Goal: Task Accomplishment & Management: Manage account settings

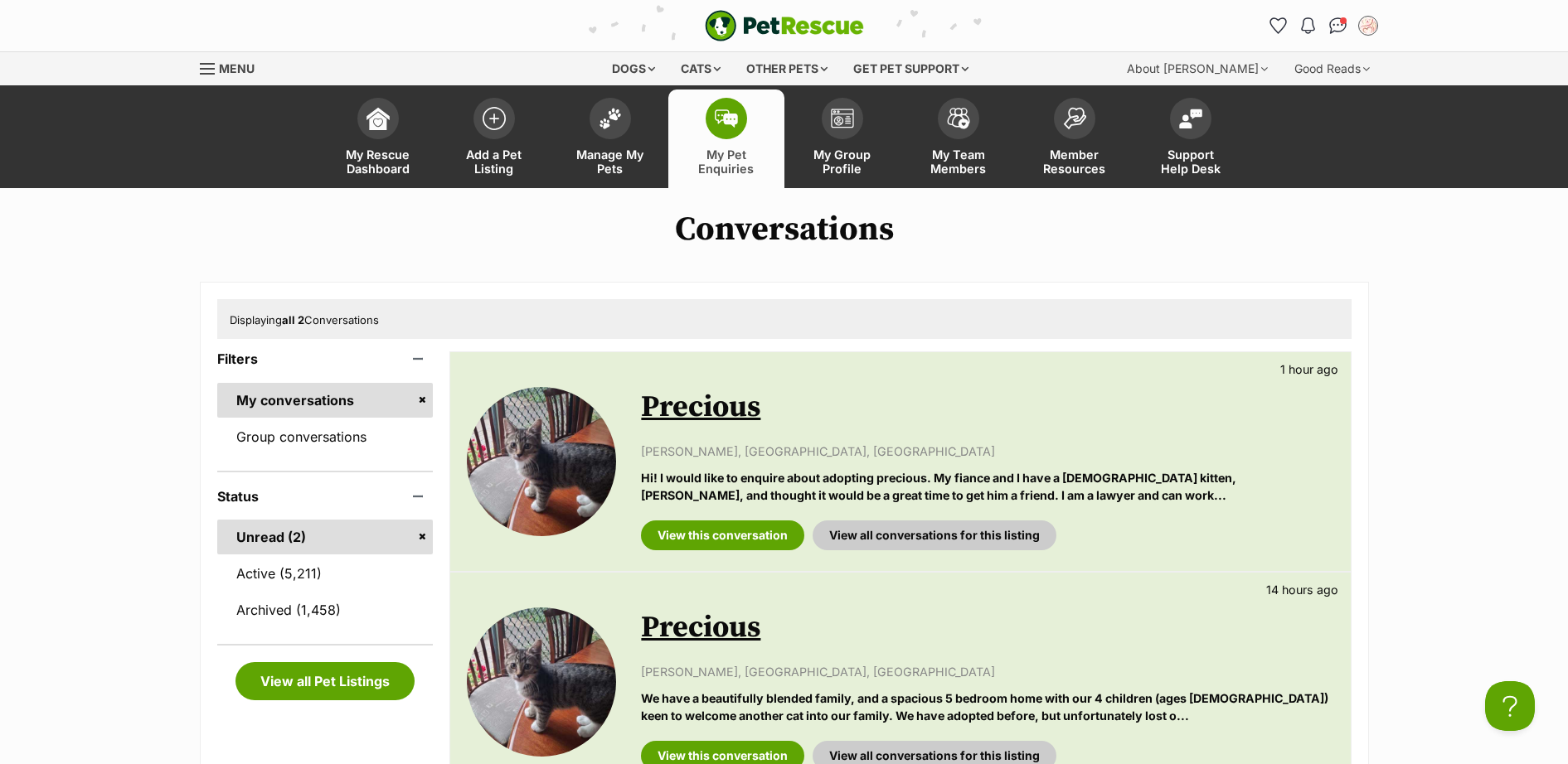
click at [698, 407] on link "Precious" at bounding box center [701, 407] width 119 height 38
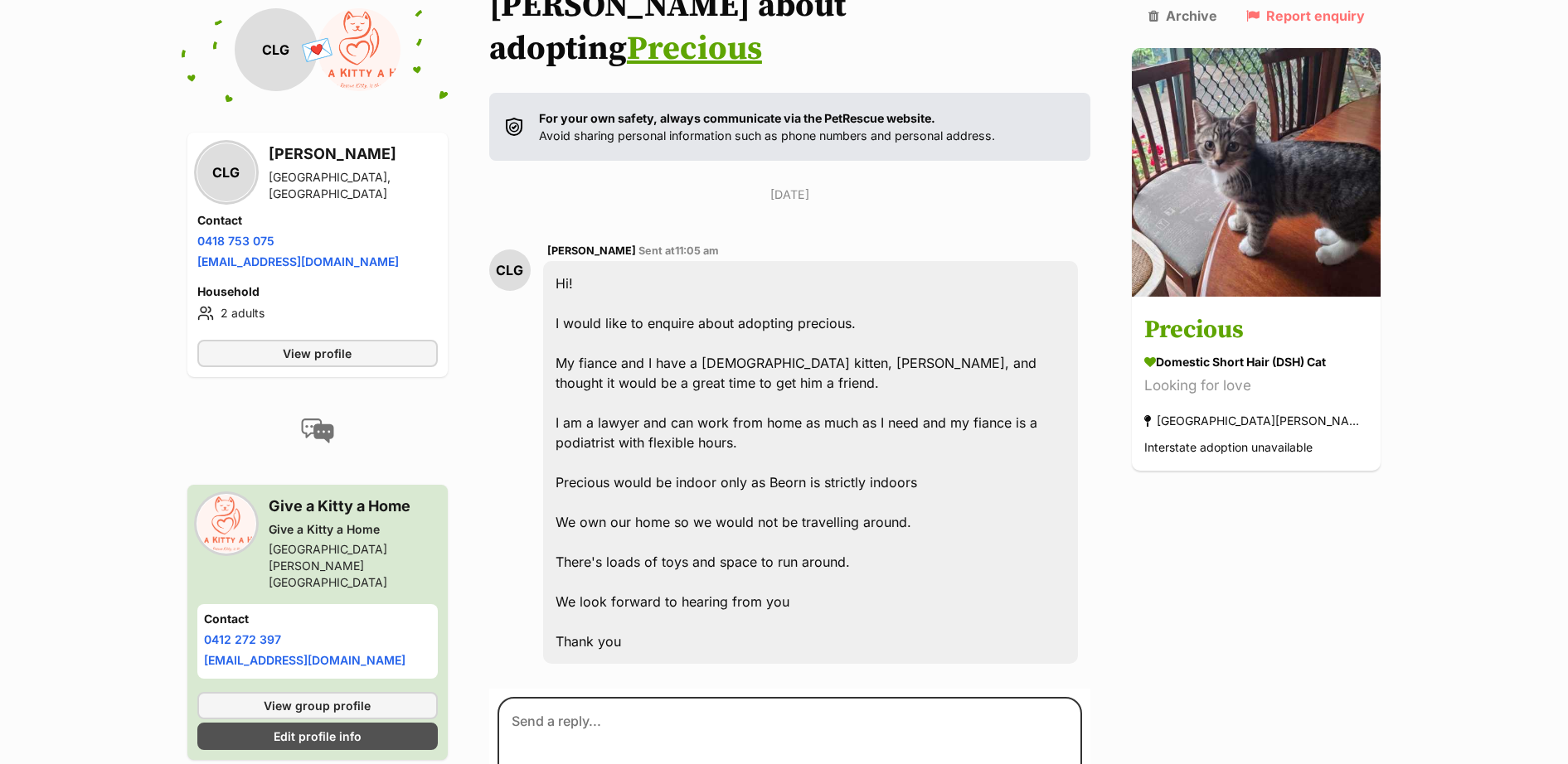
scroll to position [296, 0]
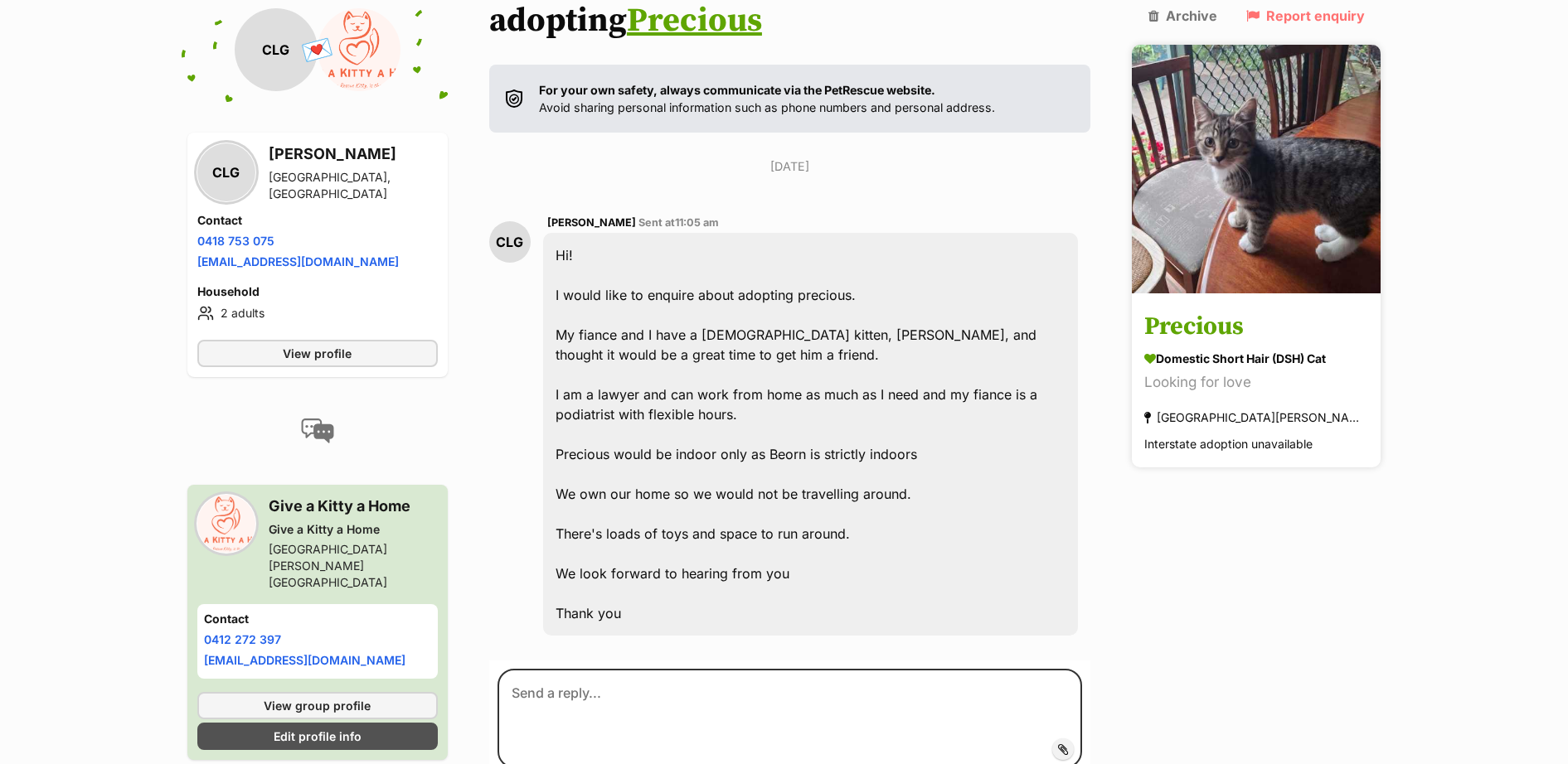
click at [1265, 351] on div "Domestic Short Hair (DSH) Cat" at bounding box center [1256, 360] width 224 height 18
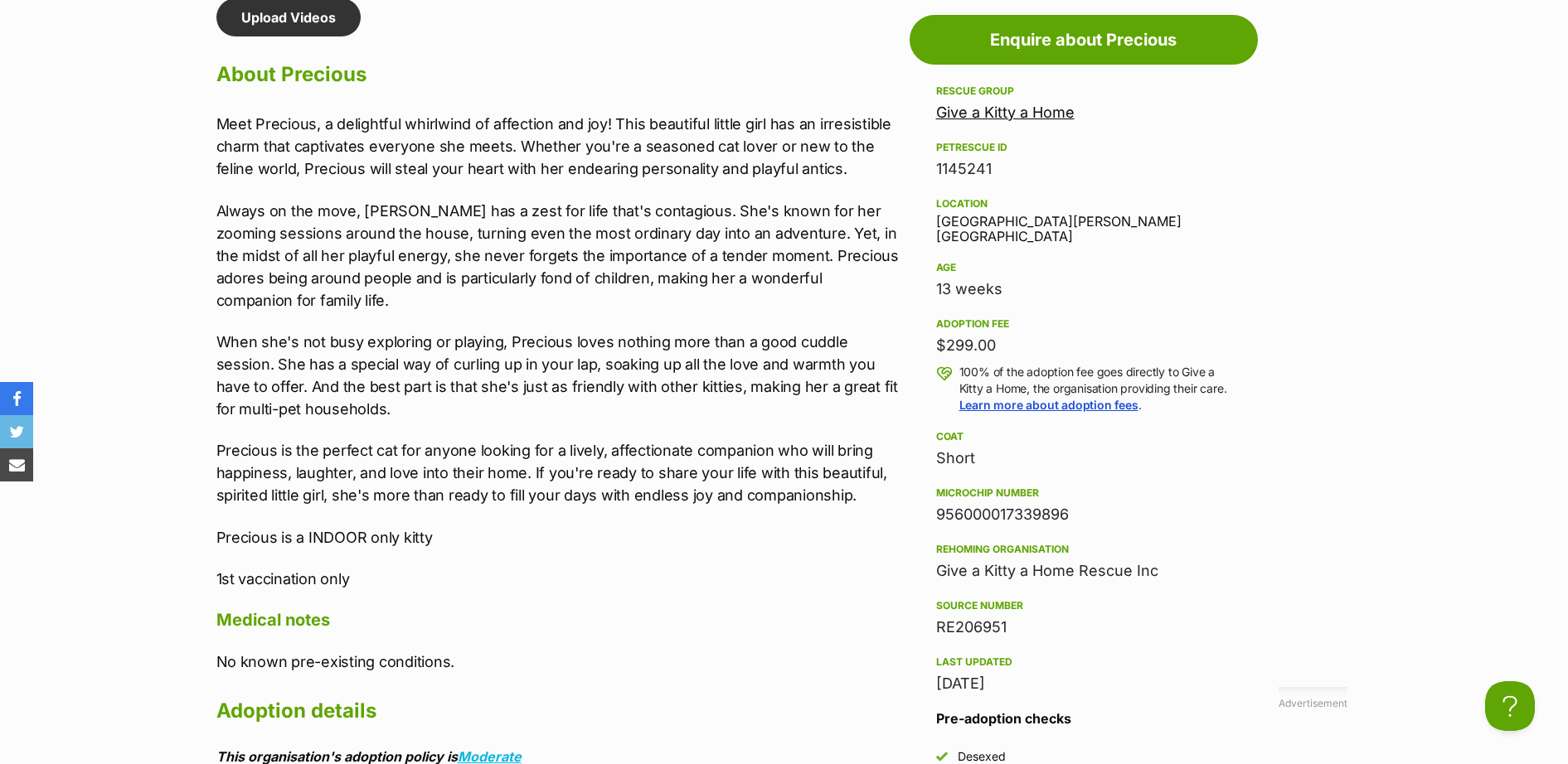
scroll to position [1451, 0]
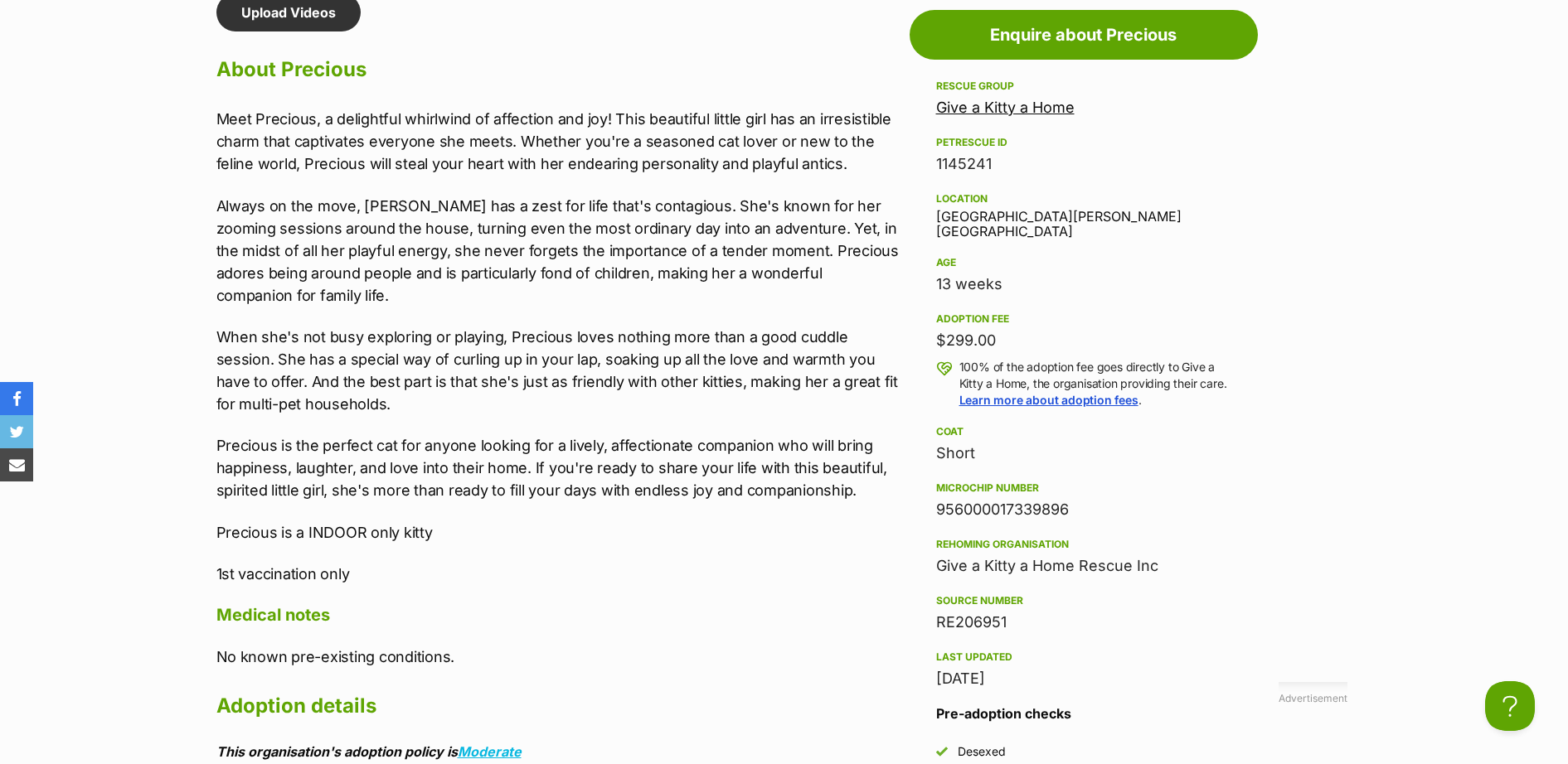
drag, startPoint x: 1078, startPoint y: 499, endPoint x: 936, endPoint y: 504, distance: 142.1
click at [936, 504] on div "956000017339896" at bounding box center [1083, 509] width 295 height 23
drag, startPoint x: 936, startPoint y: 504, endPoint x: 936, endPoint y: 493, distance: 11.0
copy div "956000017339896"
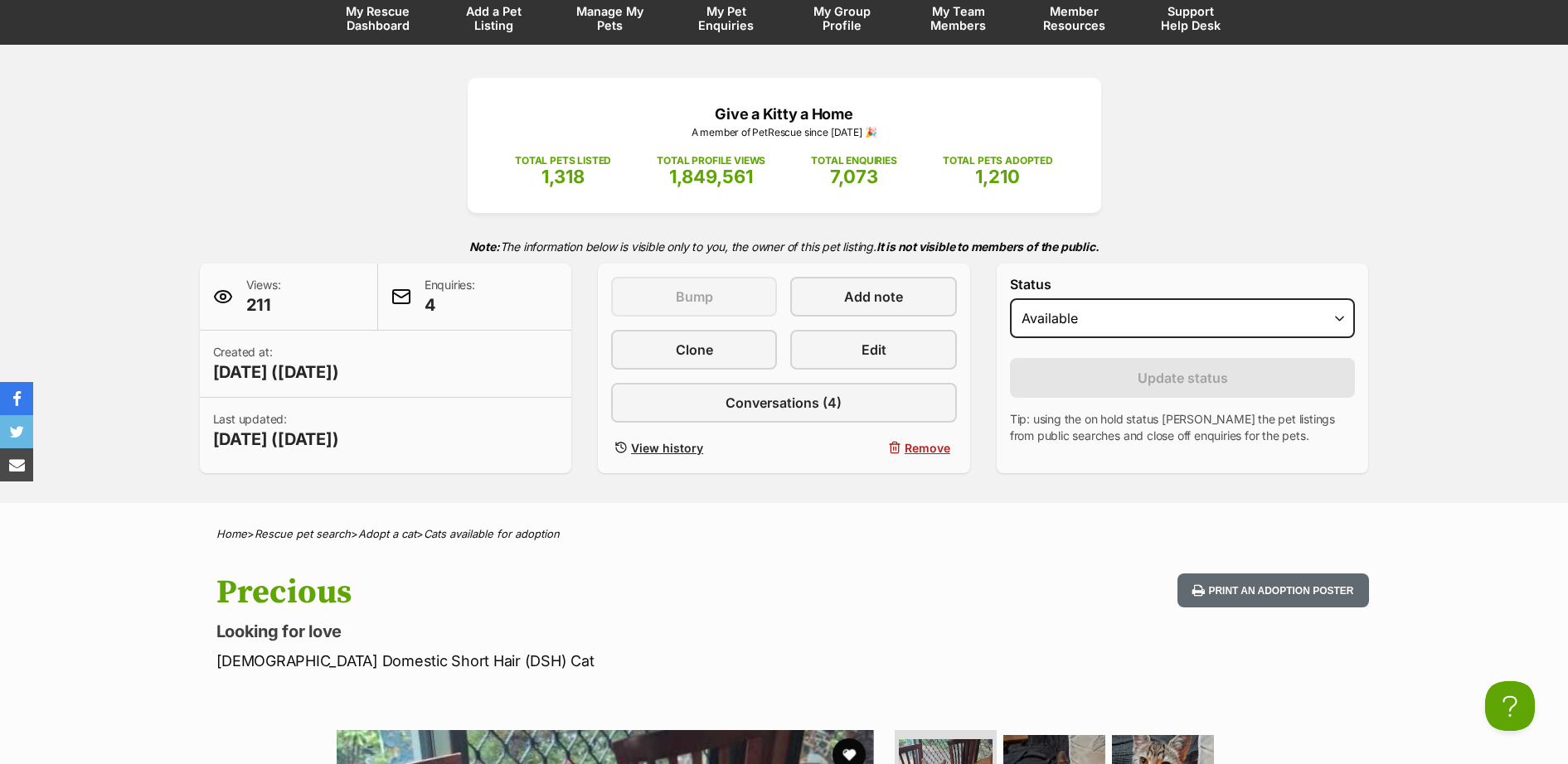
scroll to position [0, 0]
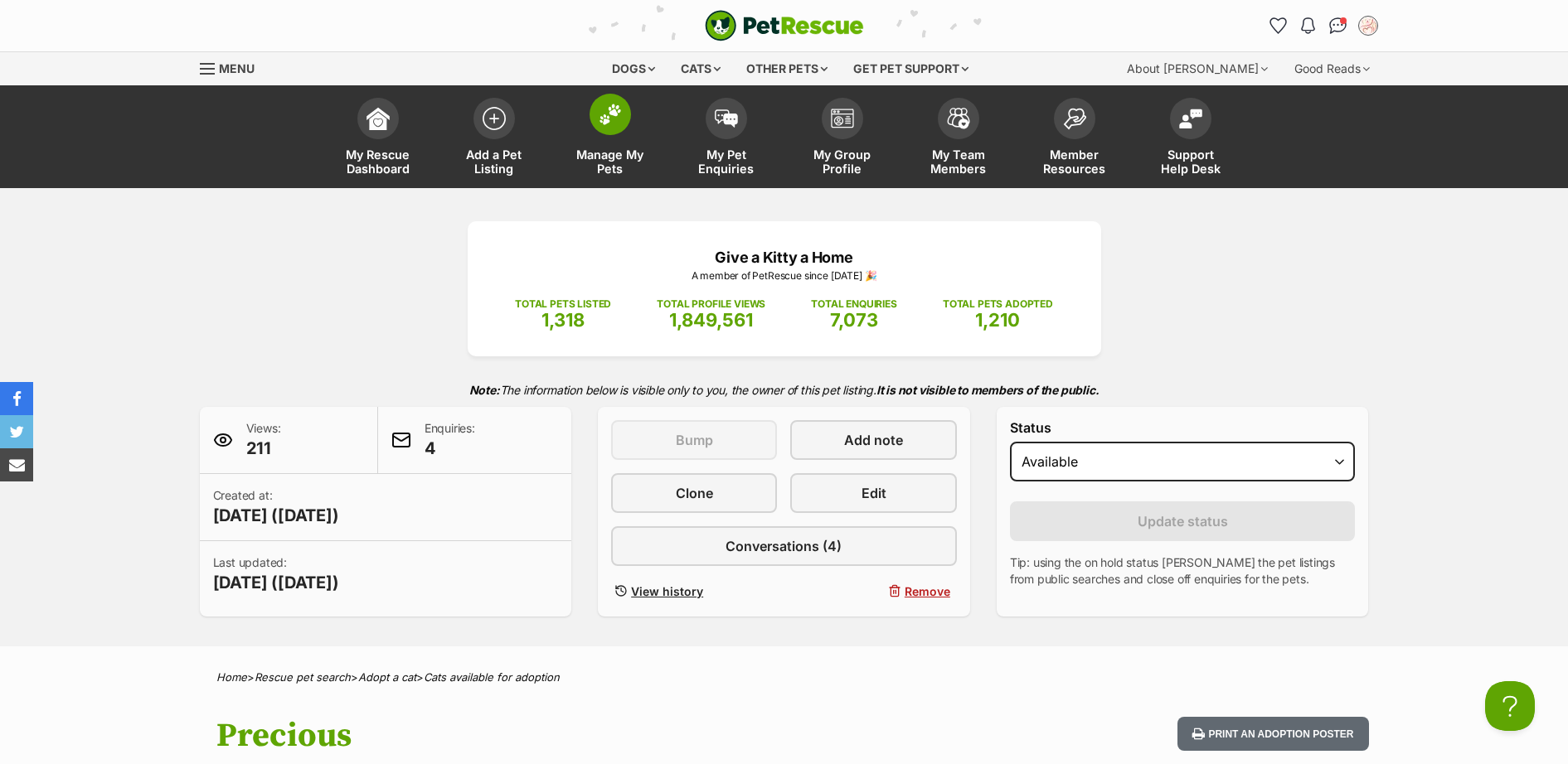
click at [616, 132] on span at bounding box center [611, 115] width 42 height 42
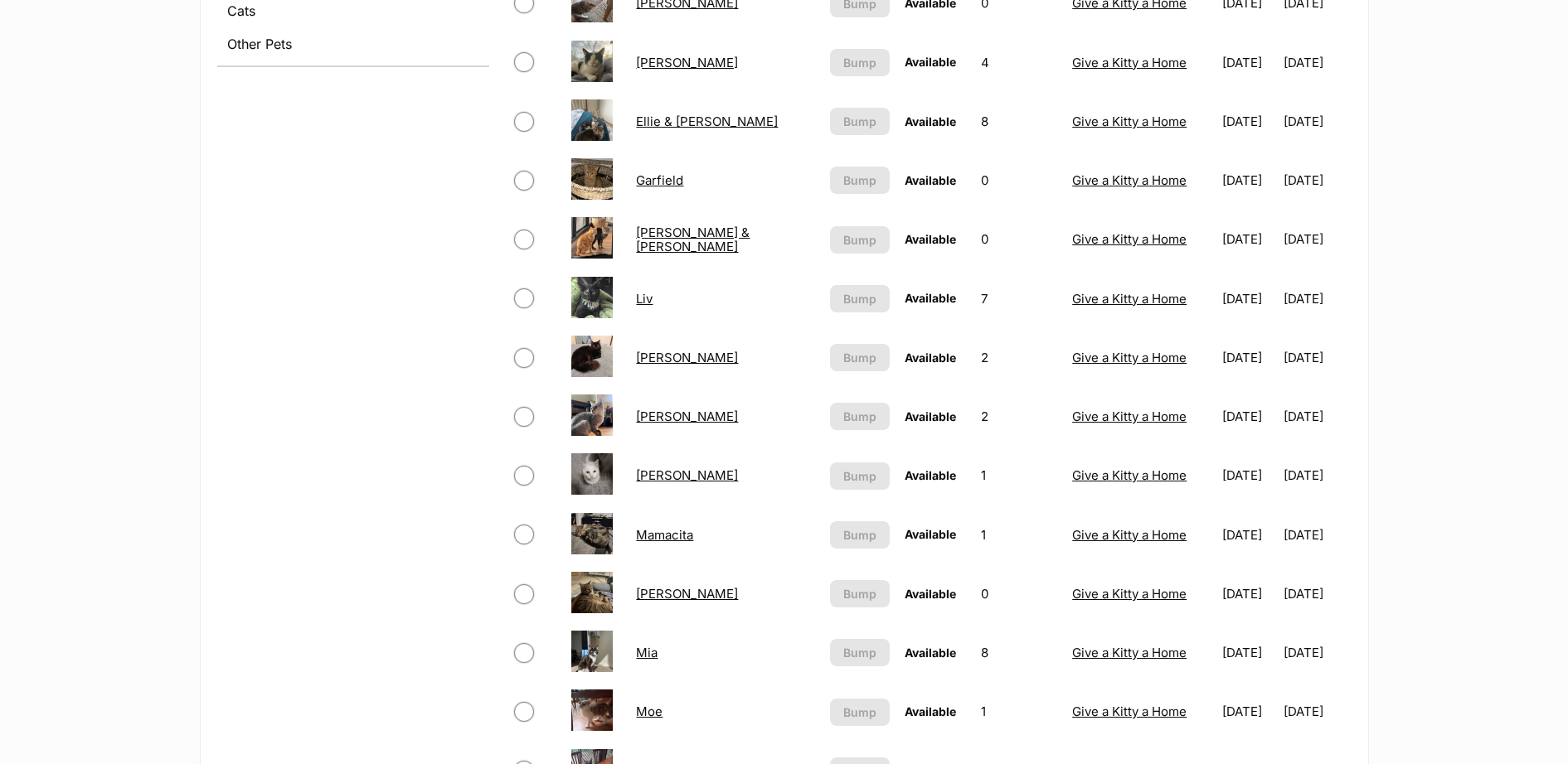
scroll to position [966, 0]
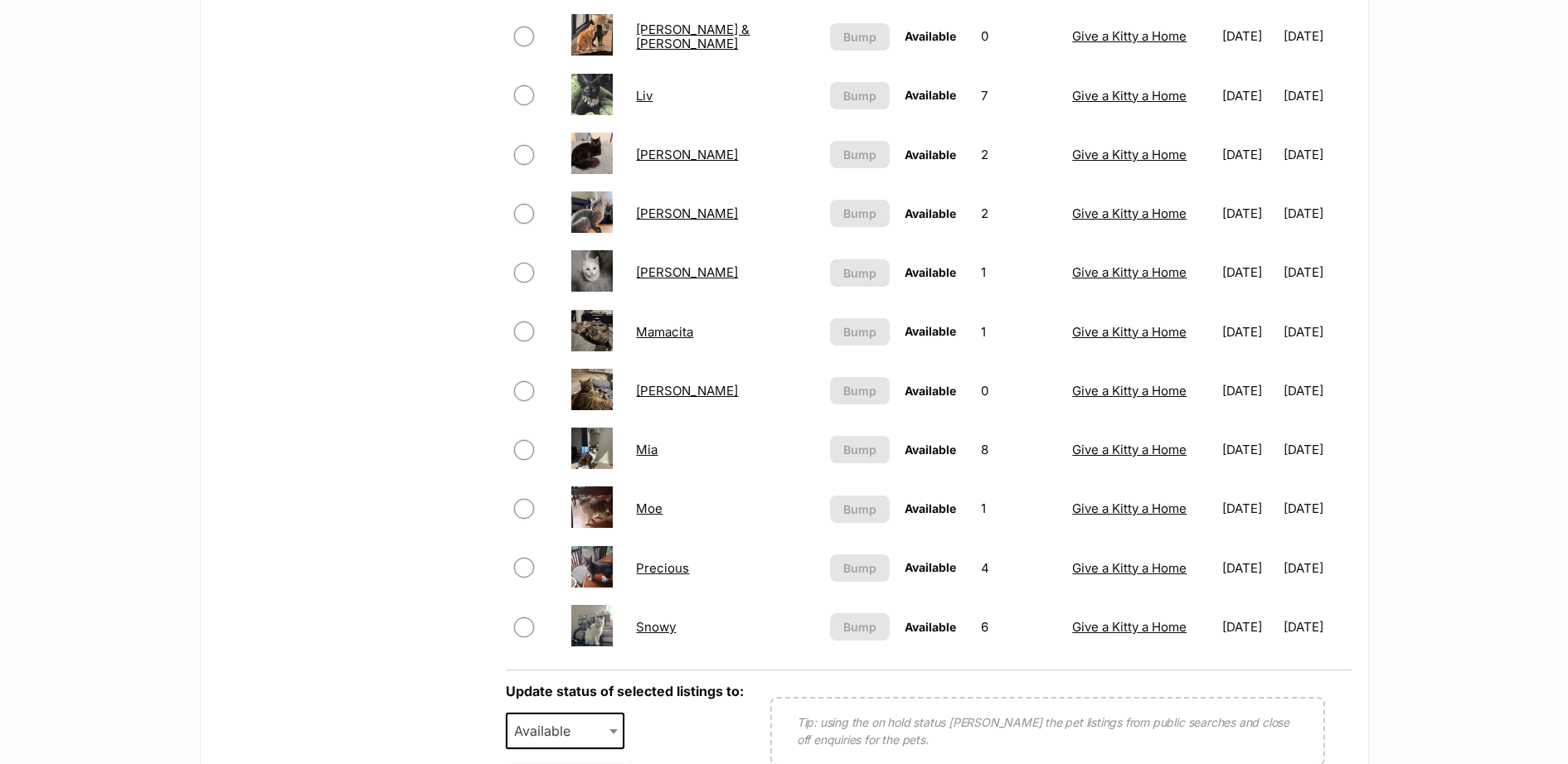
click at [651, 507] on link "Moe" at bounding box center [649, 508] width 27 height 16
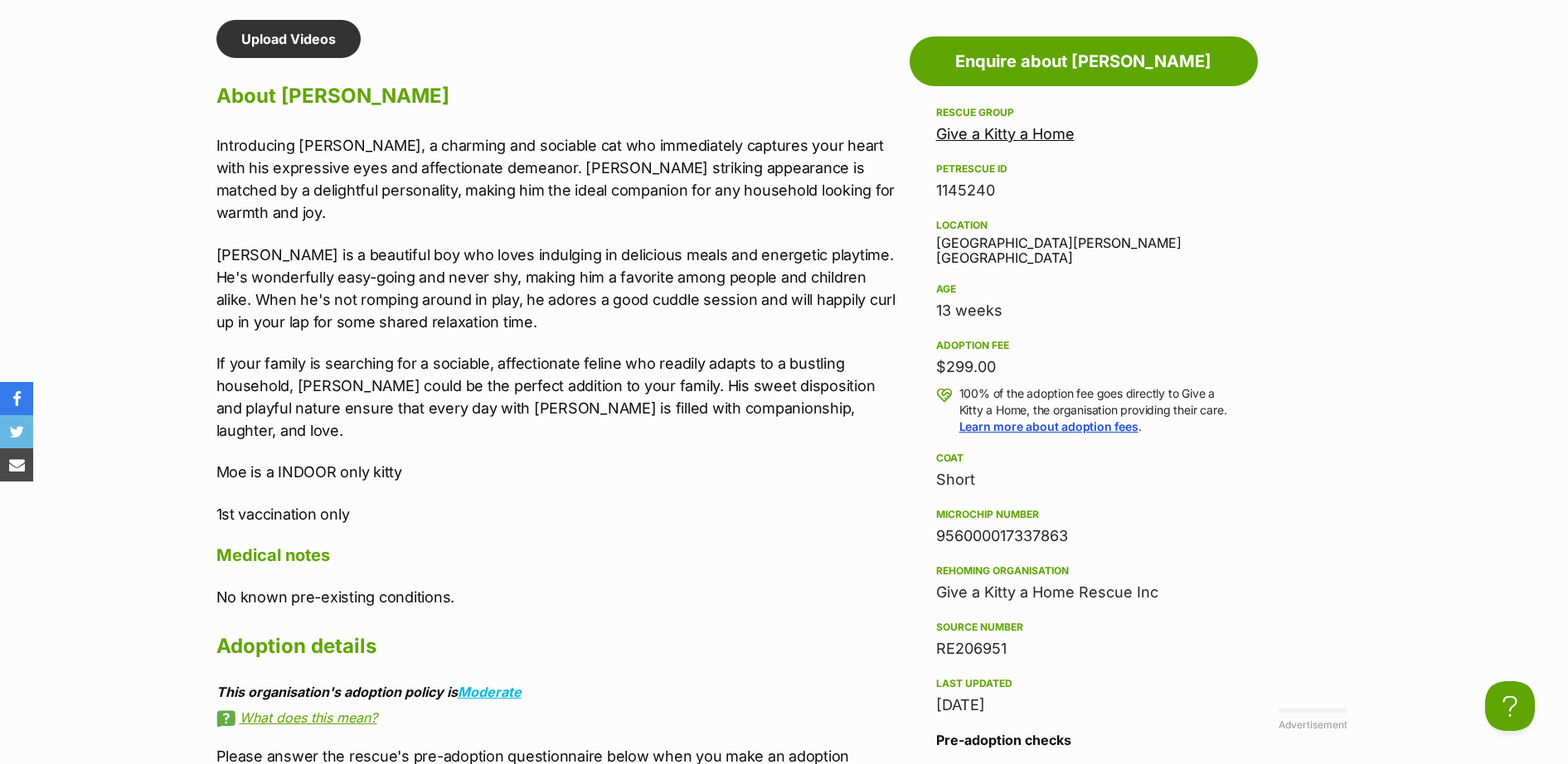
scroll to position [1451, 0]
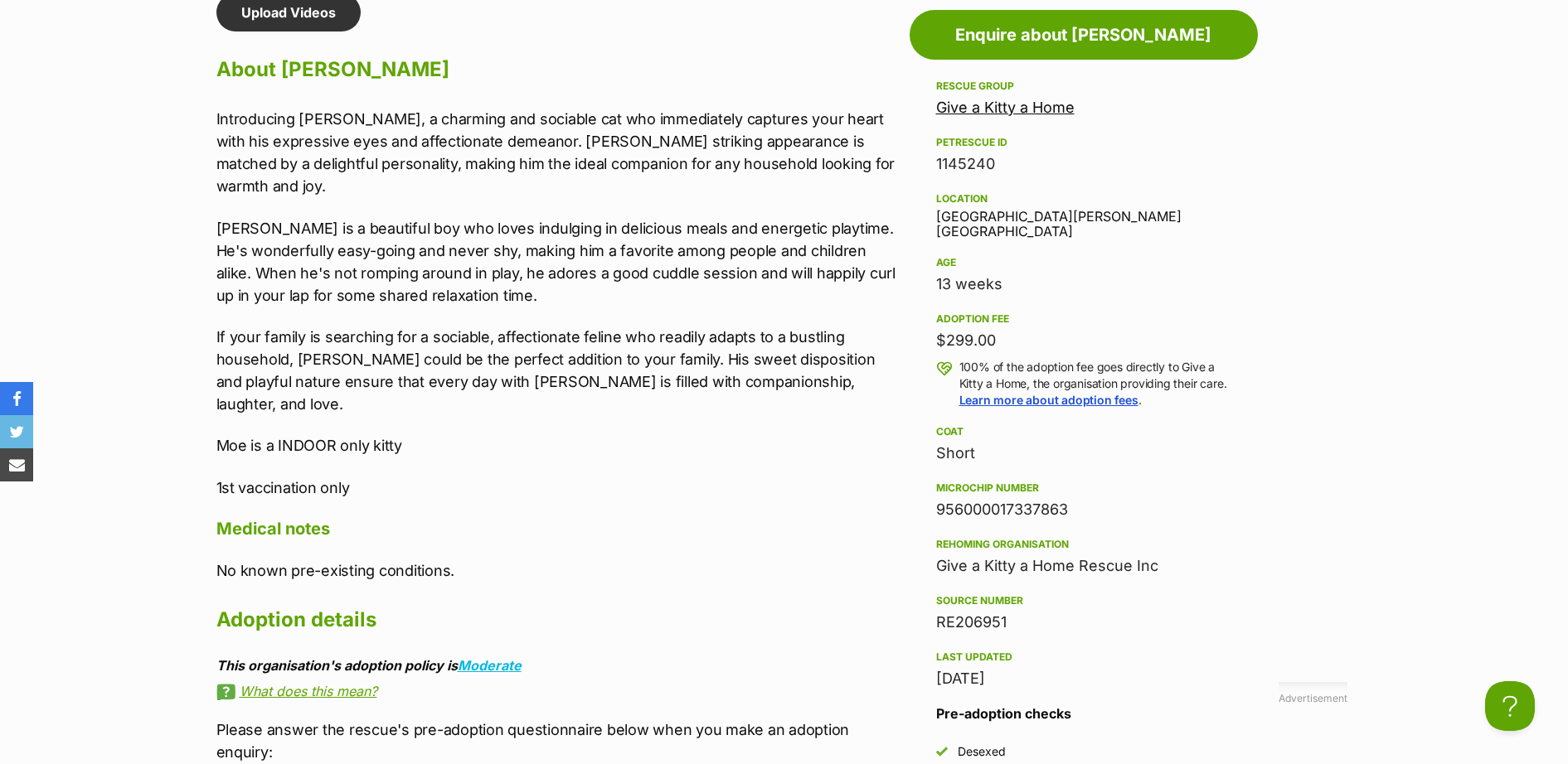
drag, startPoint x: 1086, startPoint y: 497, endPoint x: 933, endPoint y: 499, distance: 153.0
click at [933, 499] on aside "Rescue group Give a Kitty a Home PetRescue ID 1145240 Location Altona Meadows, …" at bounding box center [1083, 502] width 348 height 853
drag, startPoint x: 933, startPoint y: 499, endPoint x: 942, endPoint y: 495, distance: 9.8
copy div "956000017337863"
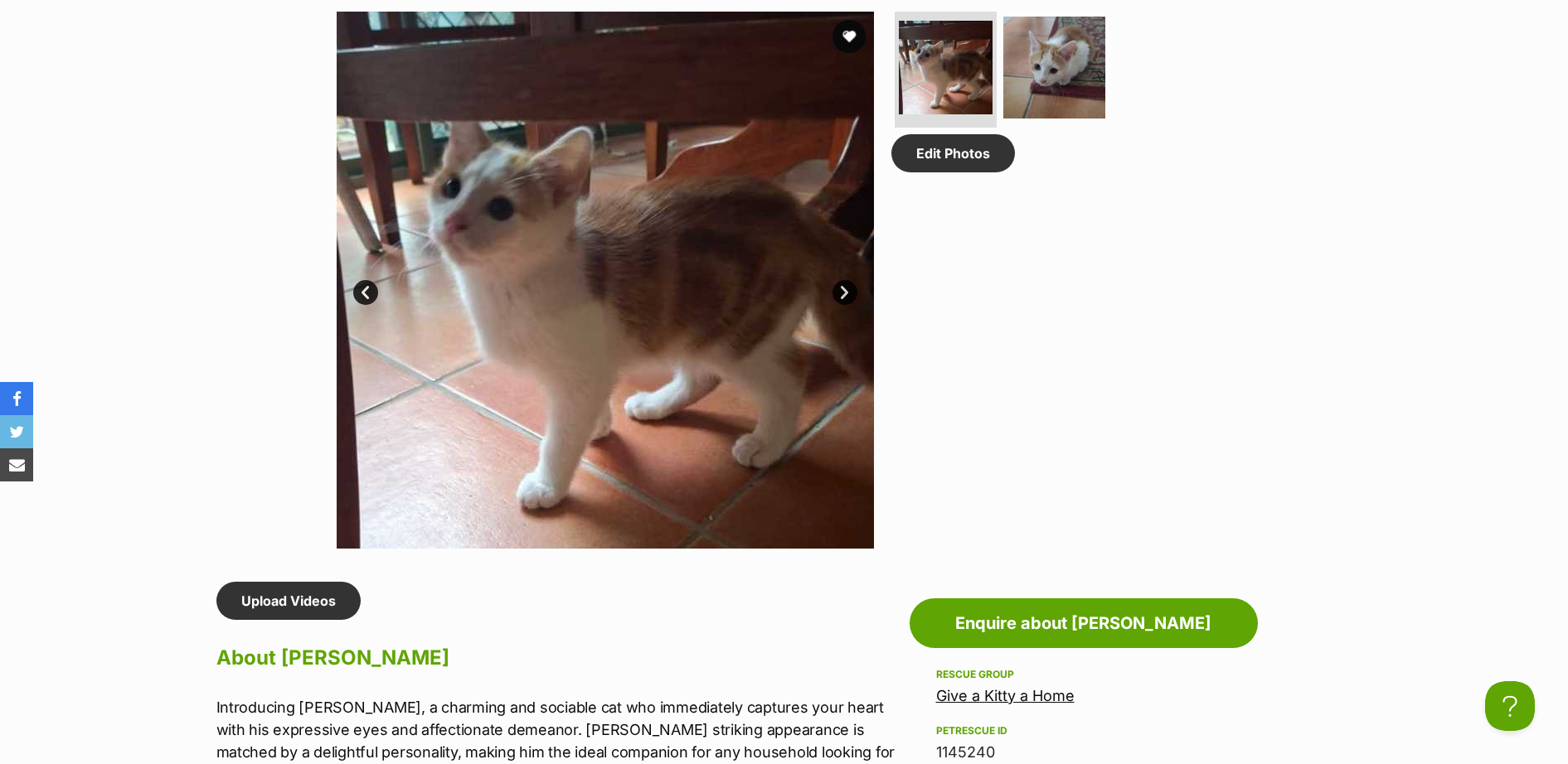
scroll to position [241, 0]
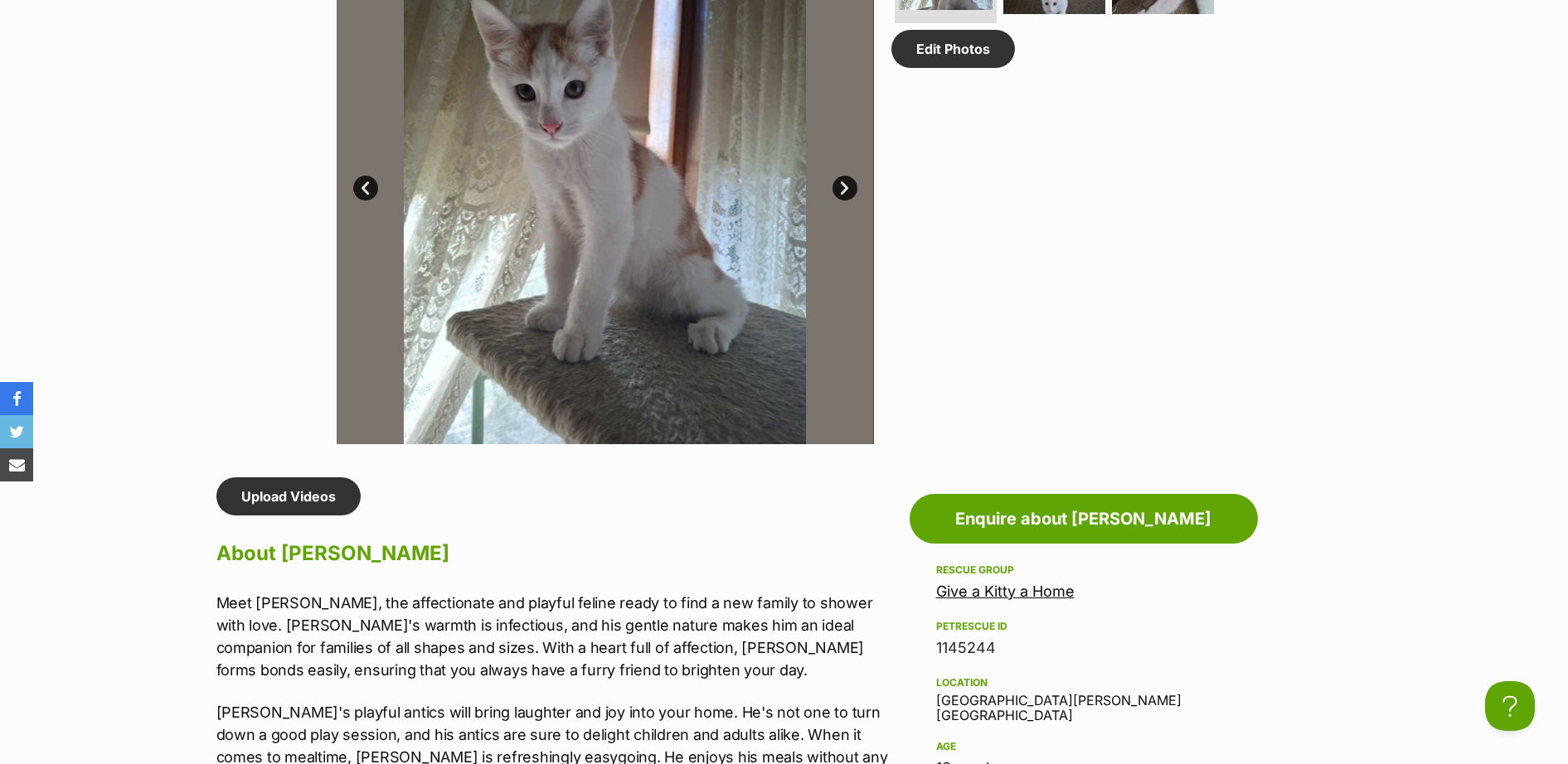
scroll to position [1209, 0]
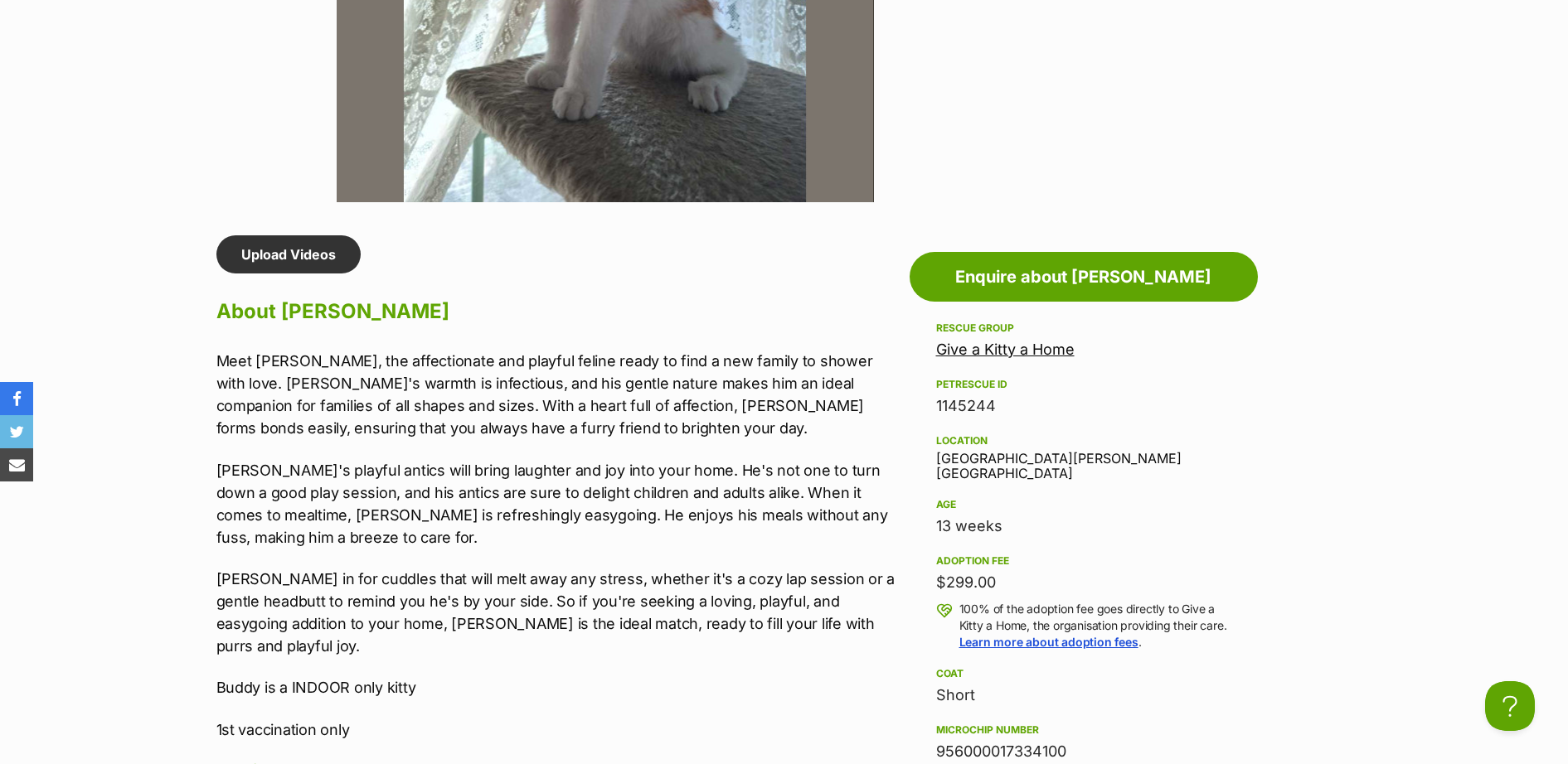
drag, startPoint x: 1075, startPoint y: 738, endPoint x: 934, endPoint y: 743, distance: 141.1
click at [934, 743] on aside "Rescue group Give a Kitty a Home PetRescue ID 1145244 Location Altona Meadows, …" at bounding box center [1083, 744] width 348 height 853
drag, startPoint x: 934, startPoint y: 743, endPoint x: 942, endPoint y: 737, distance: 10.0
copy div "956000017334100"
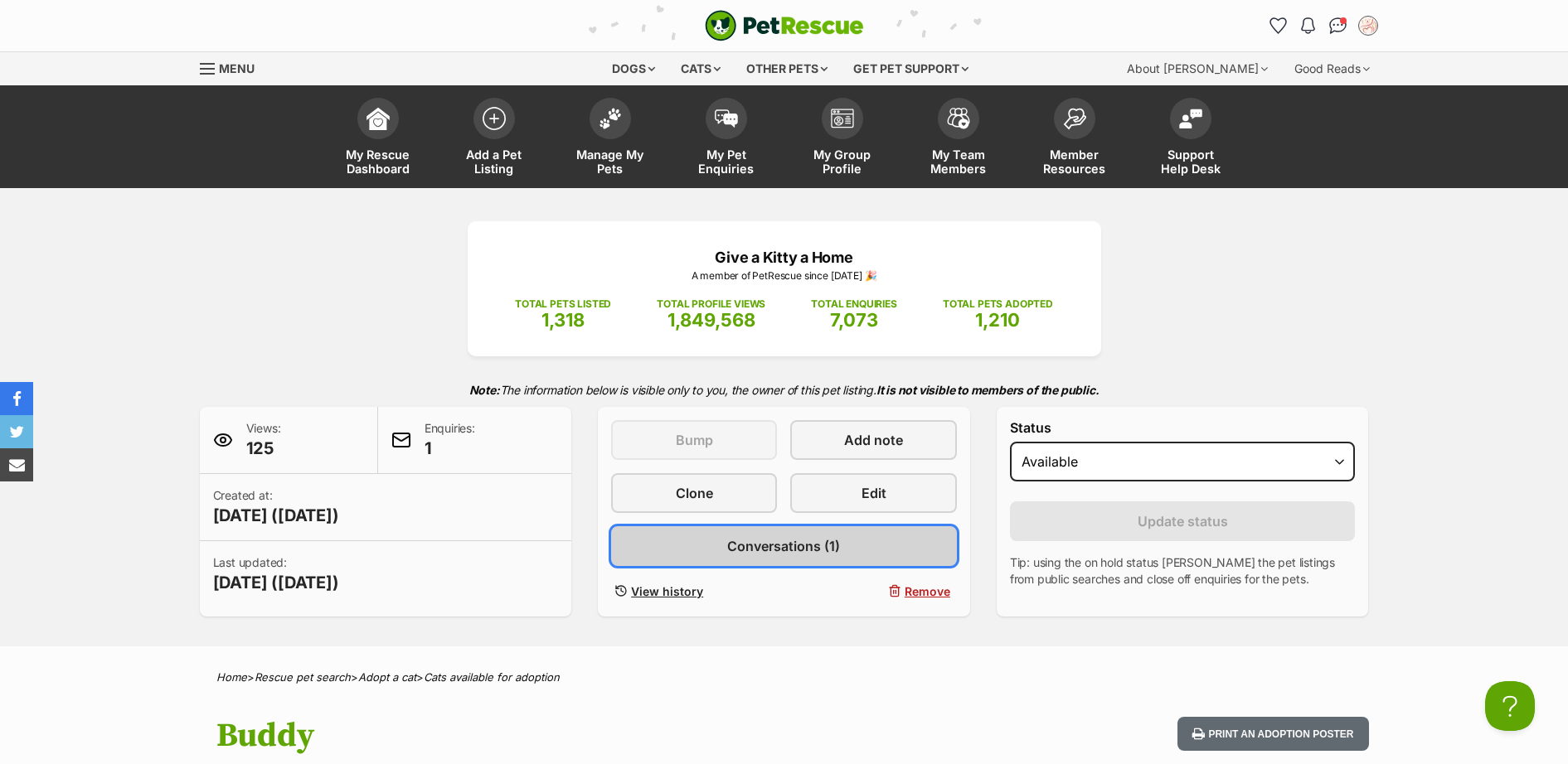
click at [856, 556] on link "Conversations (1)" at bounding box center [784, 546] width 346 height 40
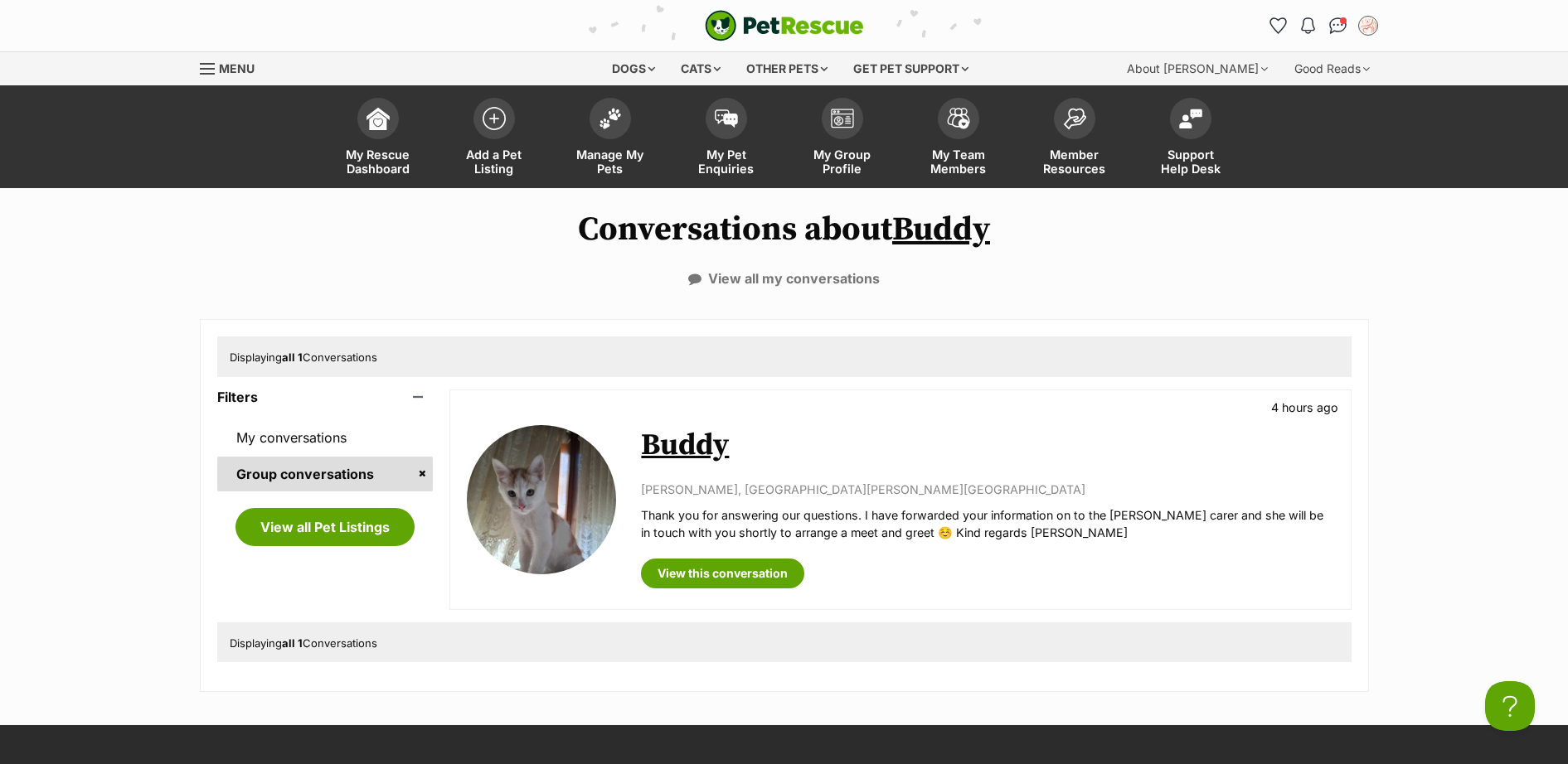
click at [701, 450] on link "Buddy" at bounding box center [685, 446] width 88 height 38
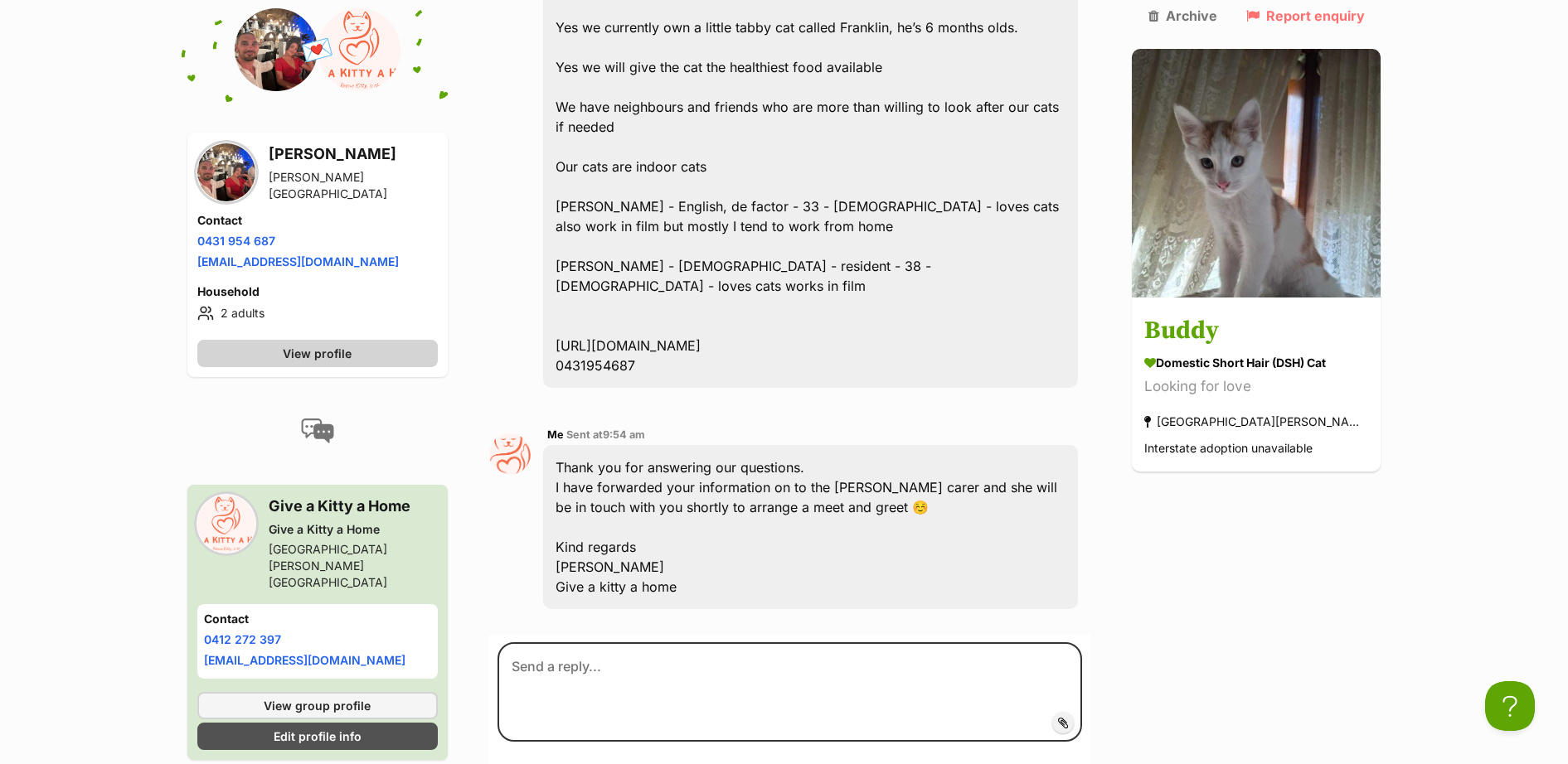
scroll to position [1712, 0]
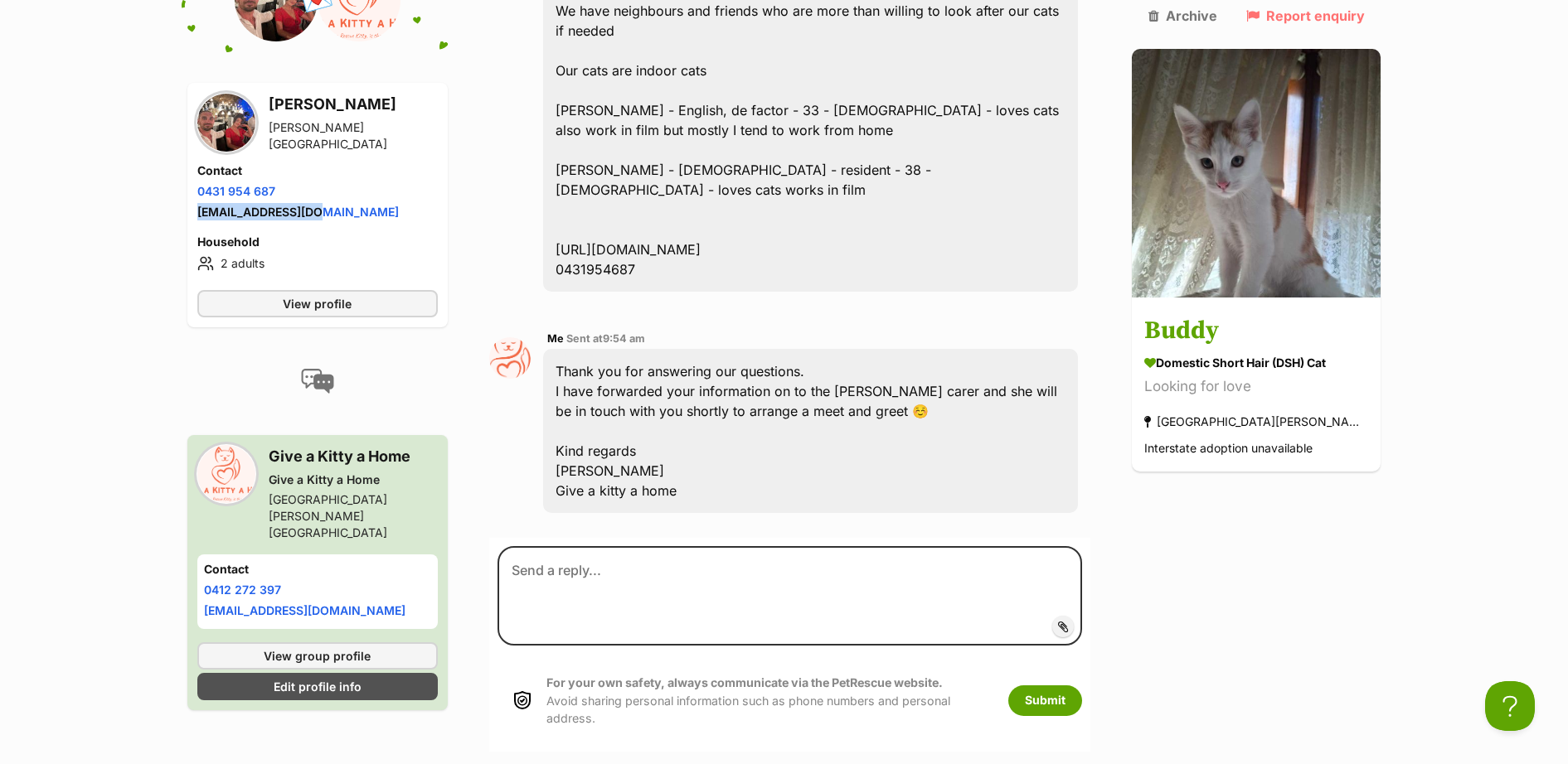
drag, startPoint x: 323, startPoint y: 189, endPoint x: 192, endPoint y: 192, distance: 131.0
click at [192, 192] on div "[PERSON_NAME] [GEOGRAPHIC_DATA][PERSON_NAME][GEOGRAPHIC_DATA] Contact Phone num…" at bounding box center [317, 205] width 261 height 245
drag, startPoint x: 192, startPoint y: 192, endPoint x: 202, endPoint y: 187, distance: 11.2
copy link "[EMAIL_ADDRESS][DOMAIN_NAME]"
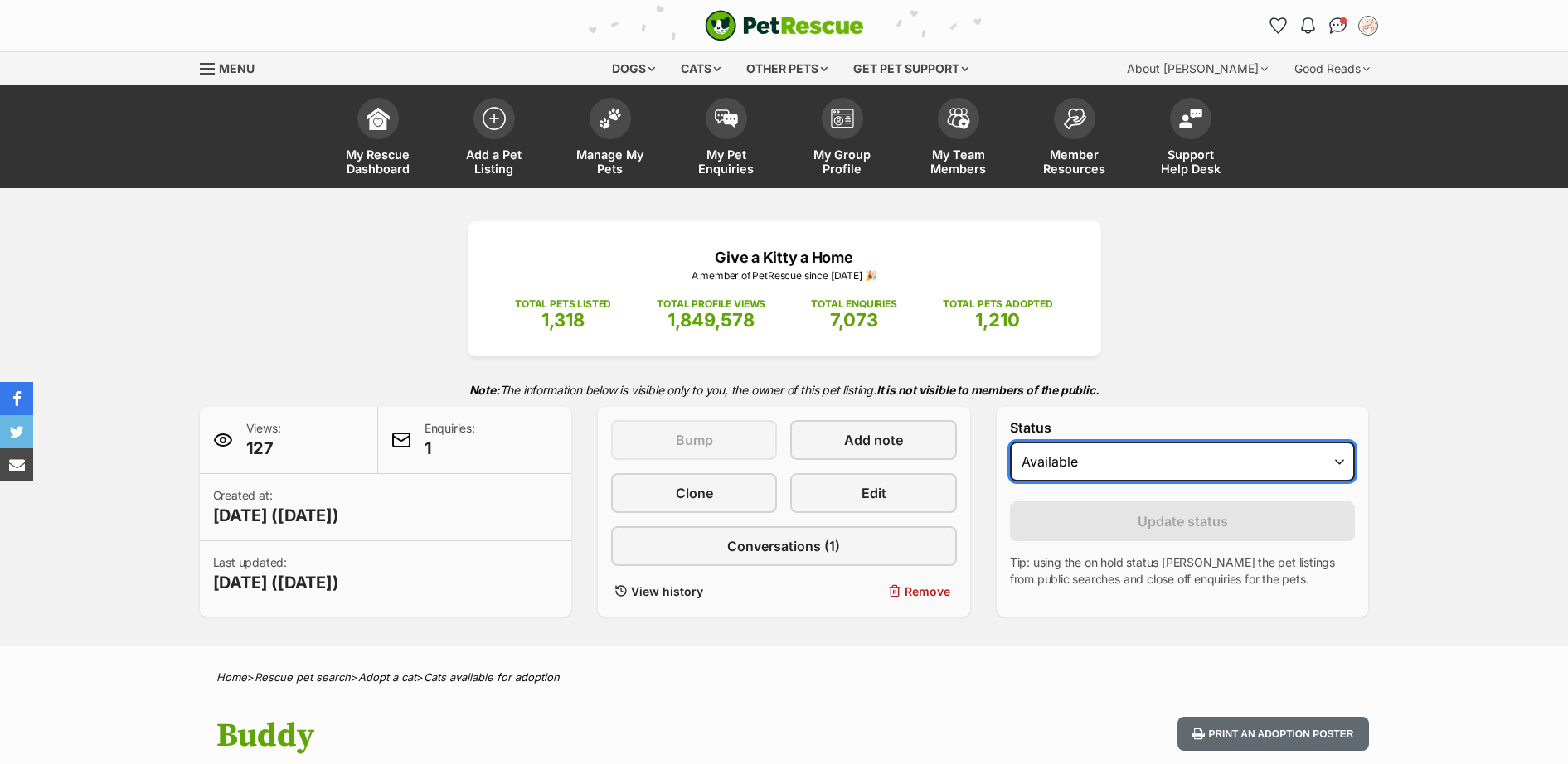
click at [1190, 459] on select "Draft - not available as listing has enquires Available On hold Adopted" at bounding box center [1182, 462] width 346 height 40
select select "rehomed"
click at [1010, 443] on select "Draft - not available as listing has enquires Available On hold Adopted" at bounding box center [1182, 462] width 346 height 40
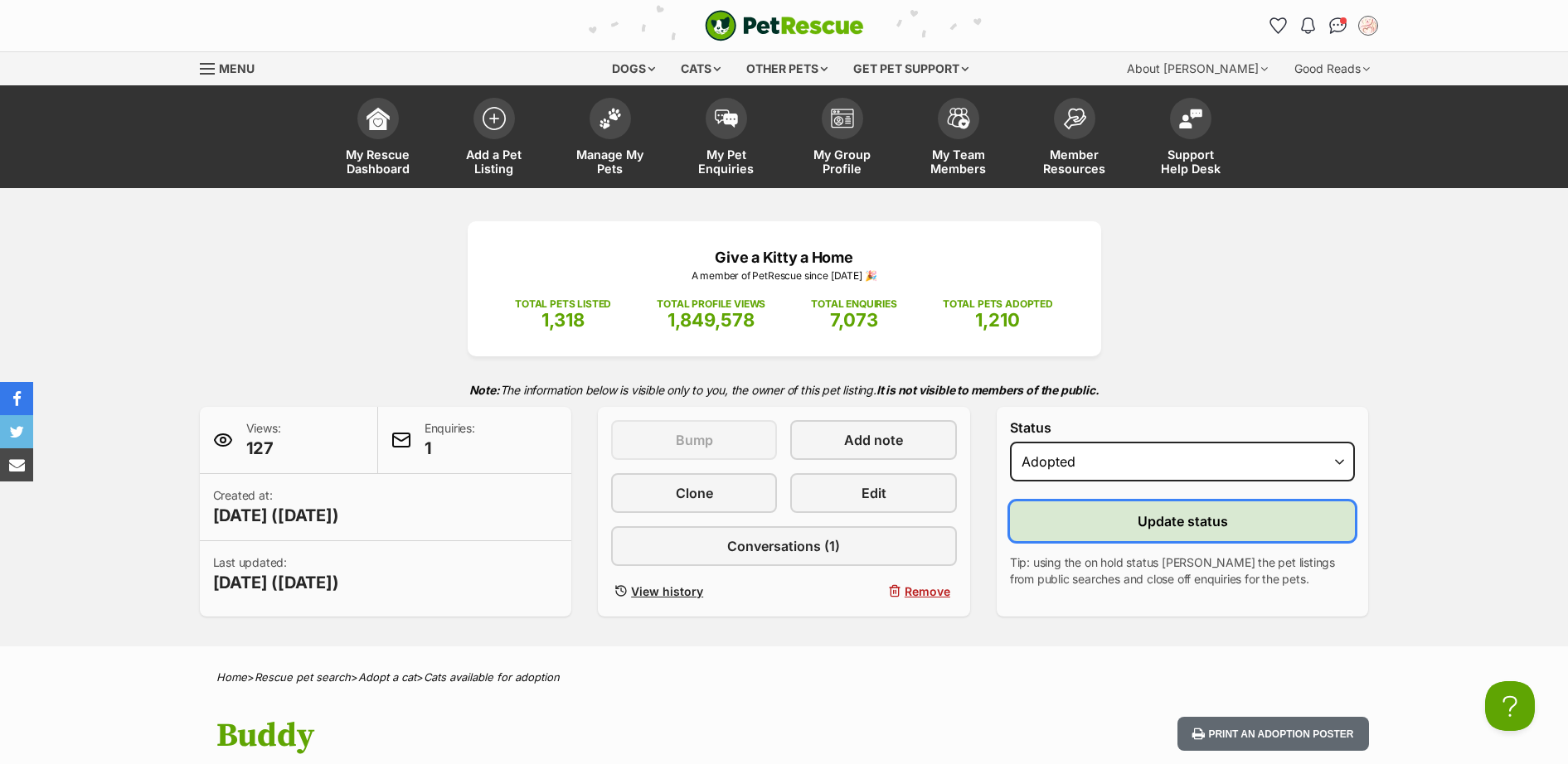
click at [1138, 519] on span "Update status" at bounding box center [1182, 521] width 90 height 20
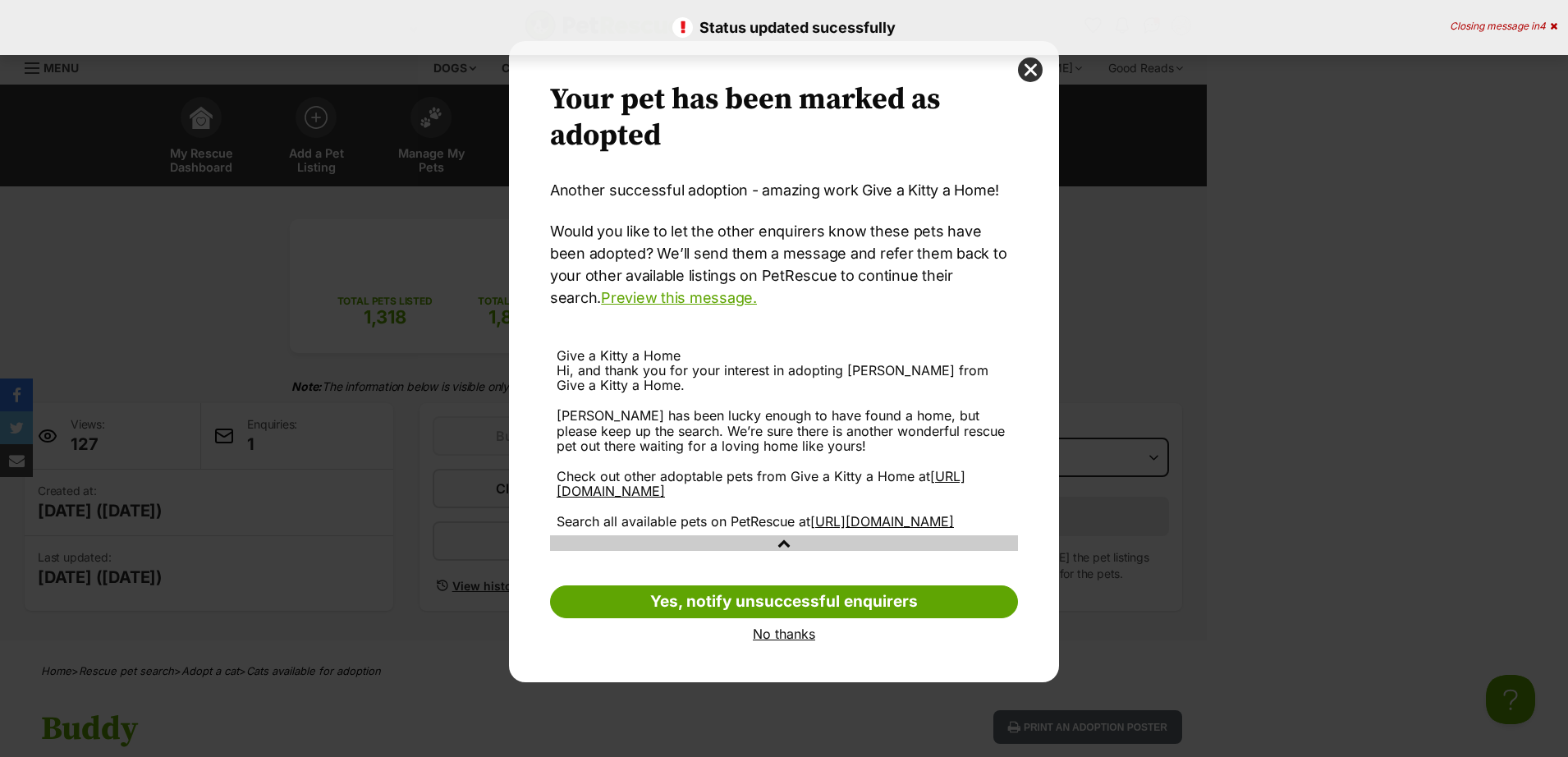
click at [788, 641] on link "No thanks" at bounding box center [784, 633] width 468 height 15
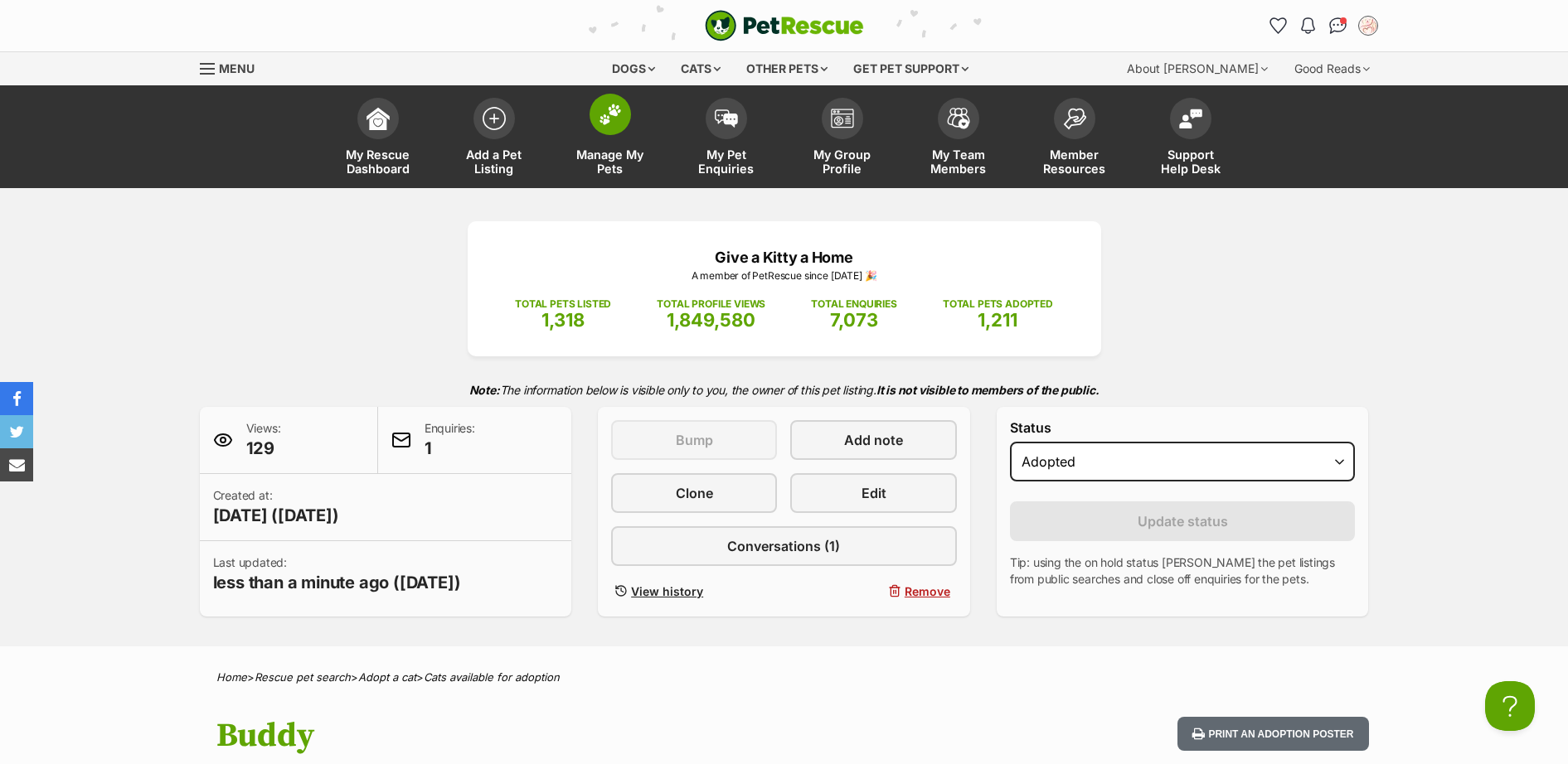
click at [608, 117] on img at bounding box center [610, 115] width 23 height 22
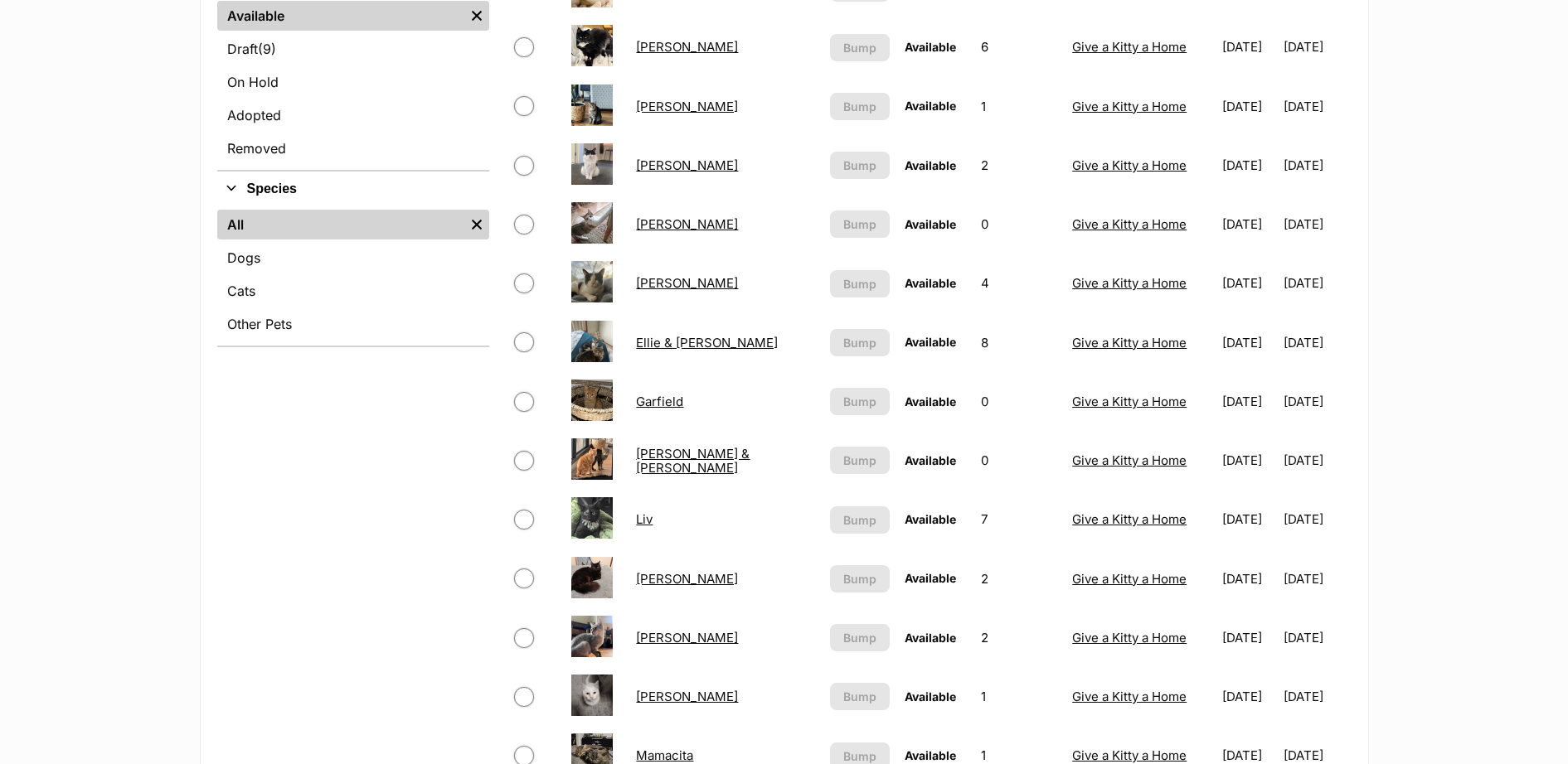
scroll to position [966, 0]
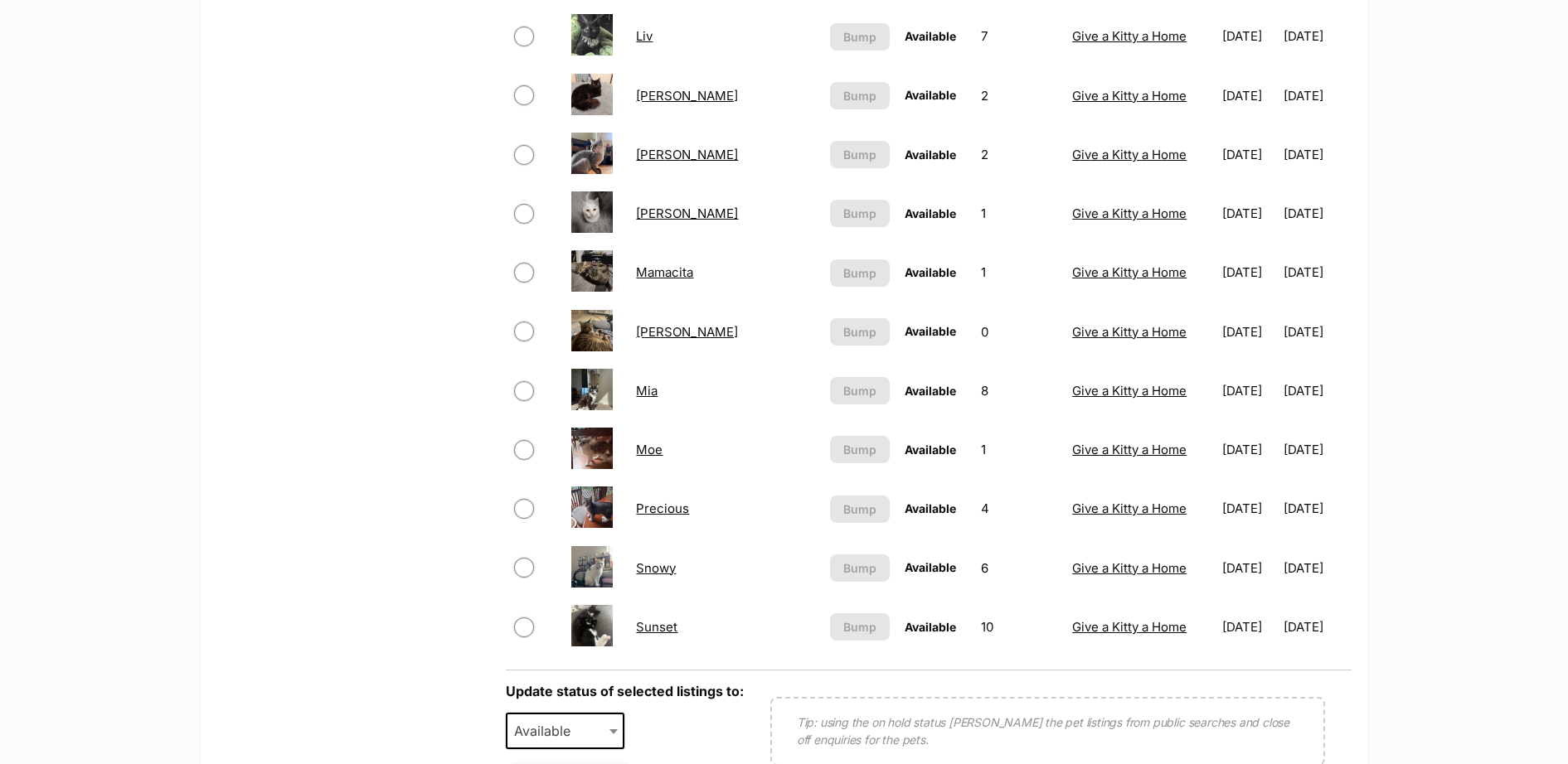
click at [657, 452] on link "Moe" at bounding box center [649, 450] width 27 height 16
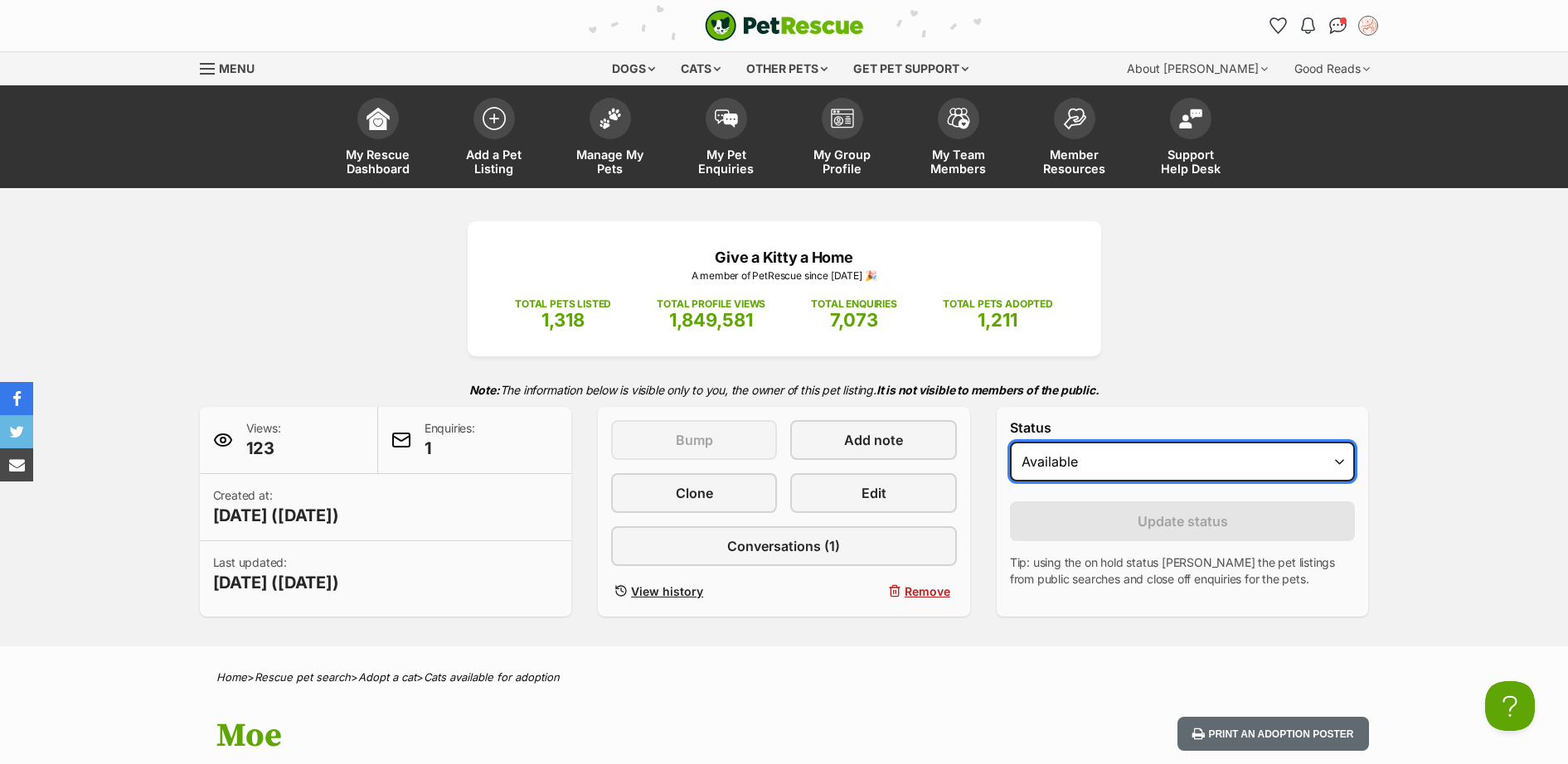
click at [1128, 459] on select "Draft - not available as listing has enquires Available On hold Adopted" at bounding box center [1182, 462] width 346 height 40
select select "rehomed"
click at [1010, 443] on select "Draft - not available as listing has enquires Available On hold Adopted" at bounding box center [1182, 462] width 346 height 40
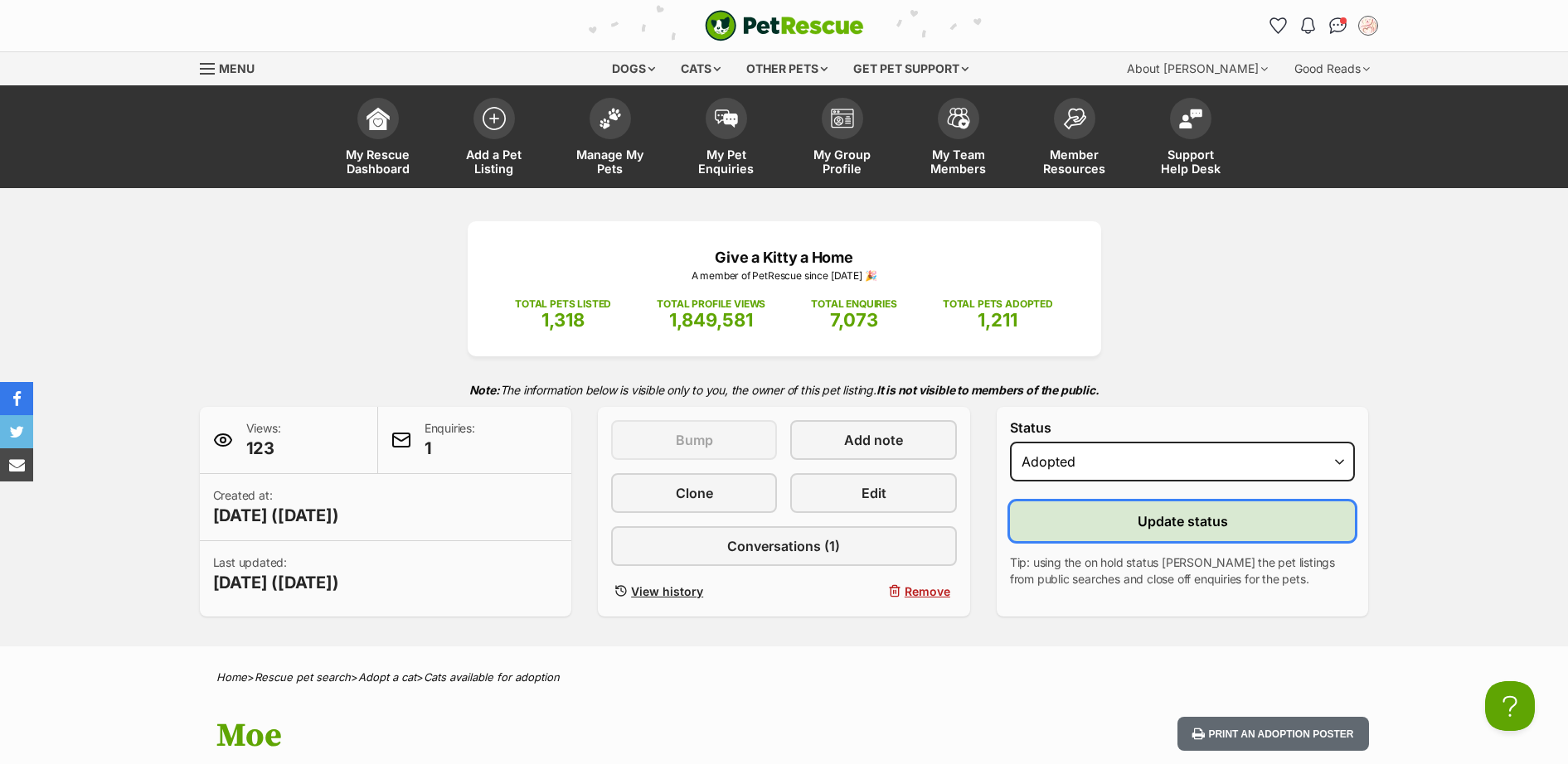
click at [1137, 518] on button "Update status" at bounding box center [1182, 521] width 346 height 40
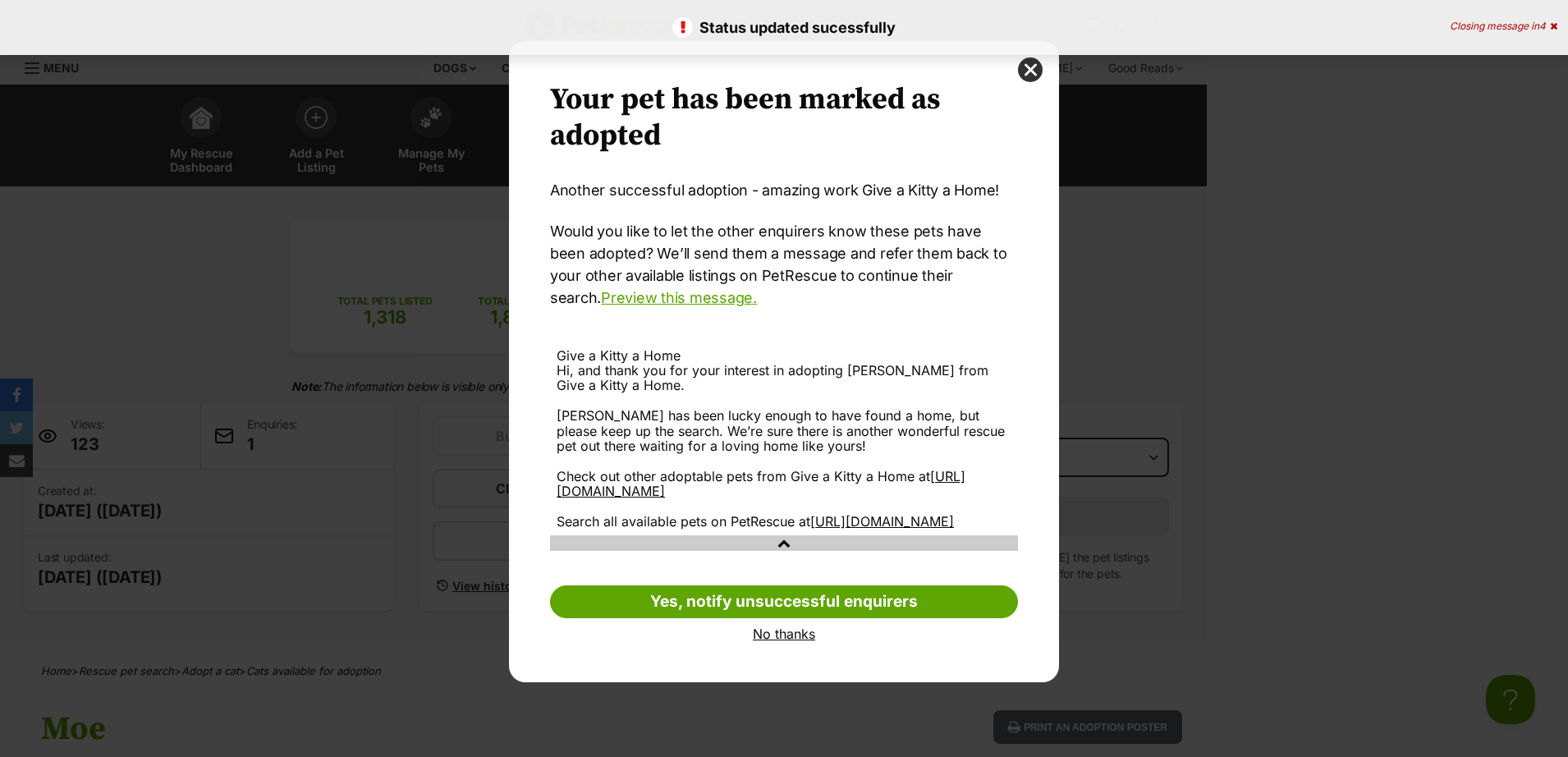
click at [758, 641] on link "No thanks" at bounding box center [784, 633] width 468 height 15
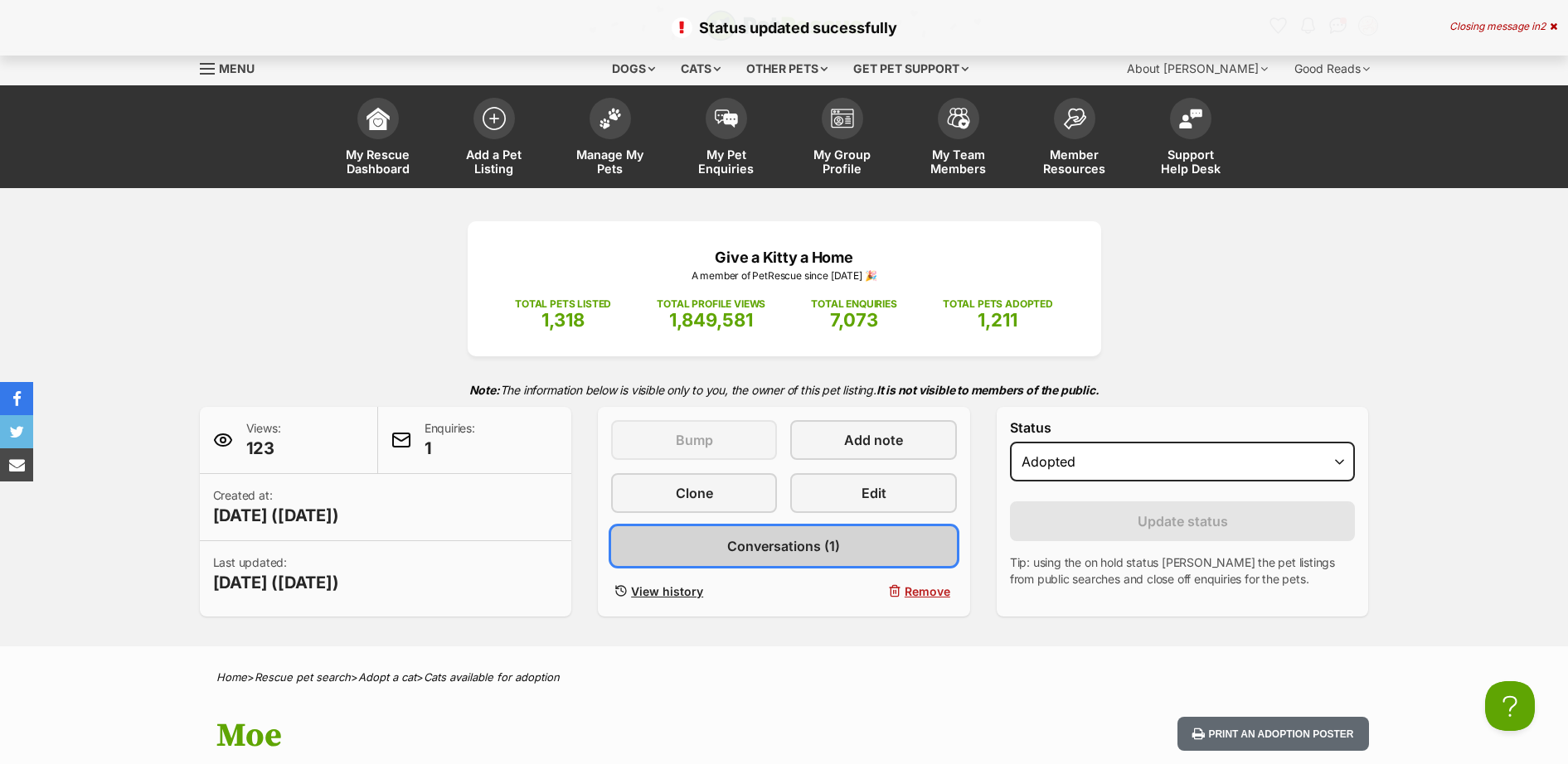
click at [844, 550] on link "Conversations (1)" at bounding box center [784, 546] width 346 height 40
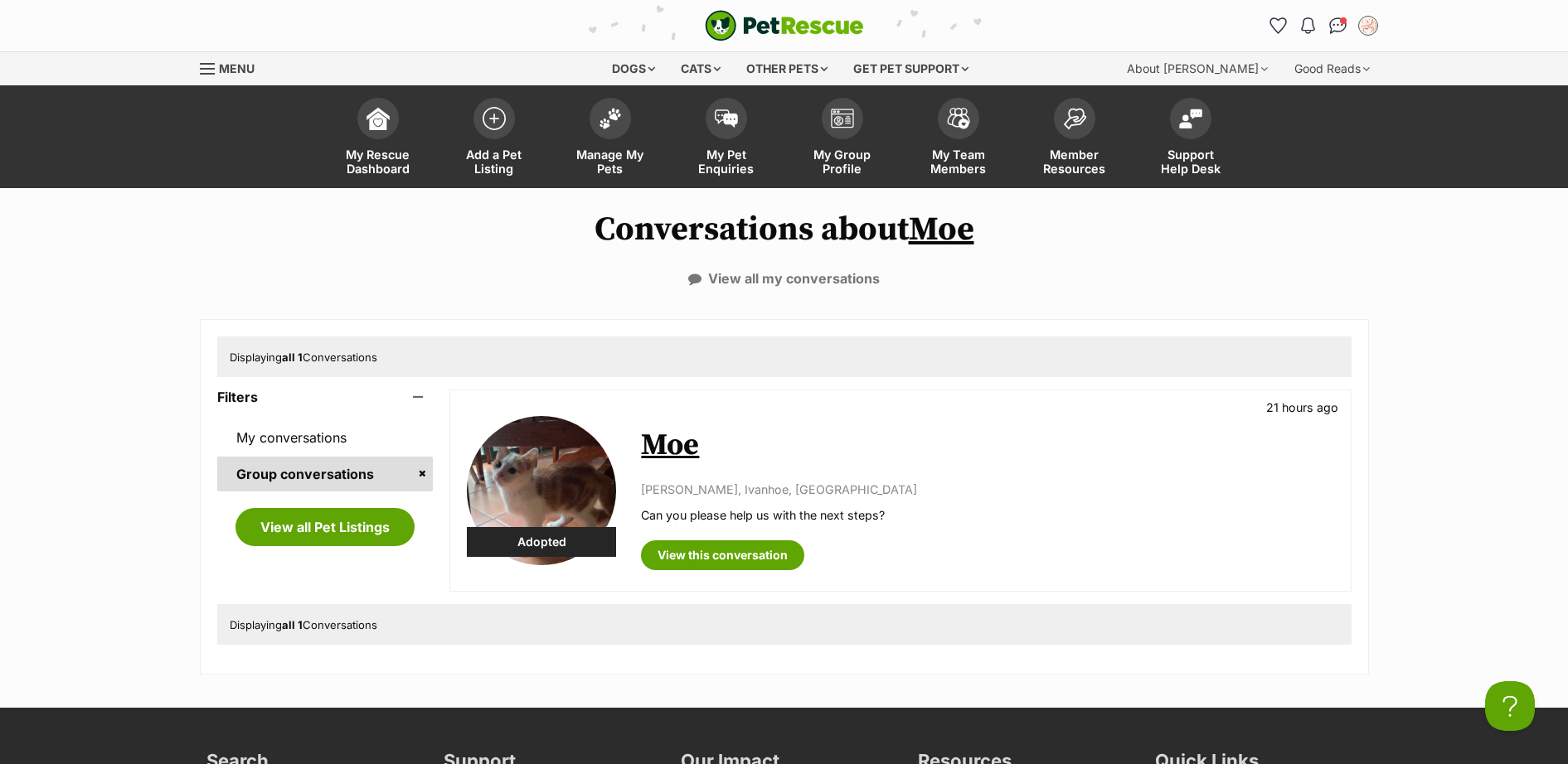
click at [1081, 274] on div "View all my conversations" at bounding box center [784, 278] width 1568 height 15
click at [614, 128] on span at bounding box center [611, 115] width 42 height 42
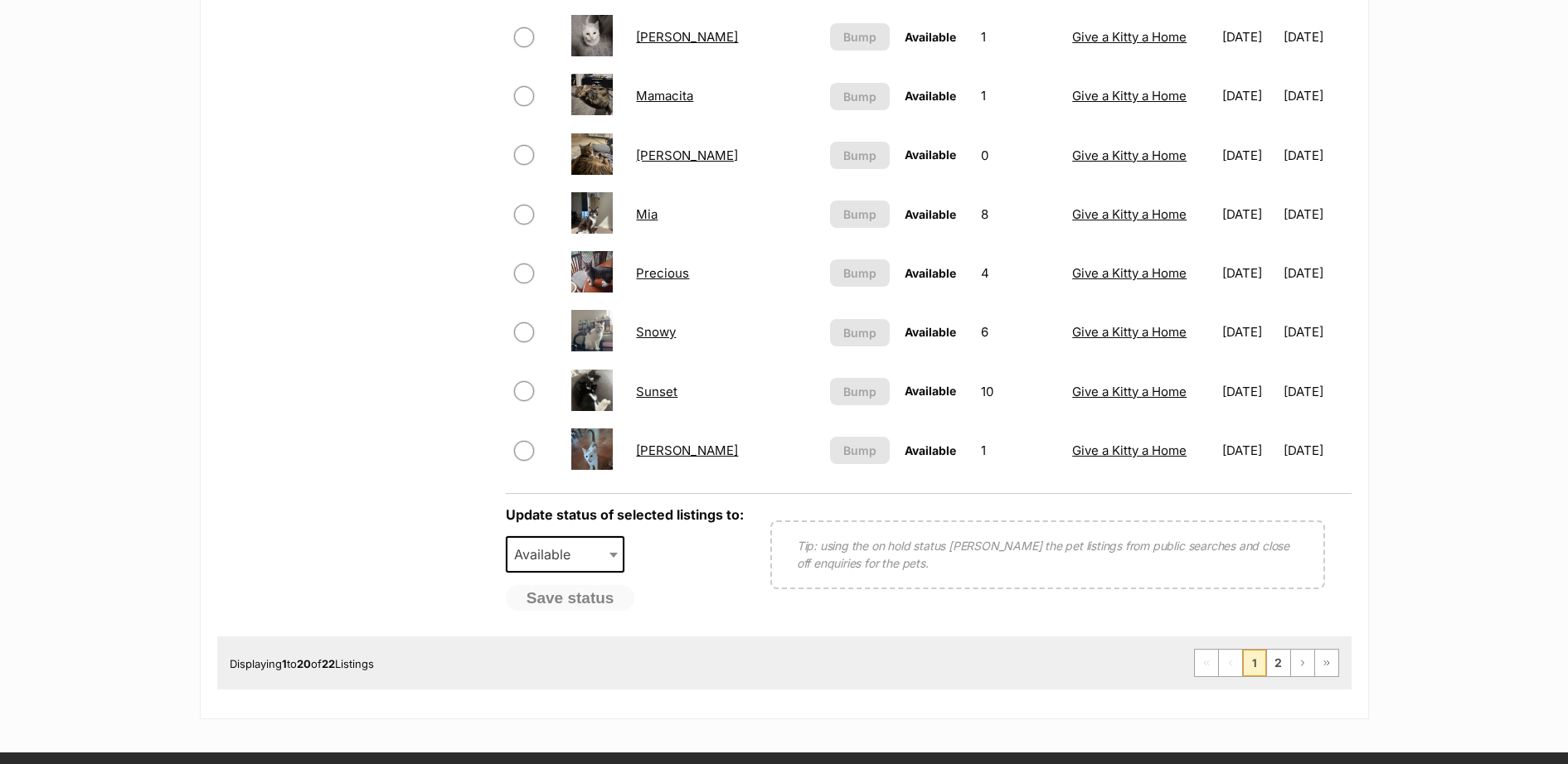
scroll to position [1209, 0]
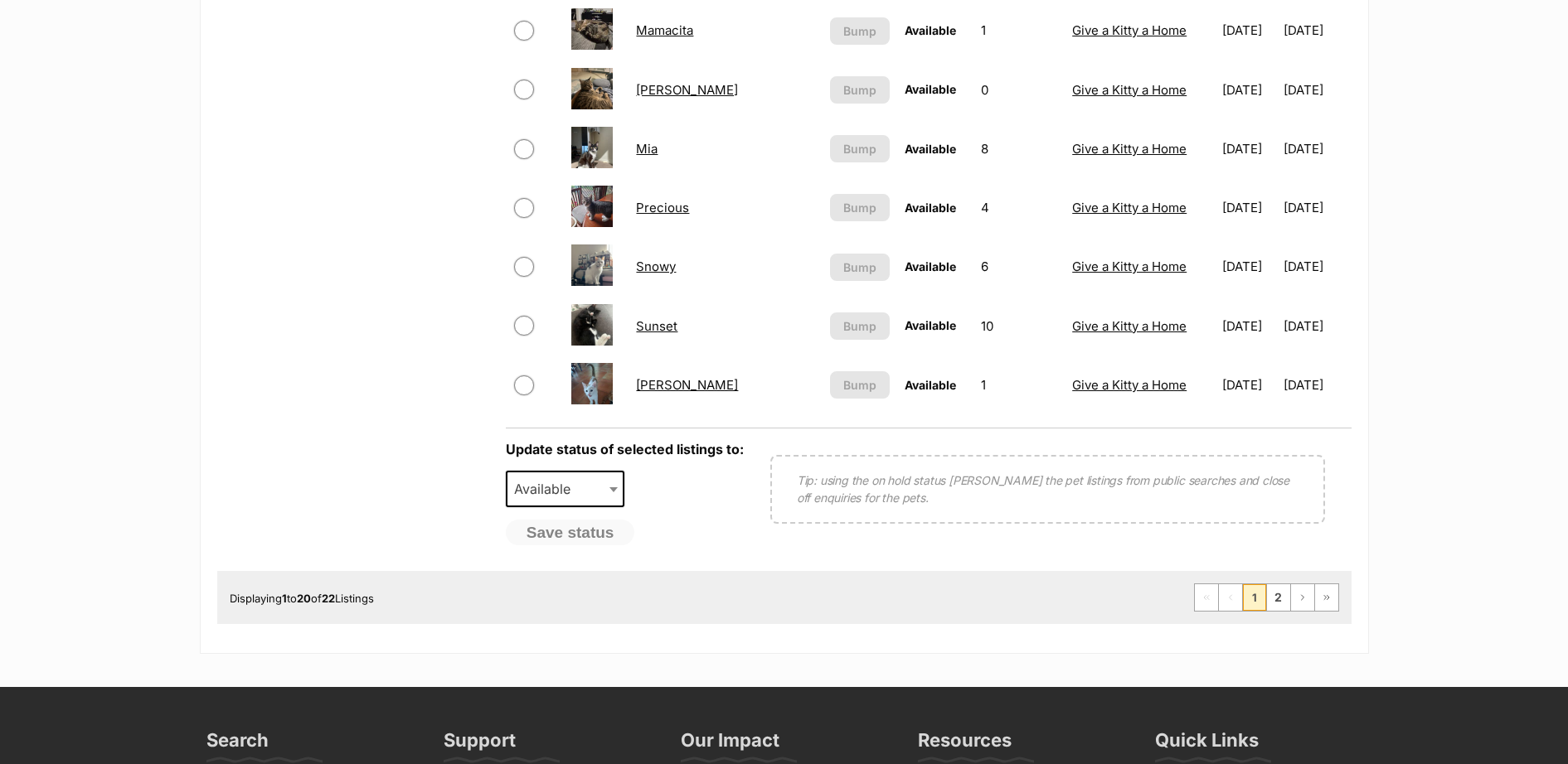
click at [676, 211] on link "Precious" at bounding box center [663, 208] width 54 height 16
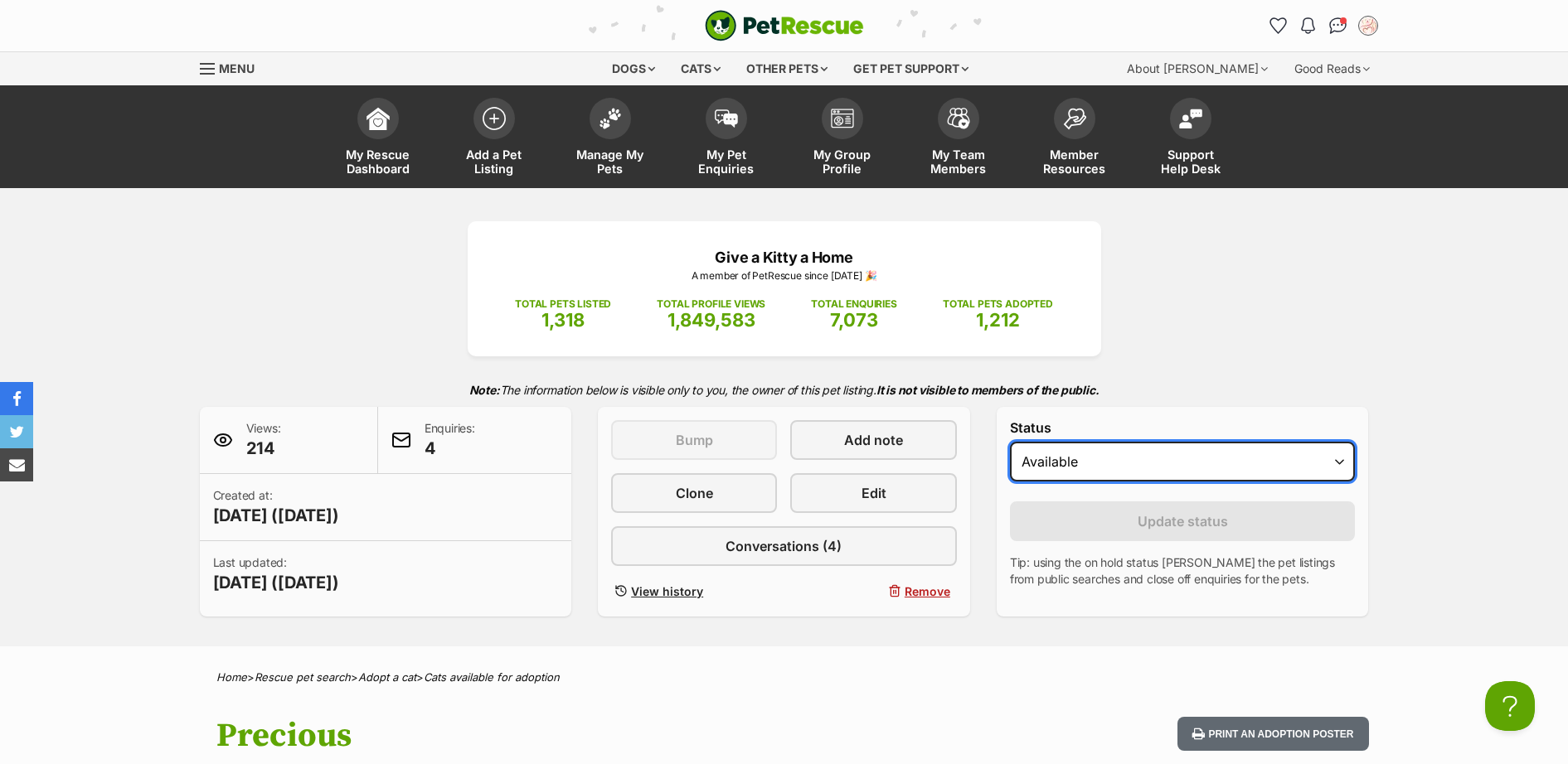
click at [1152, 464] on select "Draft - not available as listing has enquires Available On hold Adopted" at bounding box center [1182, 462] width 346 height 40
select select "rehomed"
click at [1010, 443] on select "Draft - not available as listing has enquires Available On hold Adopted" at bounding box center [1182, 462] width 346 height 40
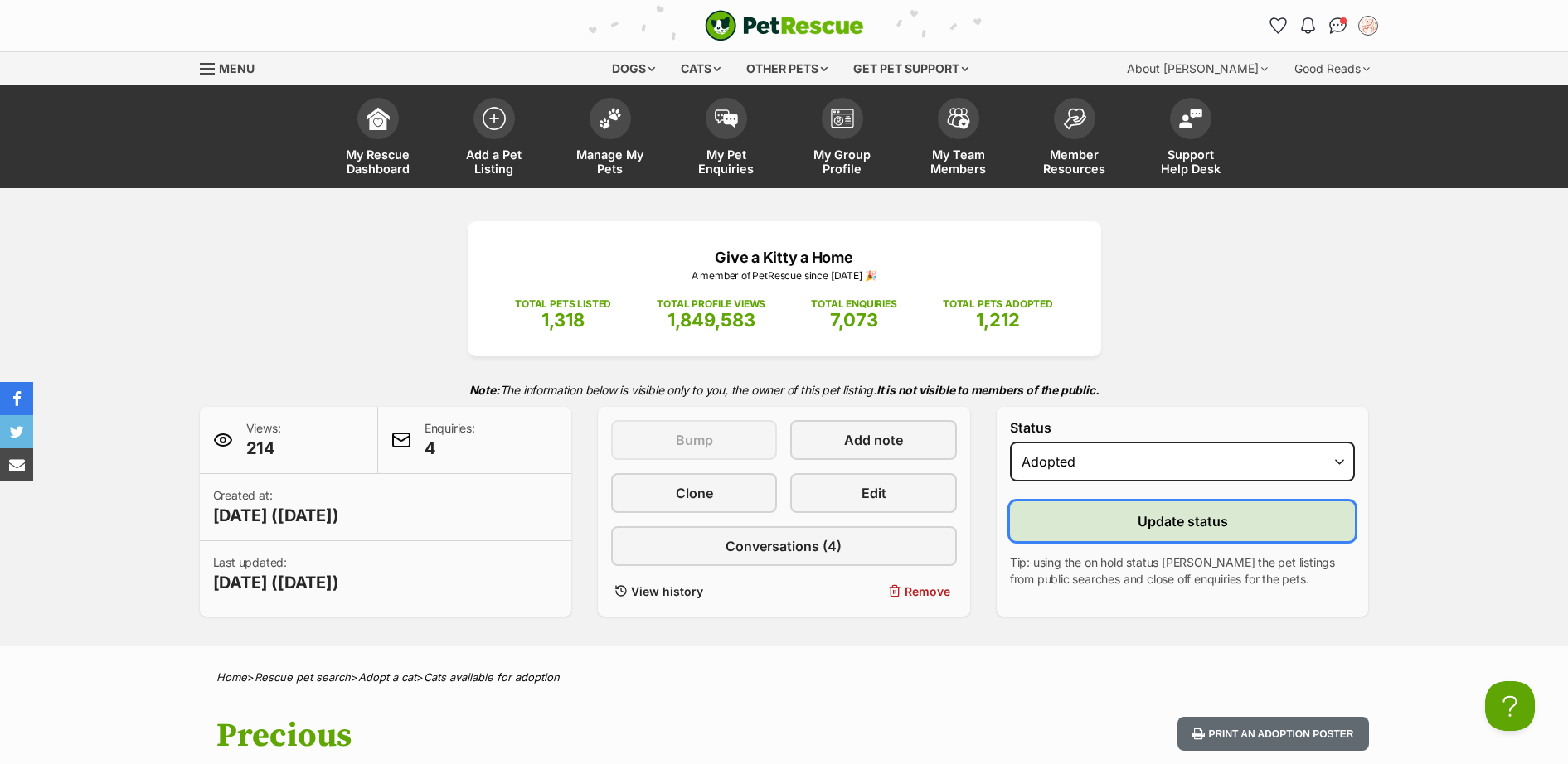
click at [1168, 515] on span "Update status" at bounding box center [1182, 521] width 90 height 20
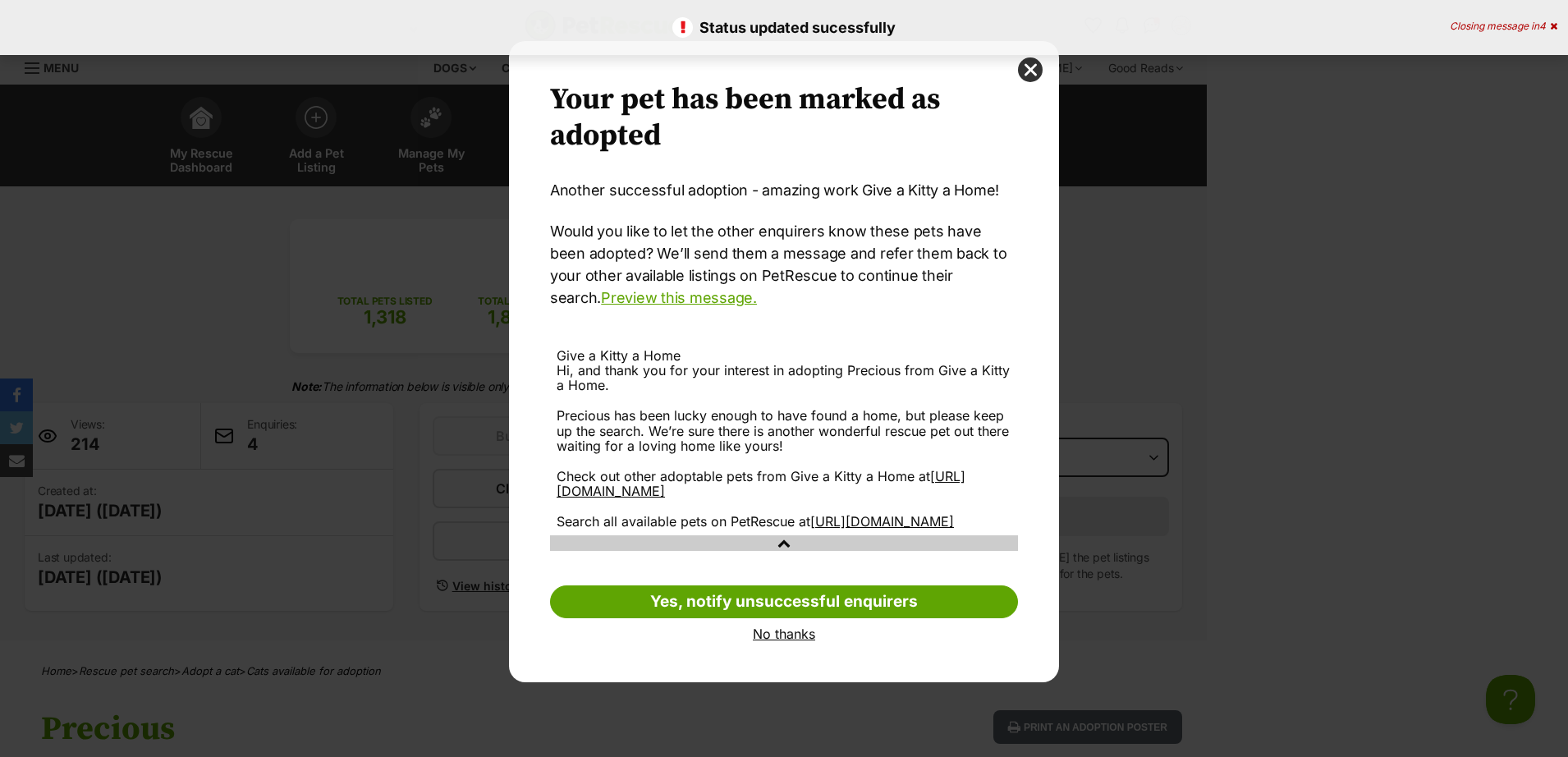
click at [777, 641] on link "No thanks" at bounding box center [784, 633] width 468 height 15
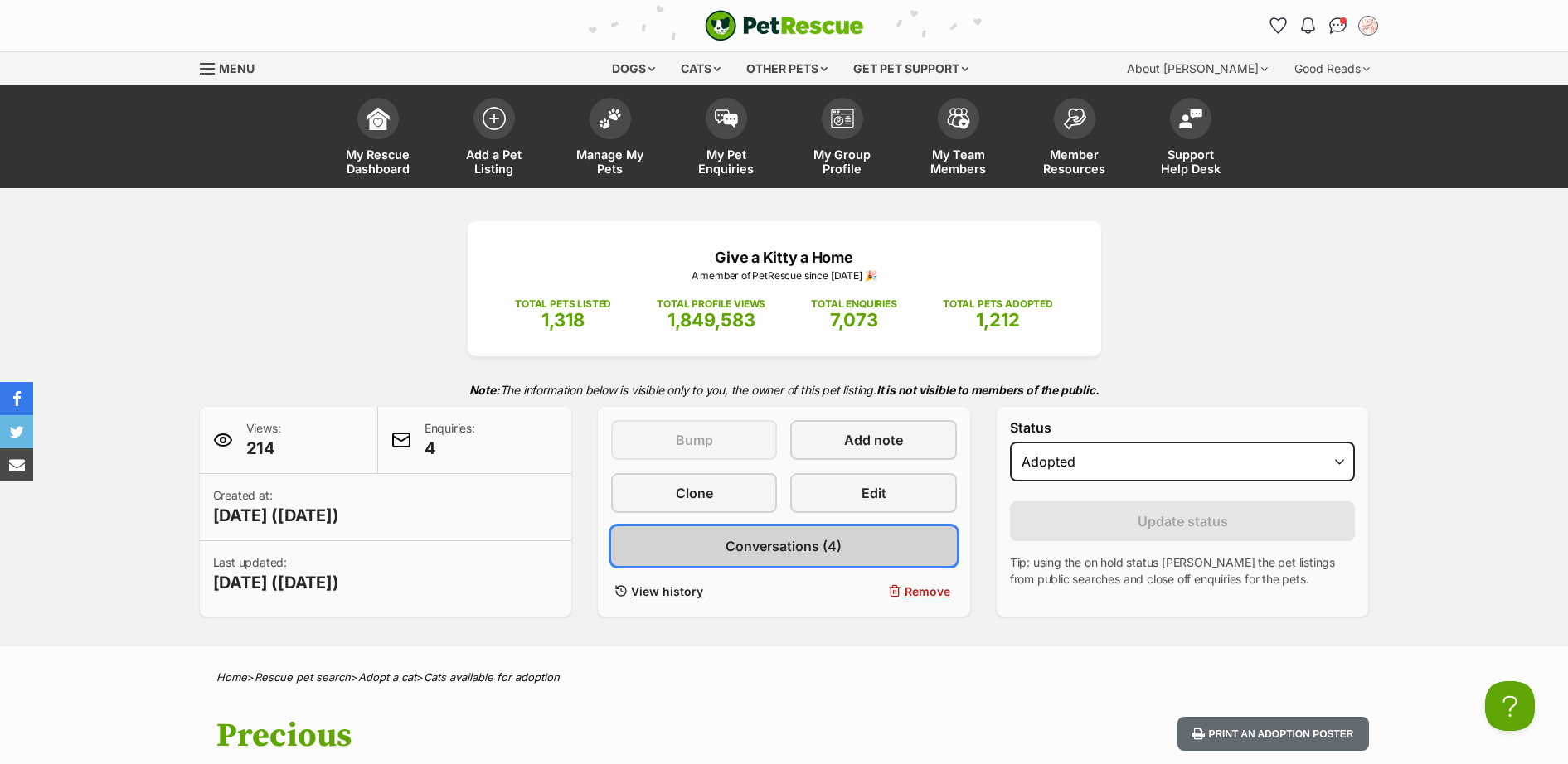
click at [791, 540] on span "Conversations (4)" at bounding box center [783, 546] width 116 height 20
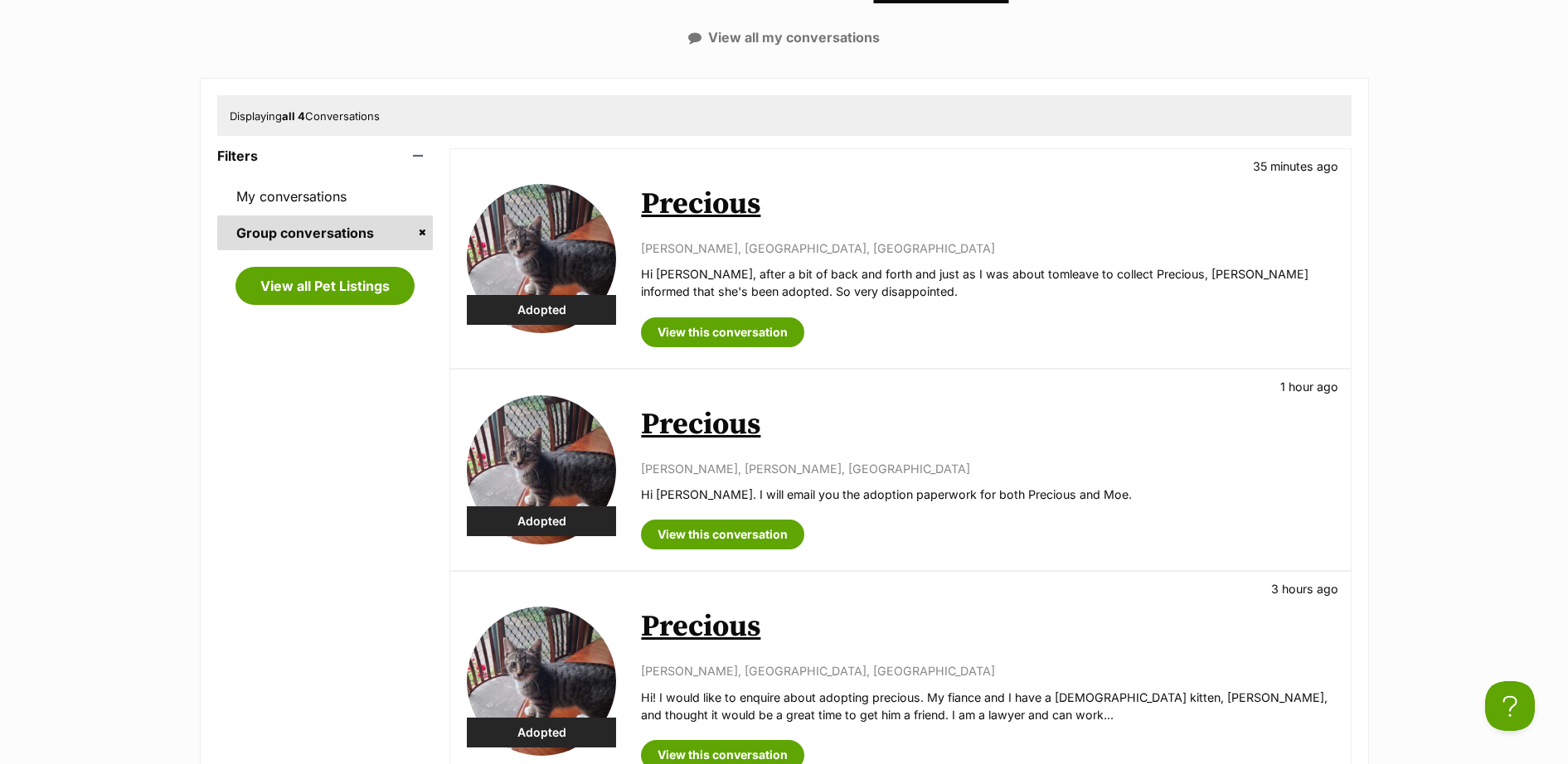
scroll to position [484, 0]
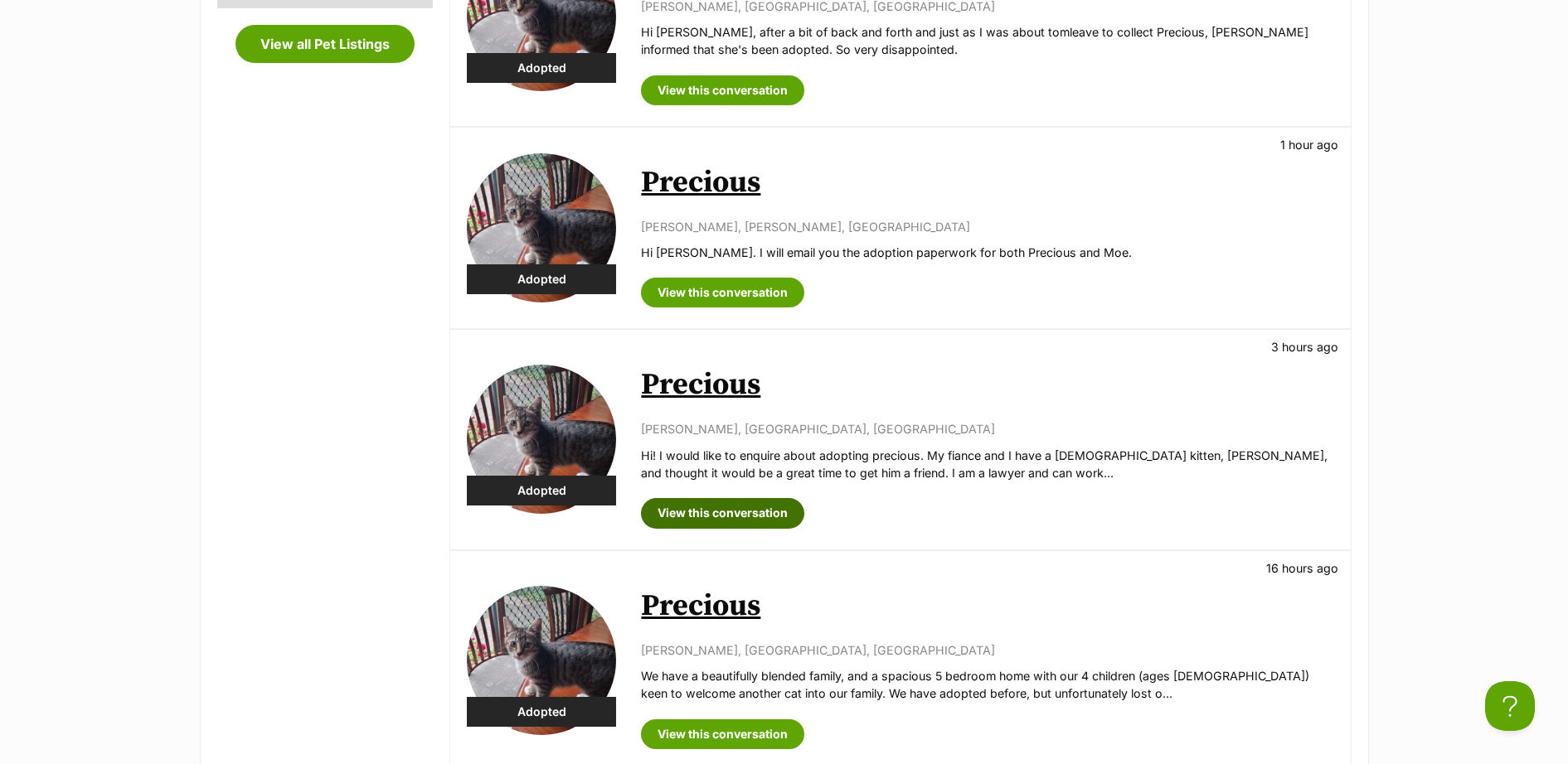
click at [728, 499] on link "View this conversation" at bounding box center [723, 513] width 164 height 30
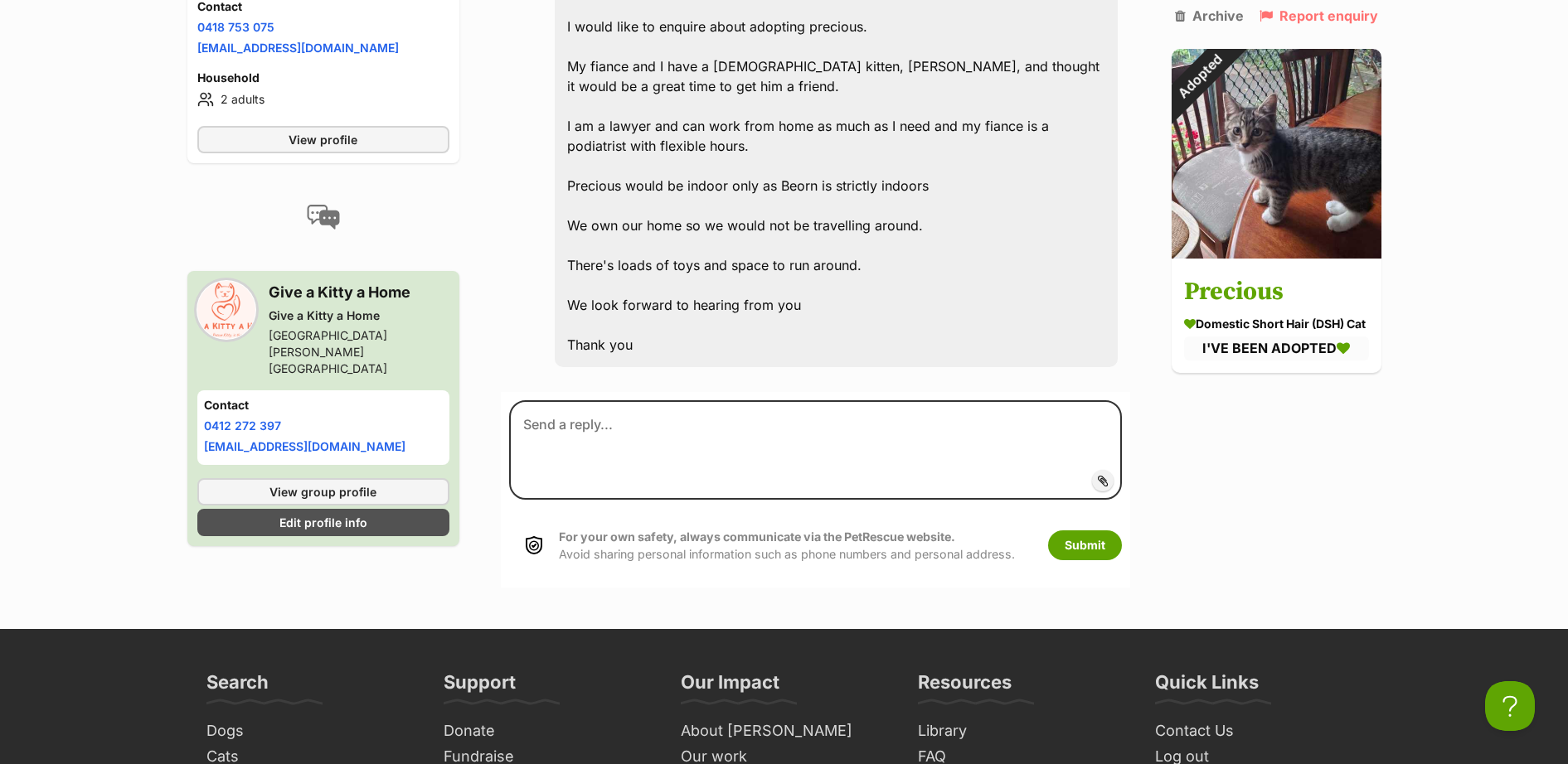
scroll to position [761, 0]
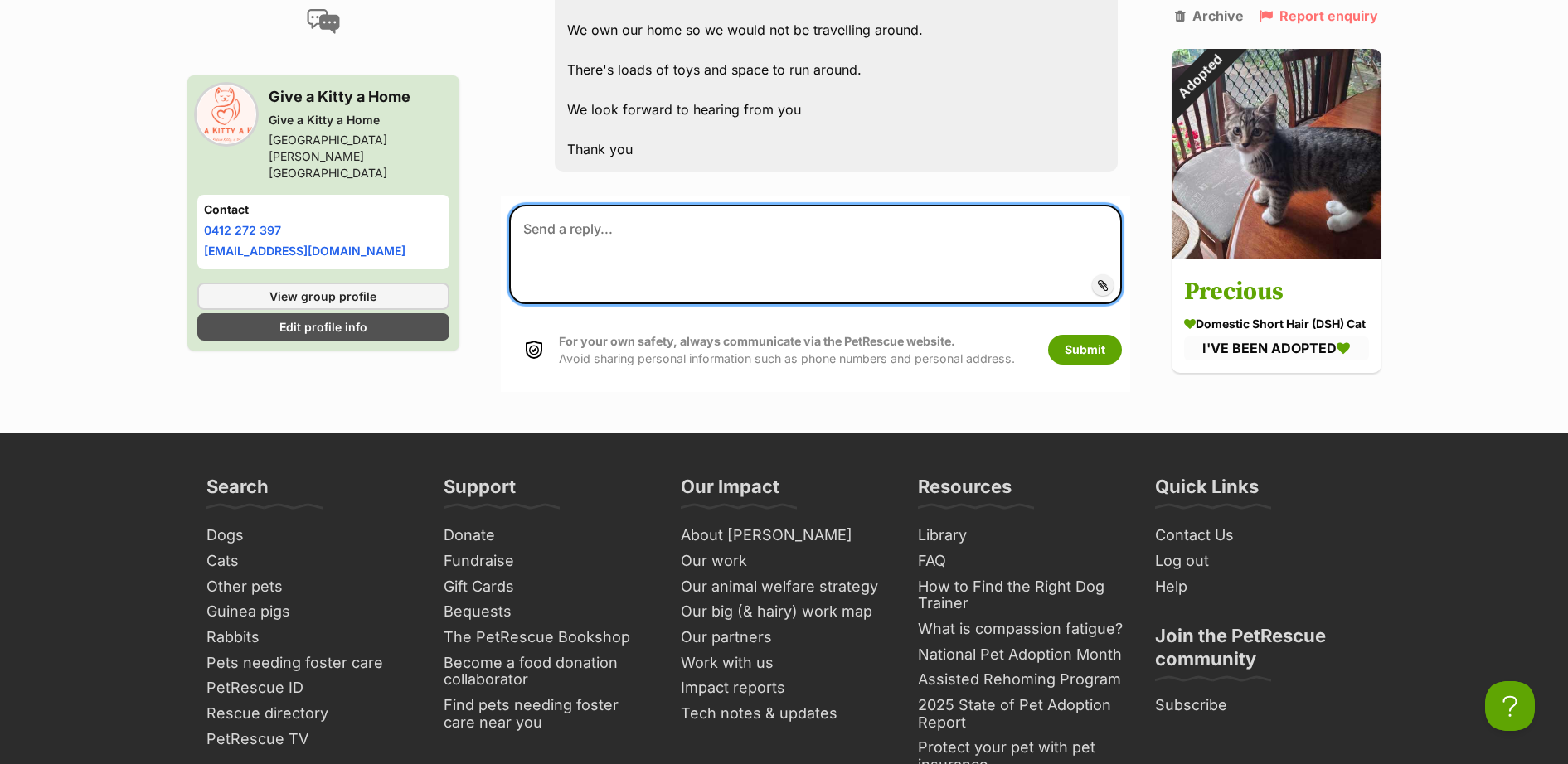
click at [720, 205] on textarea at bounding box center [815, 255] width 612 height 99
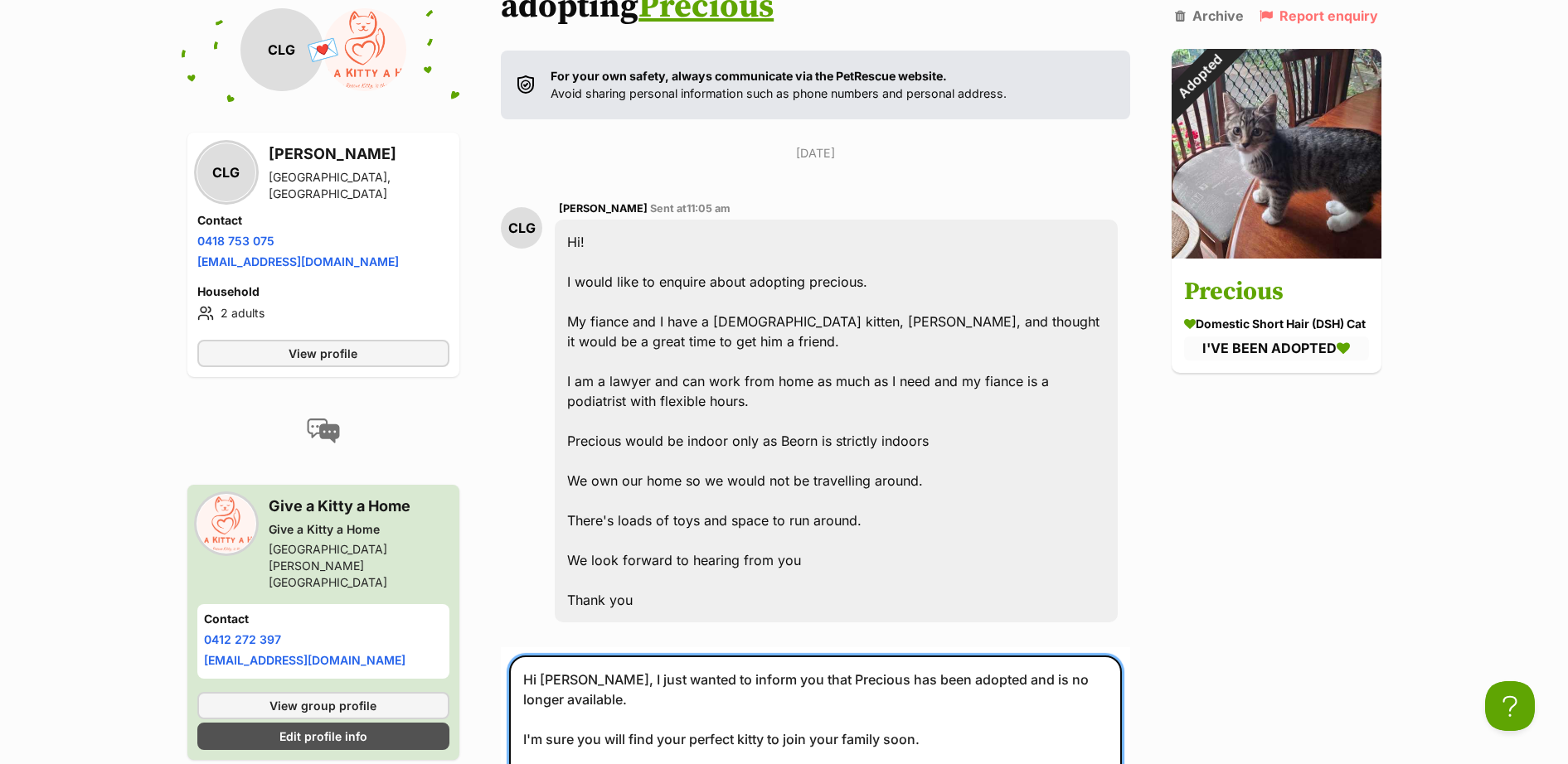
scroll to position [330, 0]
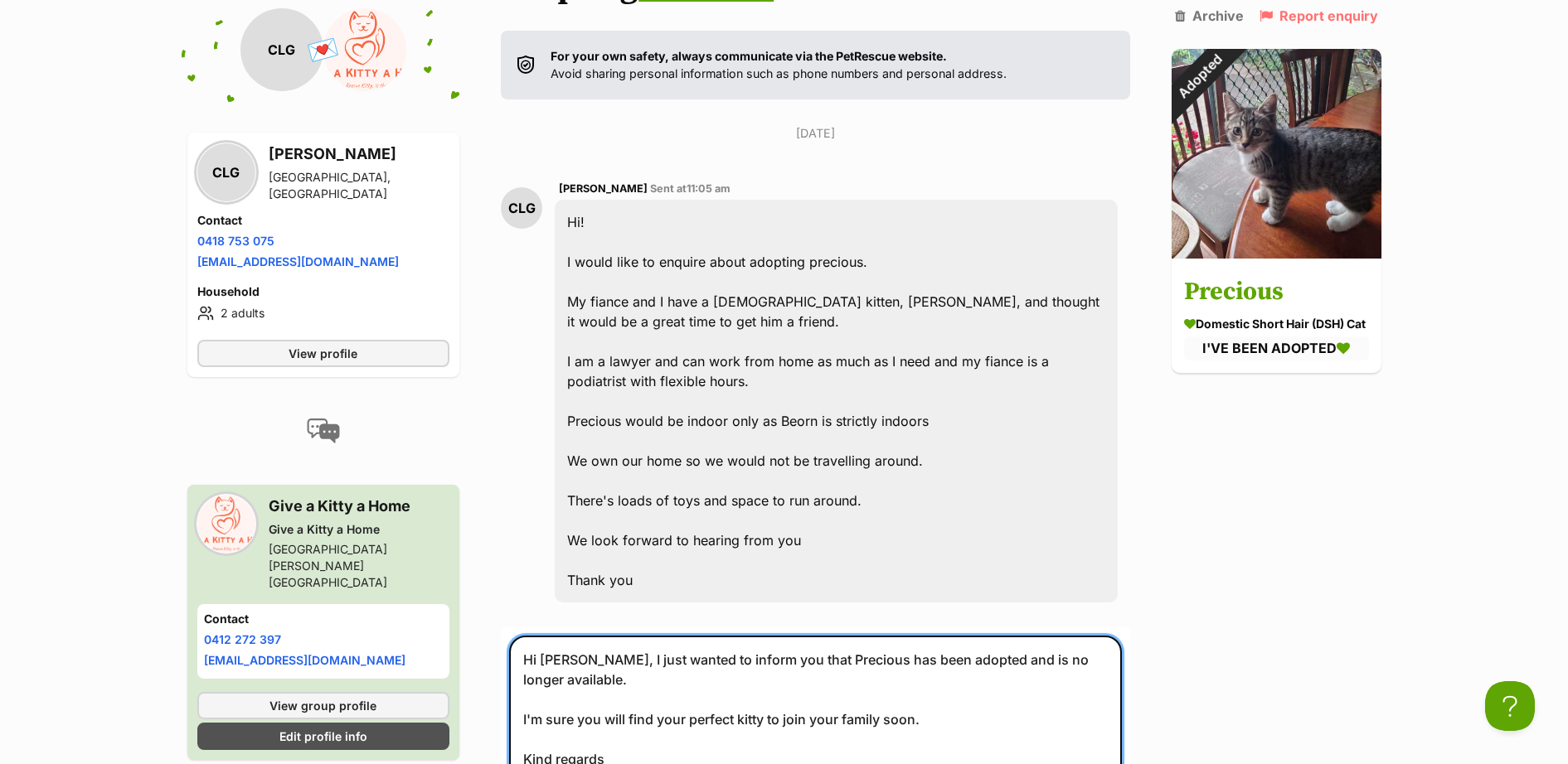
drag, startPoint x: 657, startPoint y: 750, endPoint x: 502, endPoint y: 604, distance: 212.9
click at [502, 627] on form "Hi Chelsea, I just wanted to inform you that Precious has been adopted and is n…" at bounding box center [815, 769] width 628 height 284
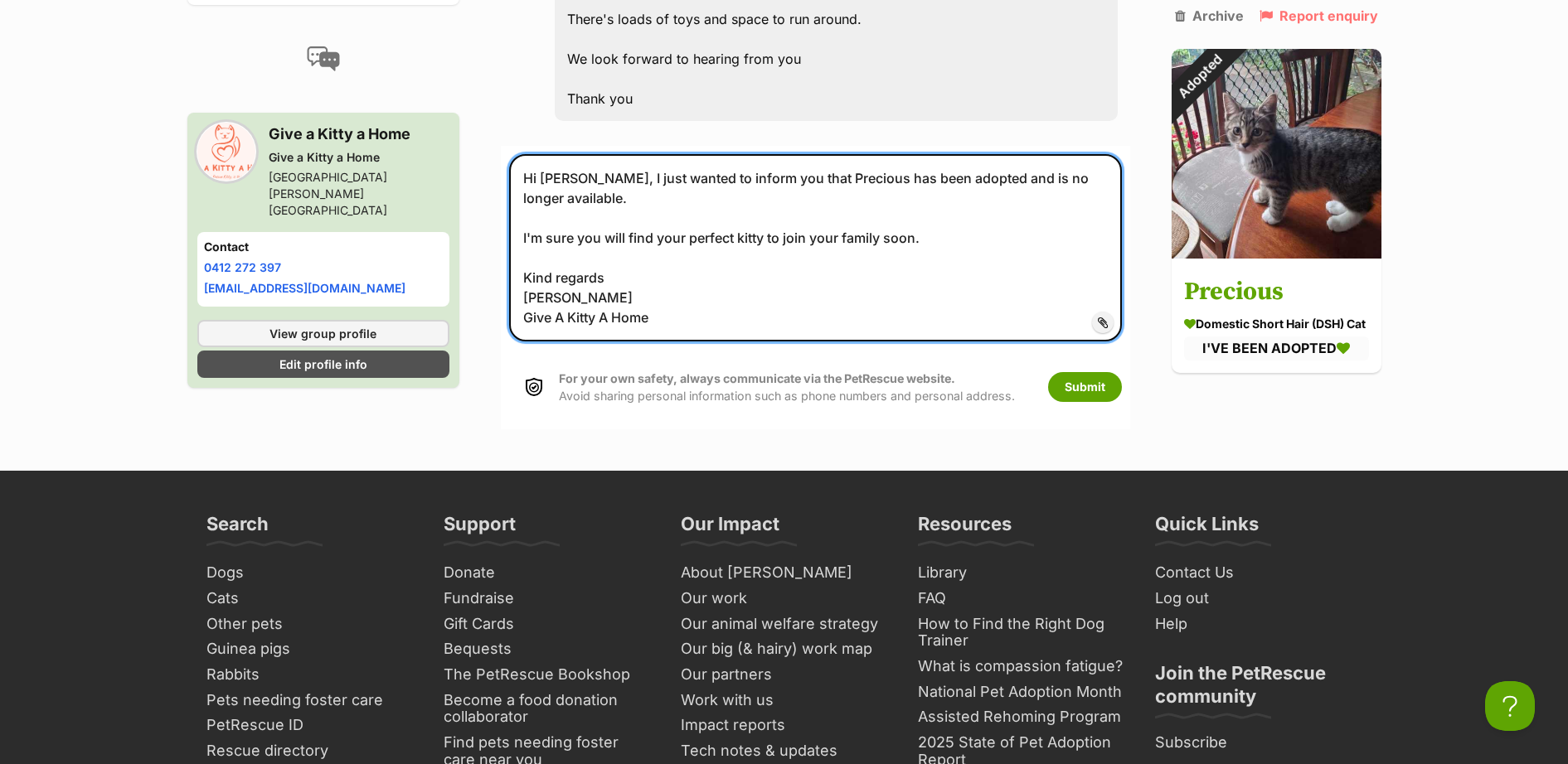
scroll to position [814, 0]
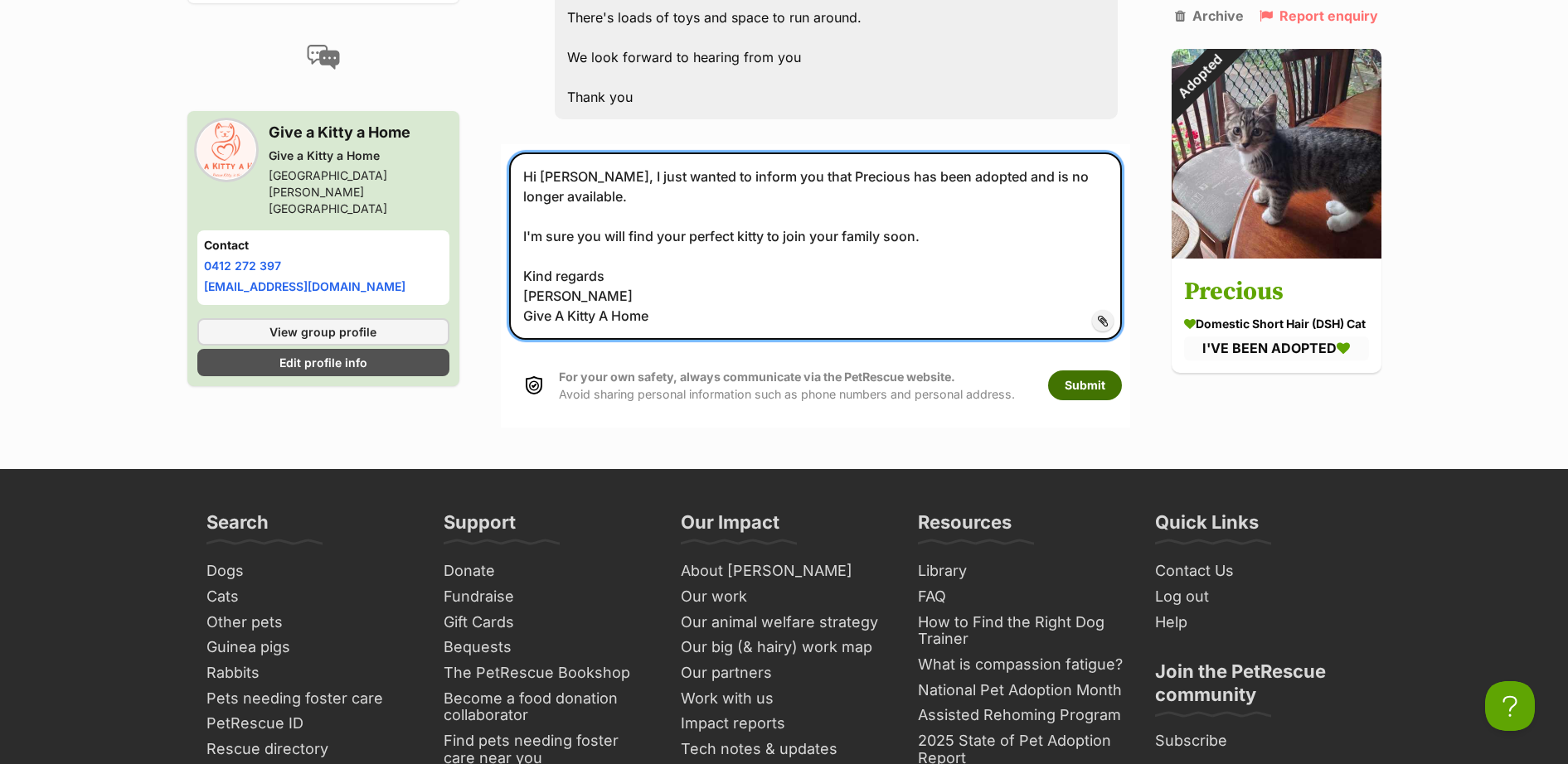
type textarea "Hi Chelsea, I just wanted to inform you that Precious has been adopted and is n…"
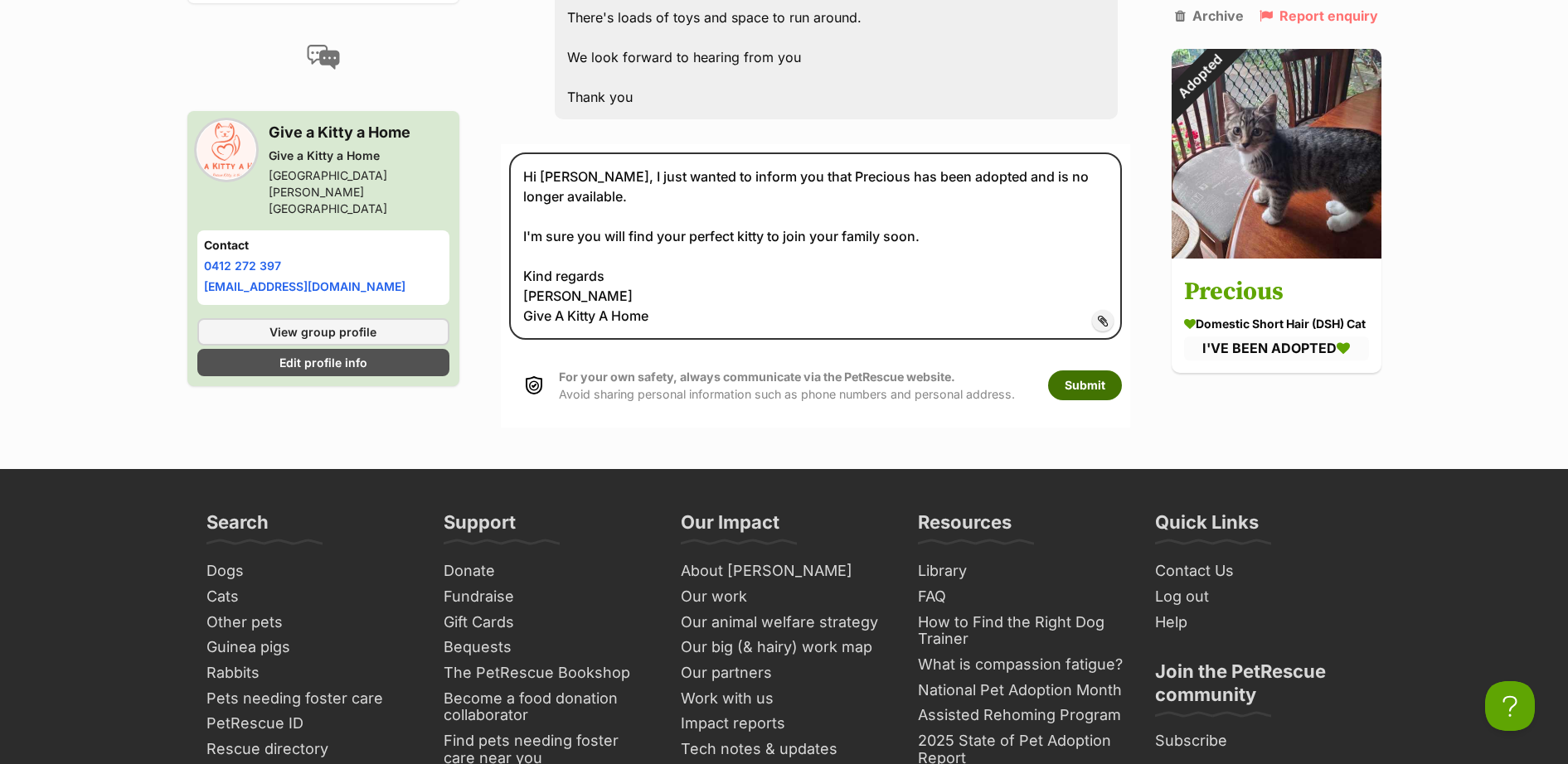
click at [1092, 371] on button "Submit" at bounding box center [1084, 385] width 73 height 30
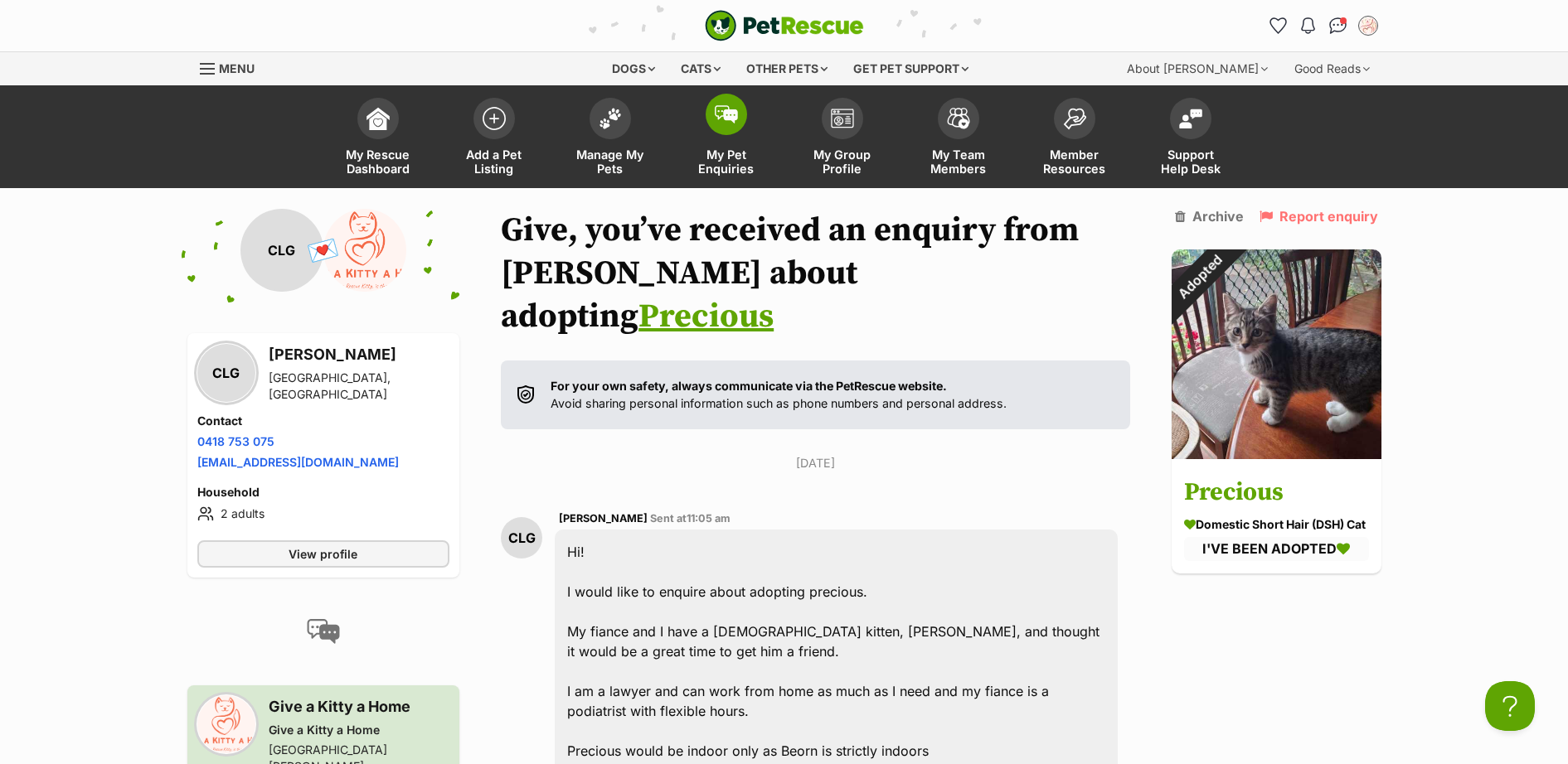
click at [723, 128] on span at bounding box center [727, 115] width 42 height 42
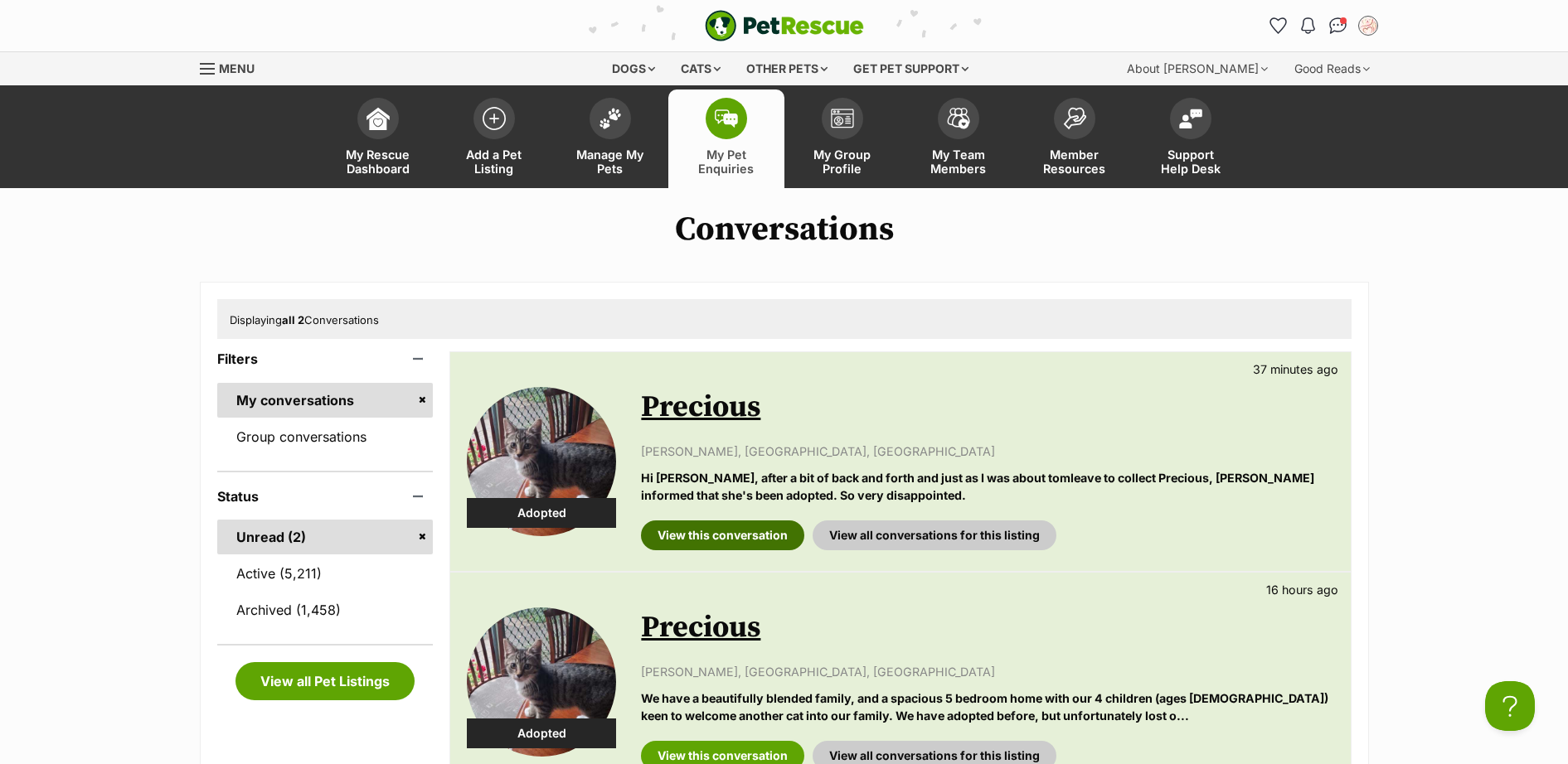
click at [749, 538] on link "View this conversation" at bounding box center [723, 535] width 164 height 30
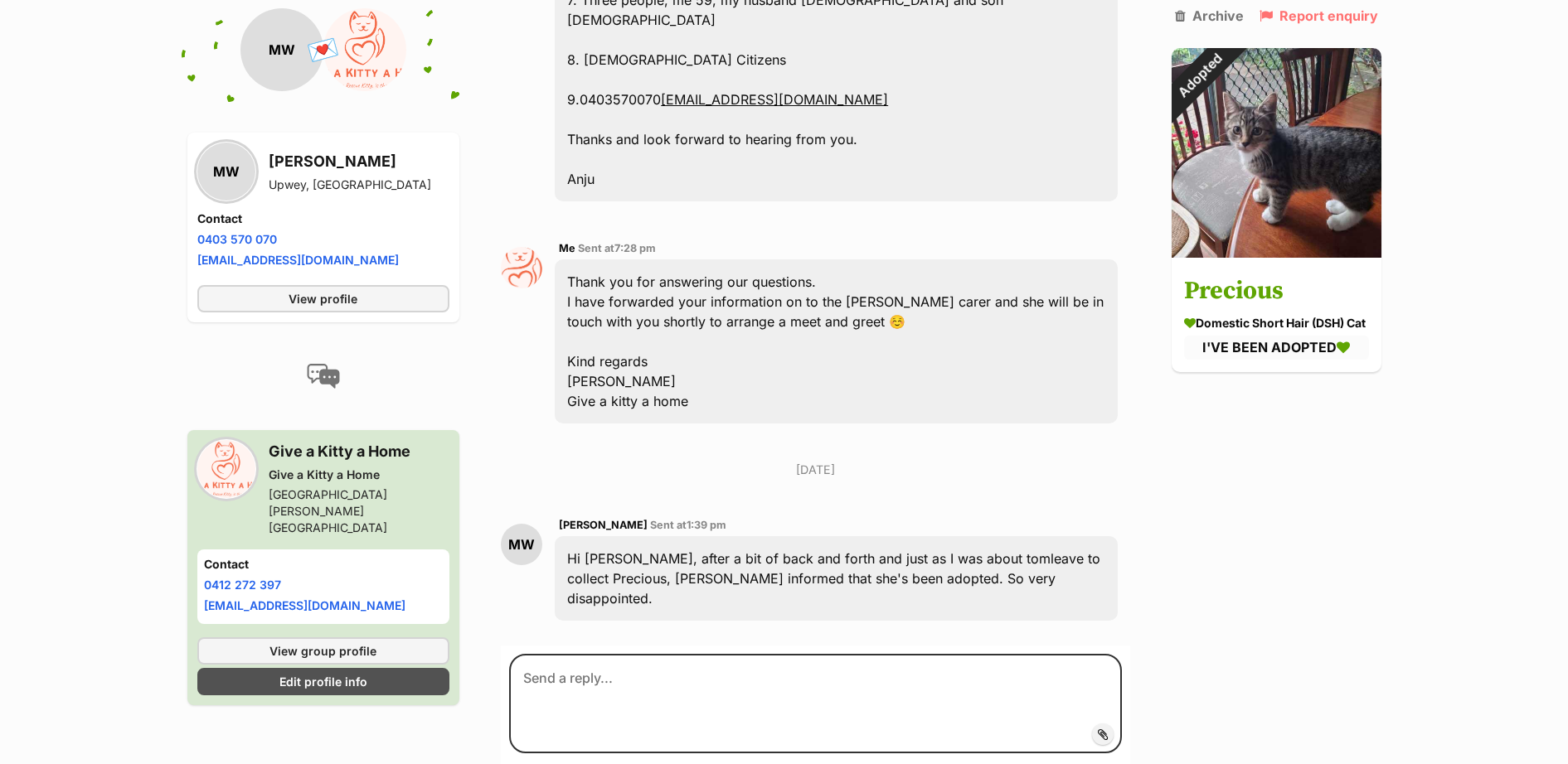
scroll to position [2103, 0]
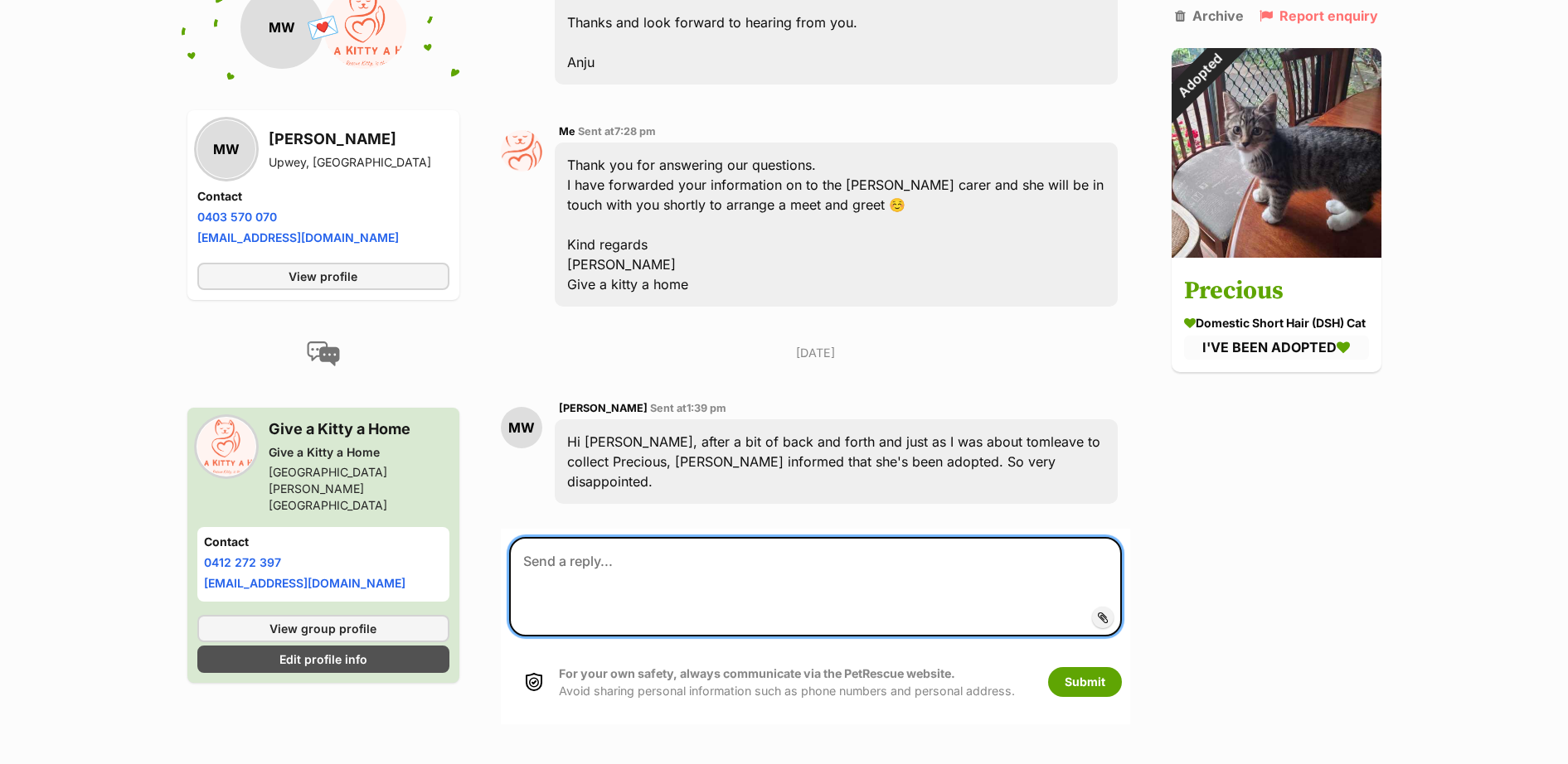
click at [615, 537] on textarea at bounding box center [815, 587] width 612 height 99
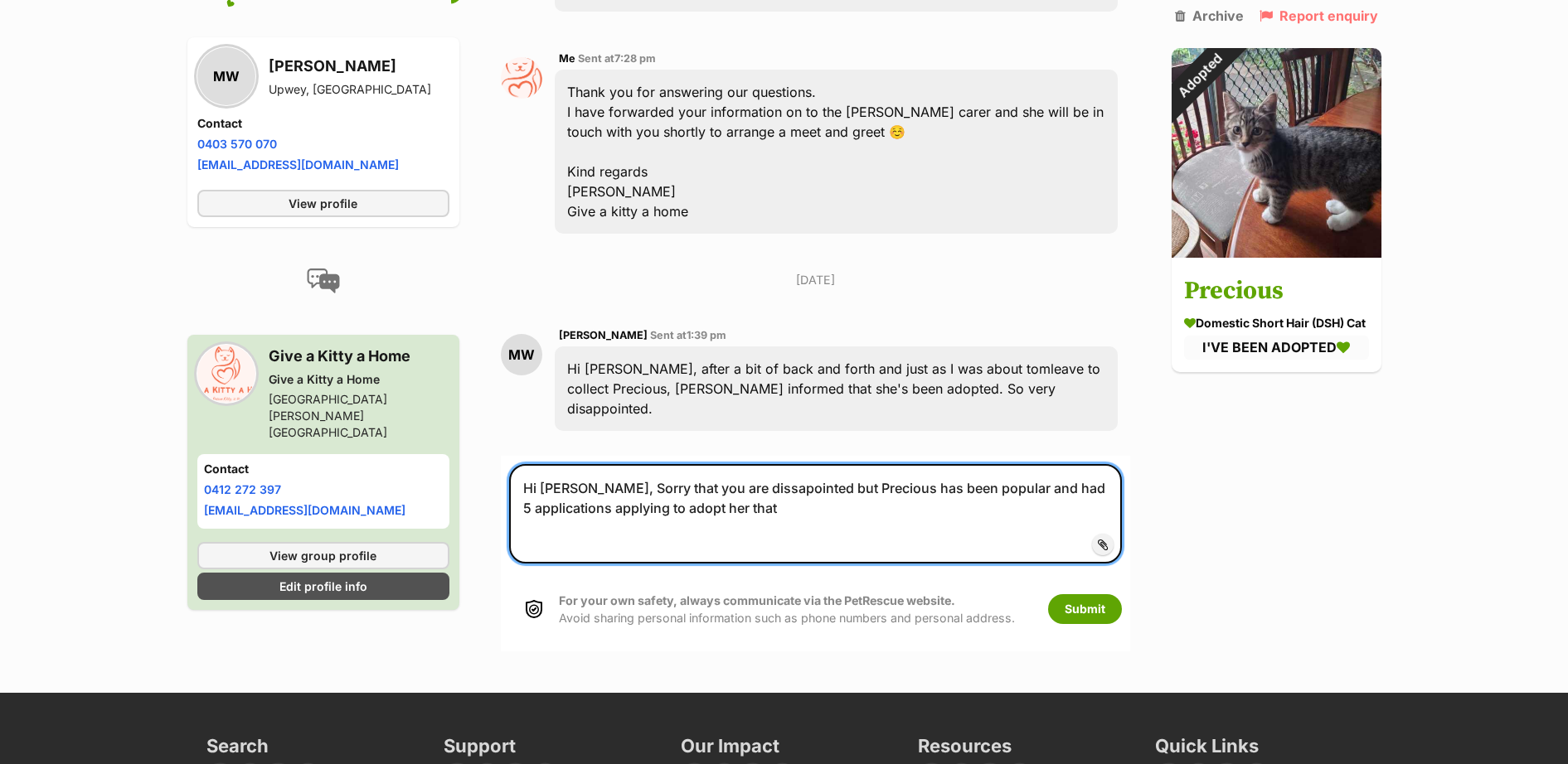
scroll to position [2417, 0]
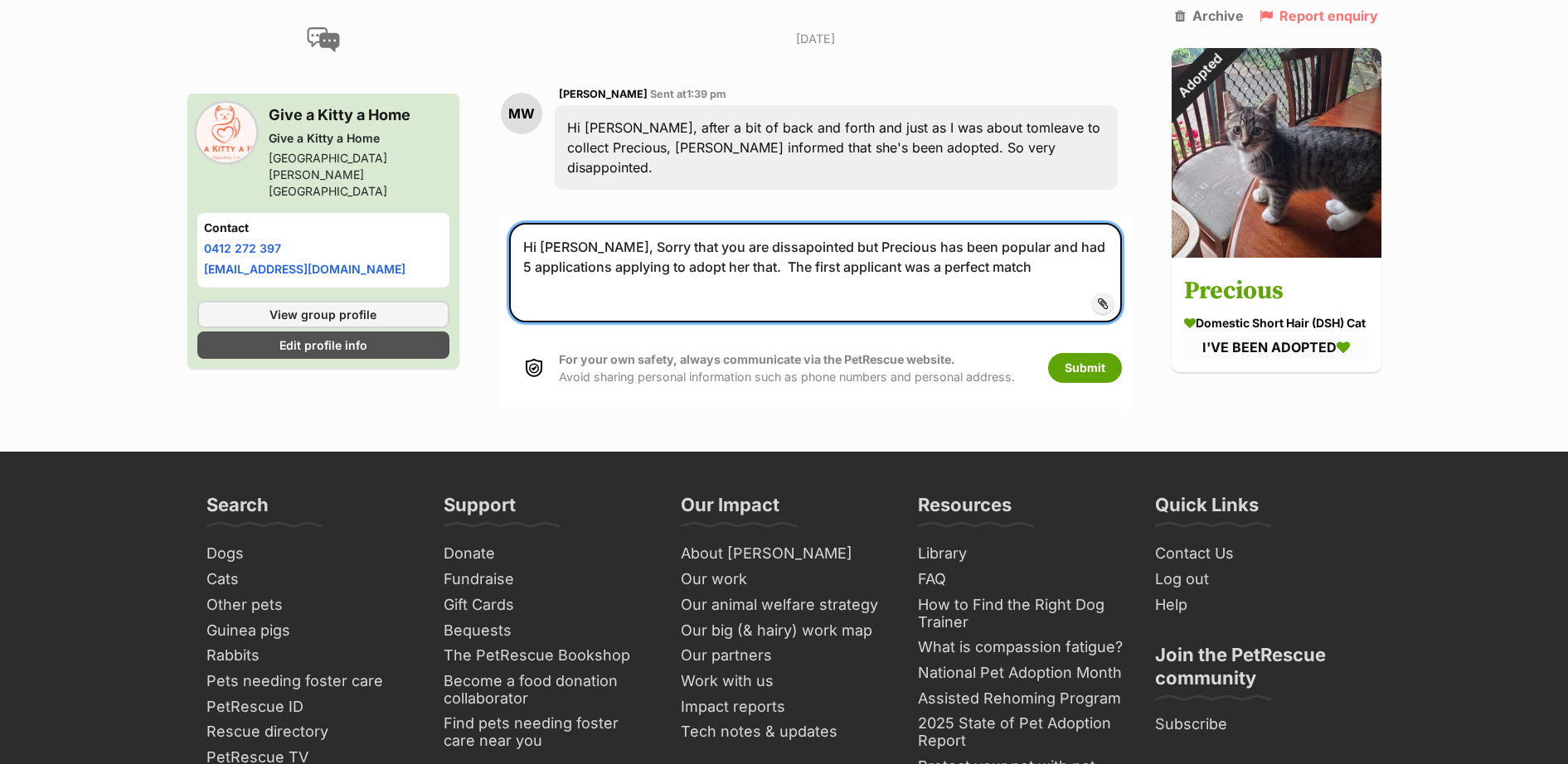
click at [1032, 223] on textarea "Hi Mark, Sorry that you are dissapointed but Precious has been popular and had …" at bounding box center [815, 273] width 612 height 99
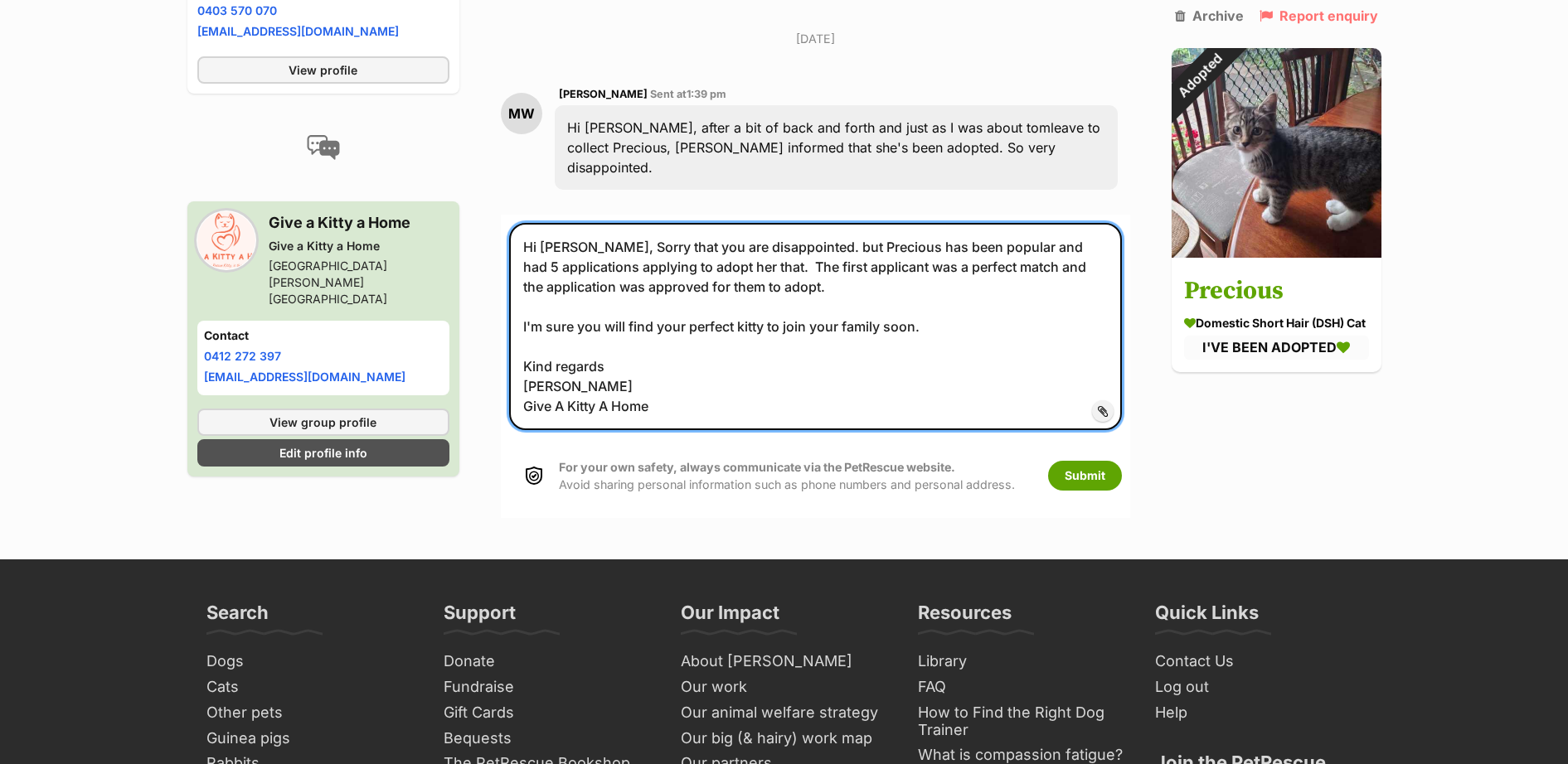
click at [809, 223] on textarea "Hi Mark, Sorry that you are disappointed. but Precious has been popular and had…" at bounding box center [815, 326] width 612 height 207
drag, startPoint x: 836, startPoint y: 189, endPoint x: 843, endPoint y: 204, distance: 16.6
click at [835, 223] on textarea "Hi Mark, Sorry that you are disappointed. Precious has been popular and had 5 a…" at bounding box center [815, 326] width 612 height 207
click at [992, 223] on textarea "Hi Mark, Sorry that you are disappointed. Precious has been popular and had 5 a…" at bounding box center [815, 326] width 612 height 207
type textarea "Hi Mark, Sorry that you are disappointed. Precious has been popular and had 5 a…"
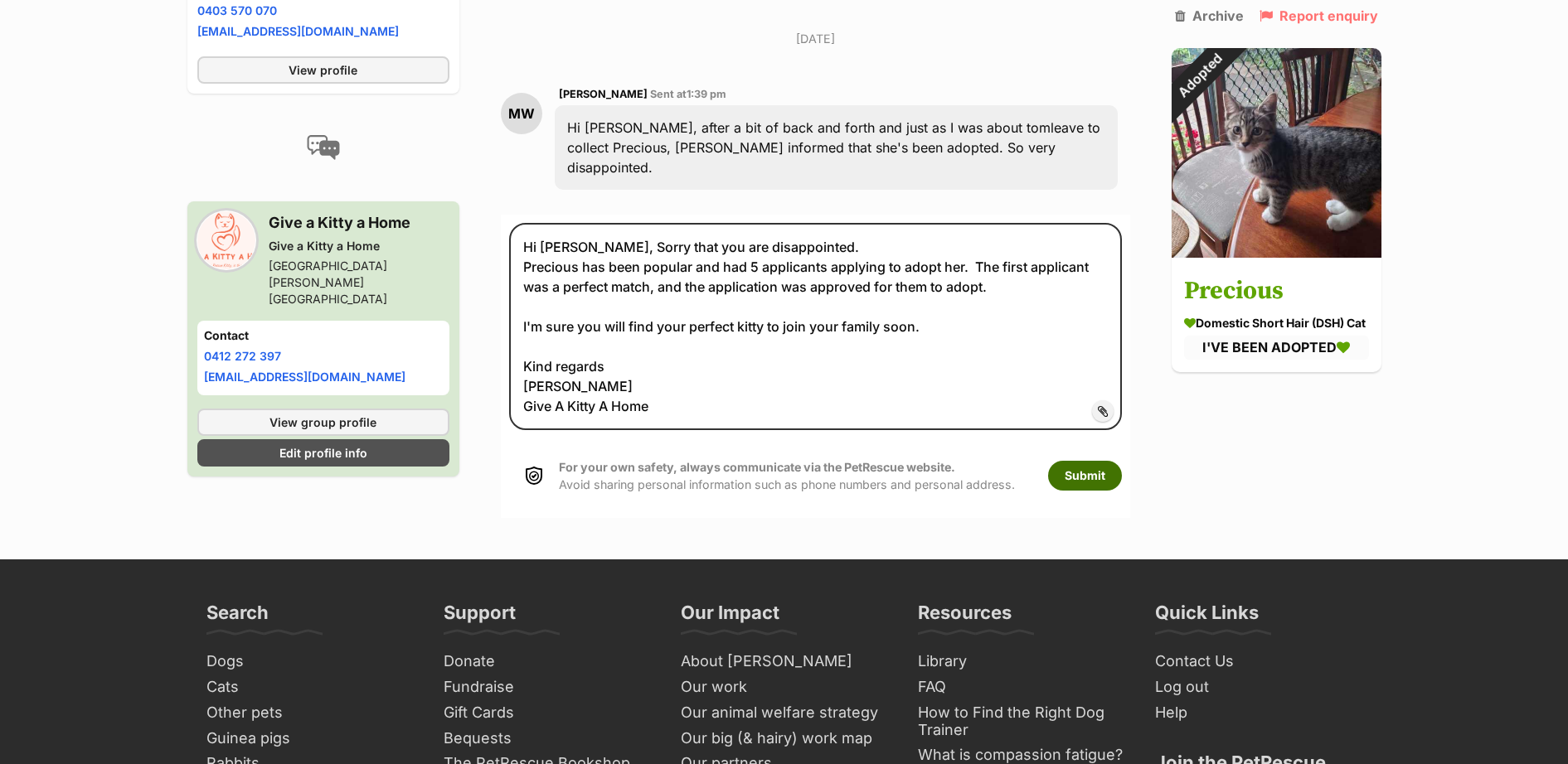
click at [1086, 461] on button "Submit" at bounding box center [1084, 476] width 73 height 30
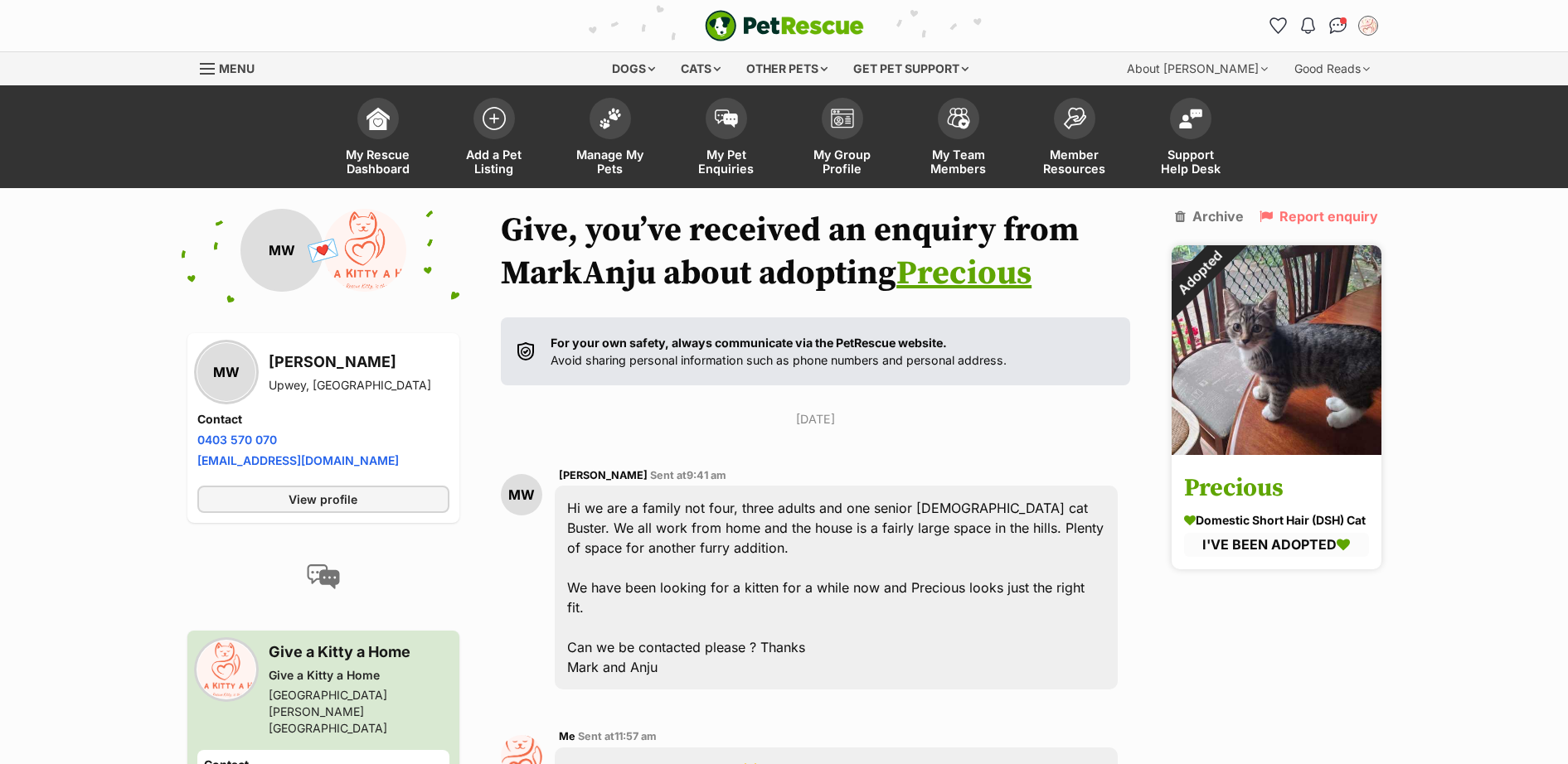
click at [1256, 492] on h3 "Precious" at bounding box center [1277, 490] width 185 height 38
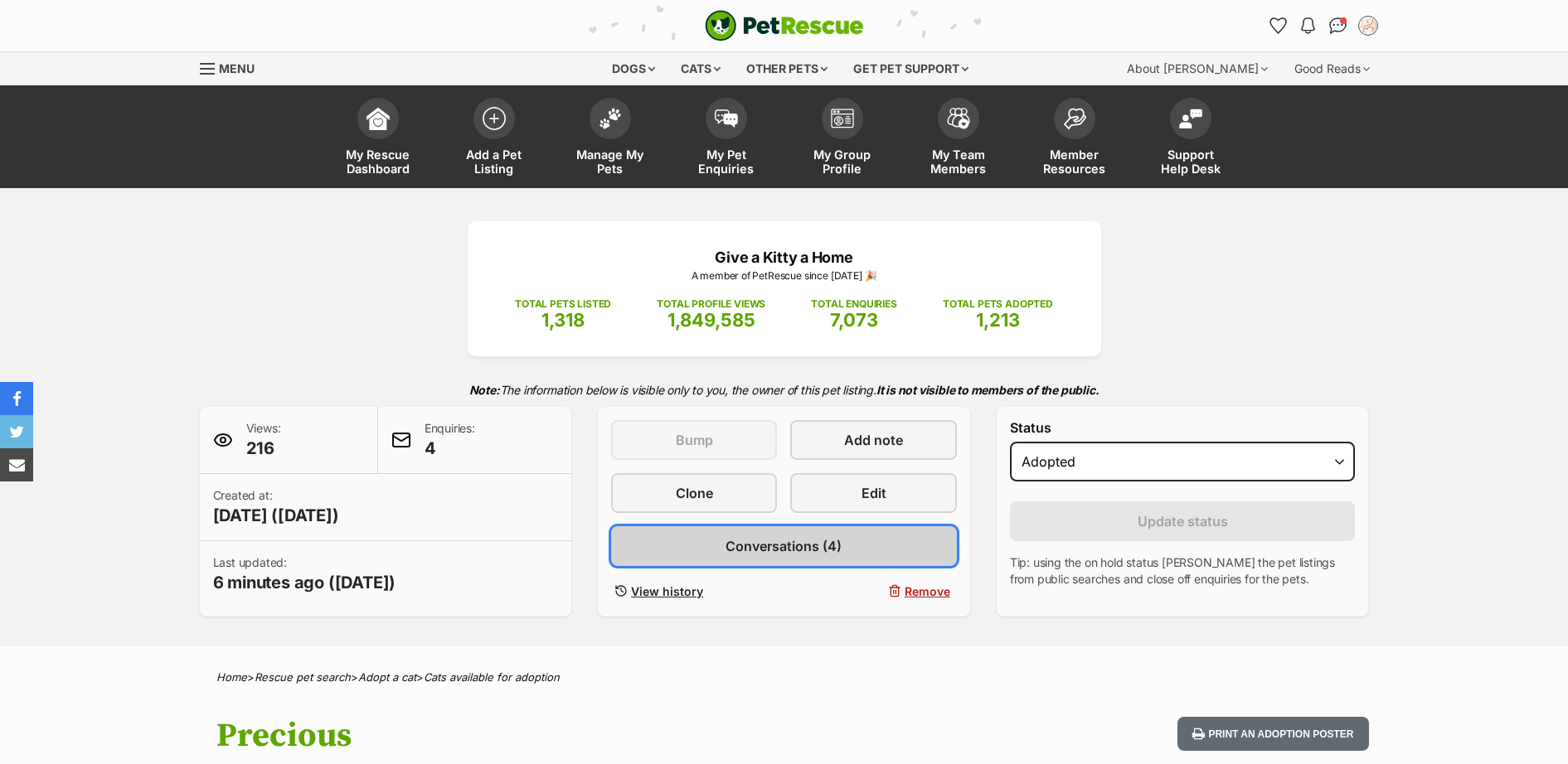
click at [840, 543] on span "Conversations (4)" at bounding box center [783, 546] width 116 height 20
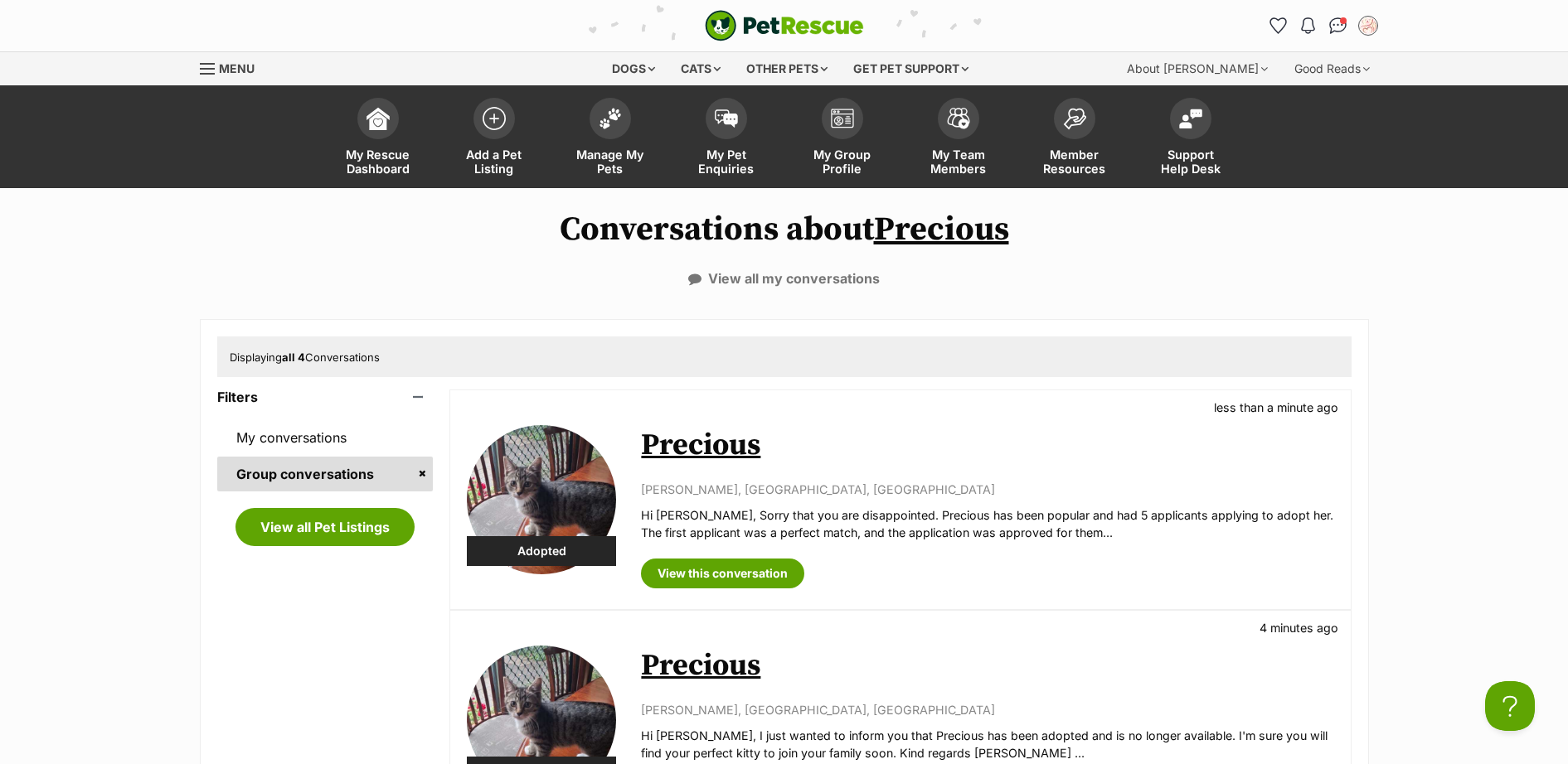
scroll to position [484, 0]
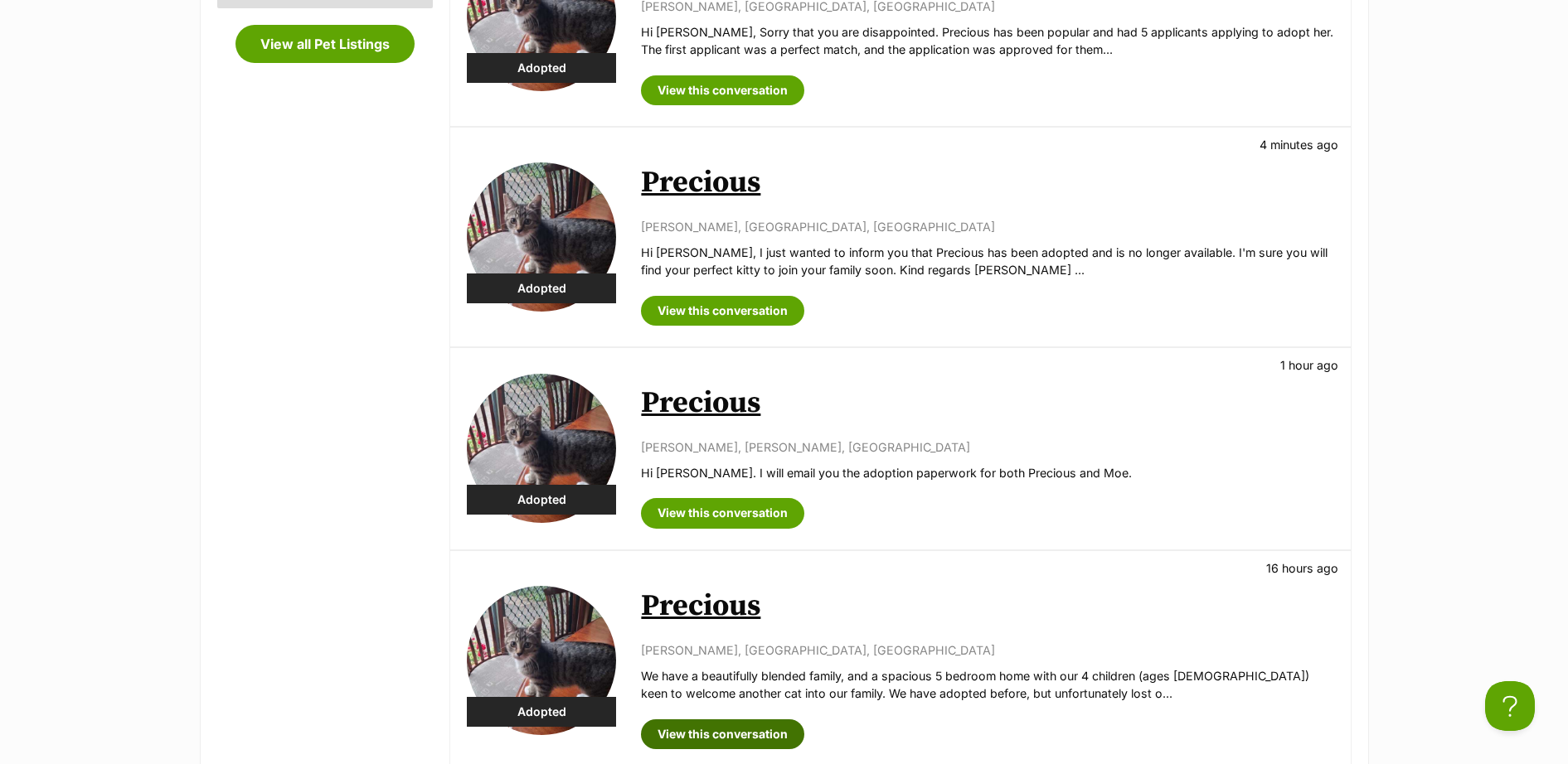
click at [732, 733] on link "View this conversation" at bounding box center [723, 734] width 164 height 30
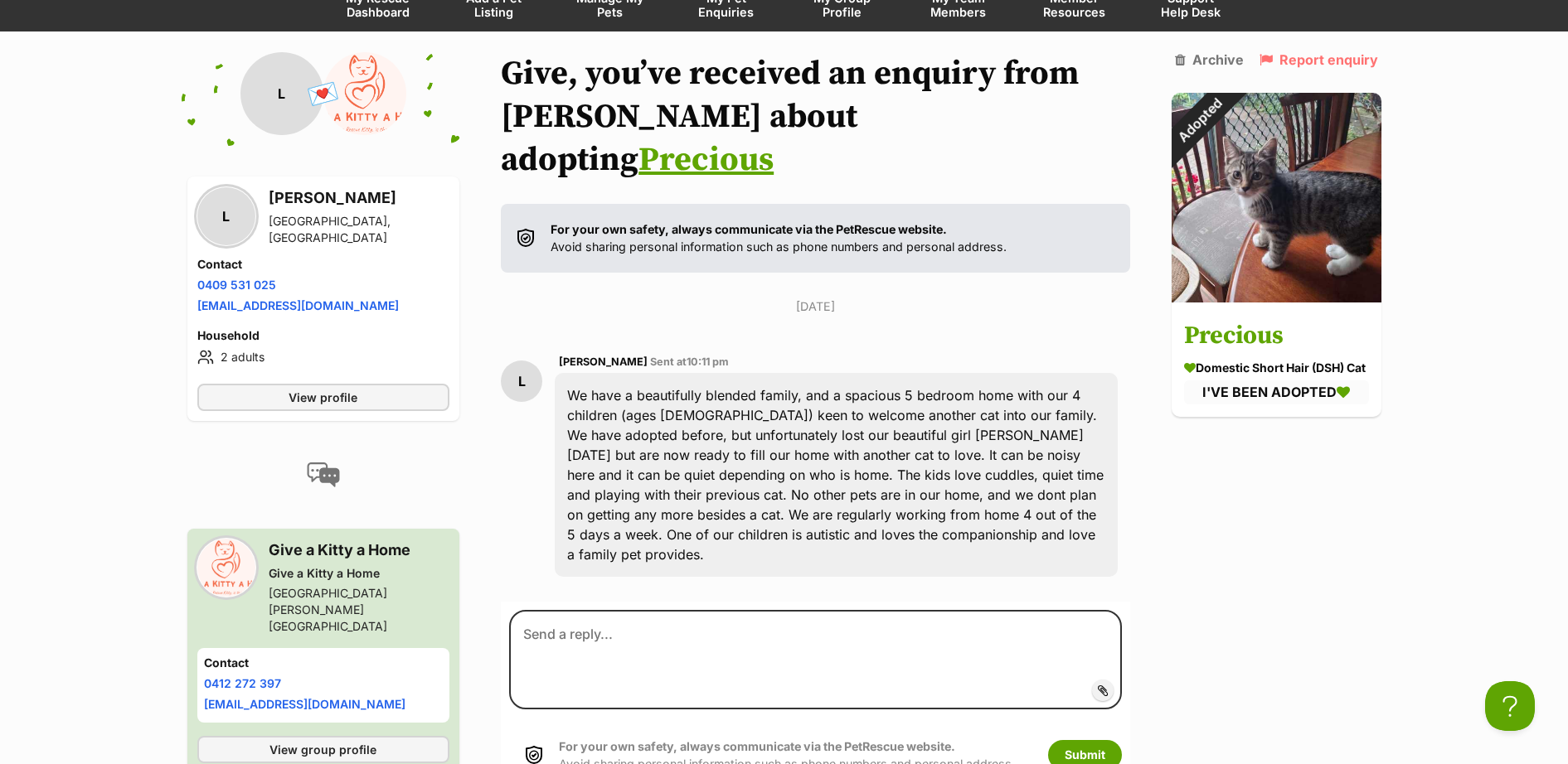
scroll to position [196, 0]
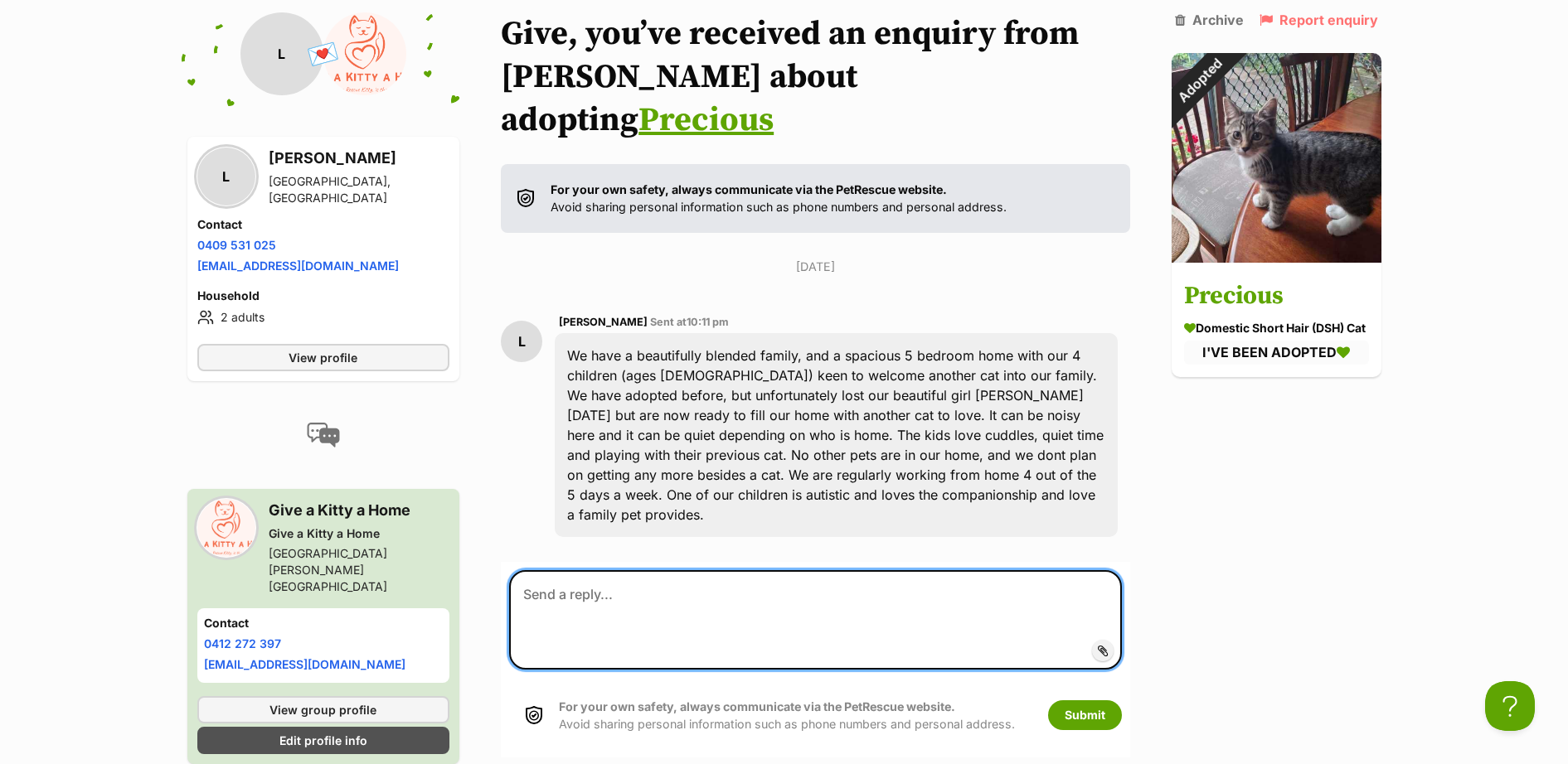
click at [721, 571] on textarea at bounding box center [815, 620] width 612 height 99
paste textarea "Hi Chelsea, I just wanted to inform you that Precious has been adopted and is n…"
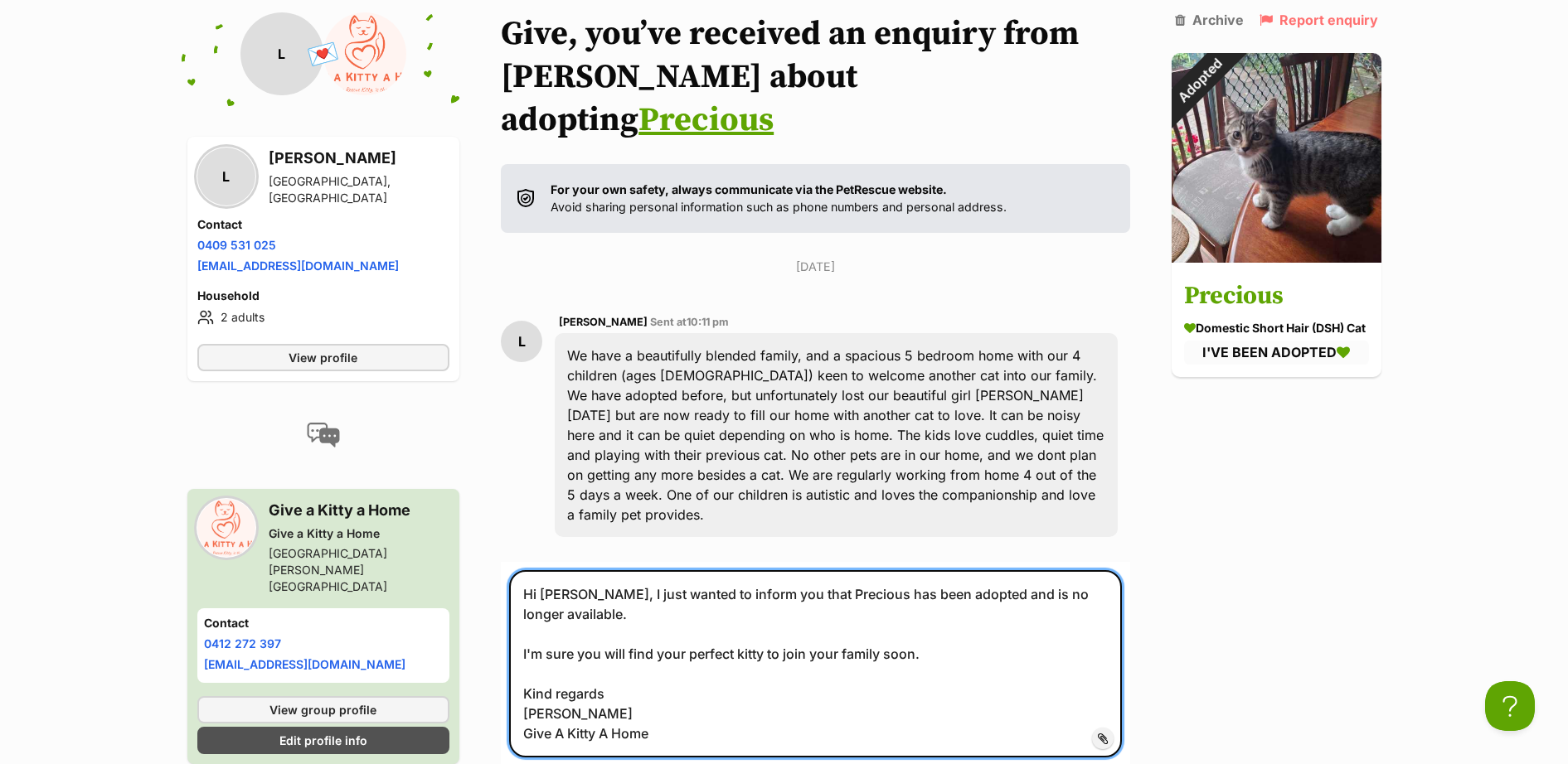
click at [592, 571] on textarea "Hi Chelsea, I just wanted to inform you that Precious has been adopted and is n…" at bounding box center [815, 664] width 612 height 187
type textarea "Hi Liz, I just wanted to inform you that Precious has been adopted and is no lo…"
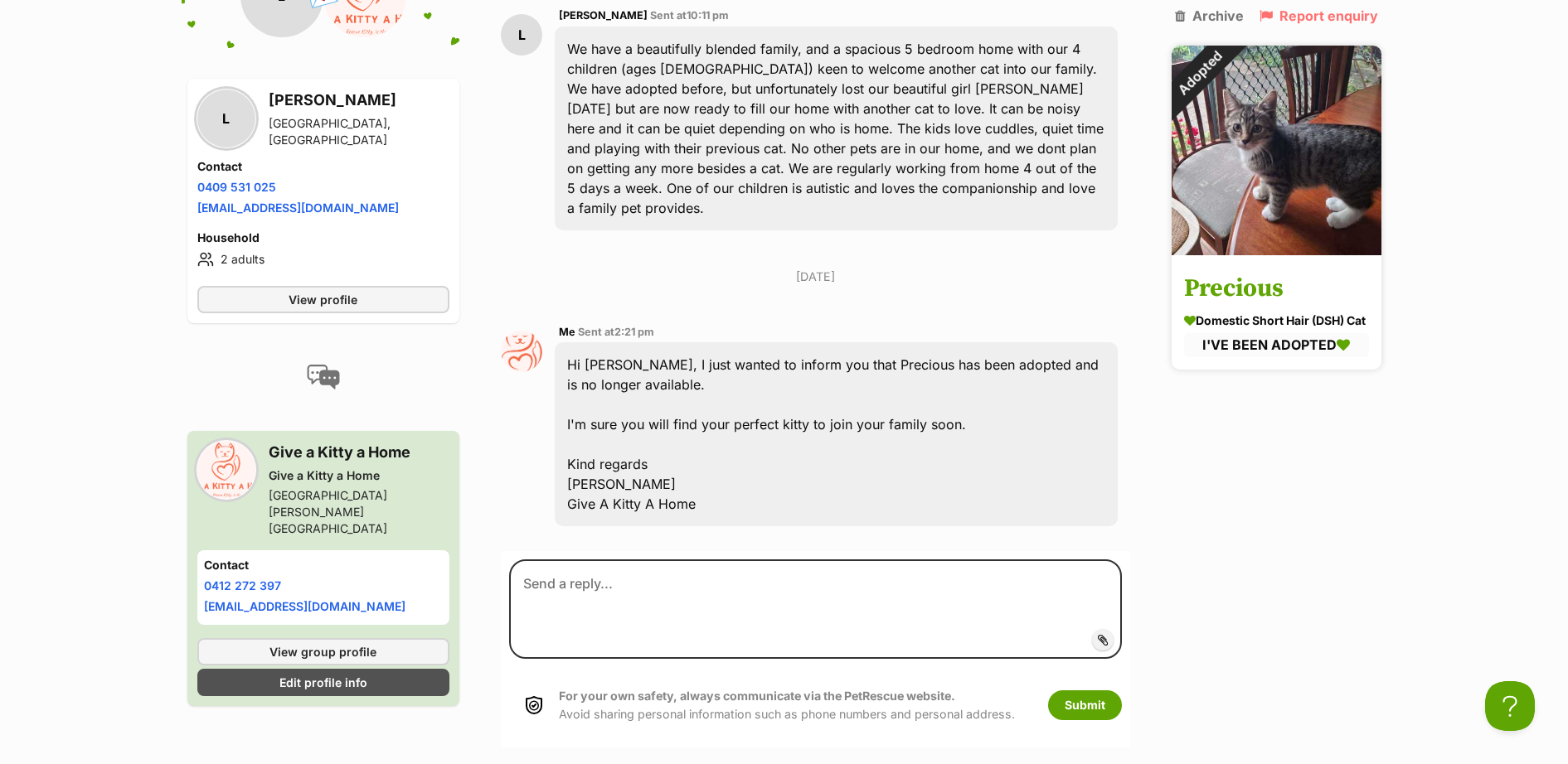
click at [1261, 286] on h3 "Precious" at bounding box center [1277, 289] width 185 height 38
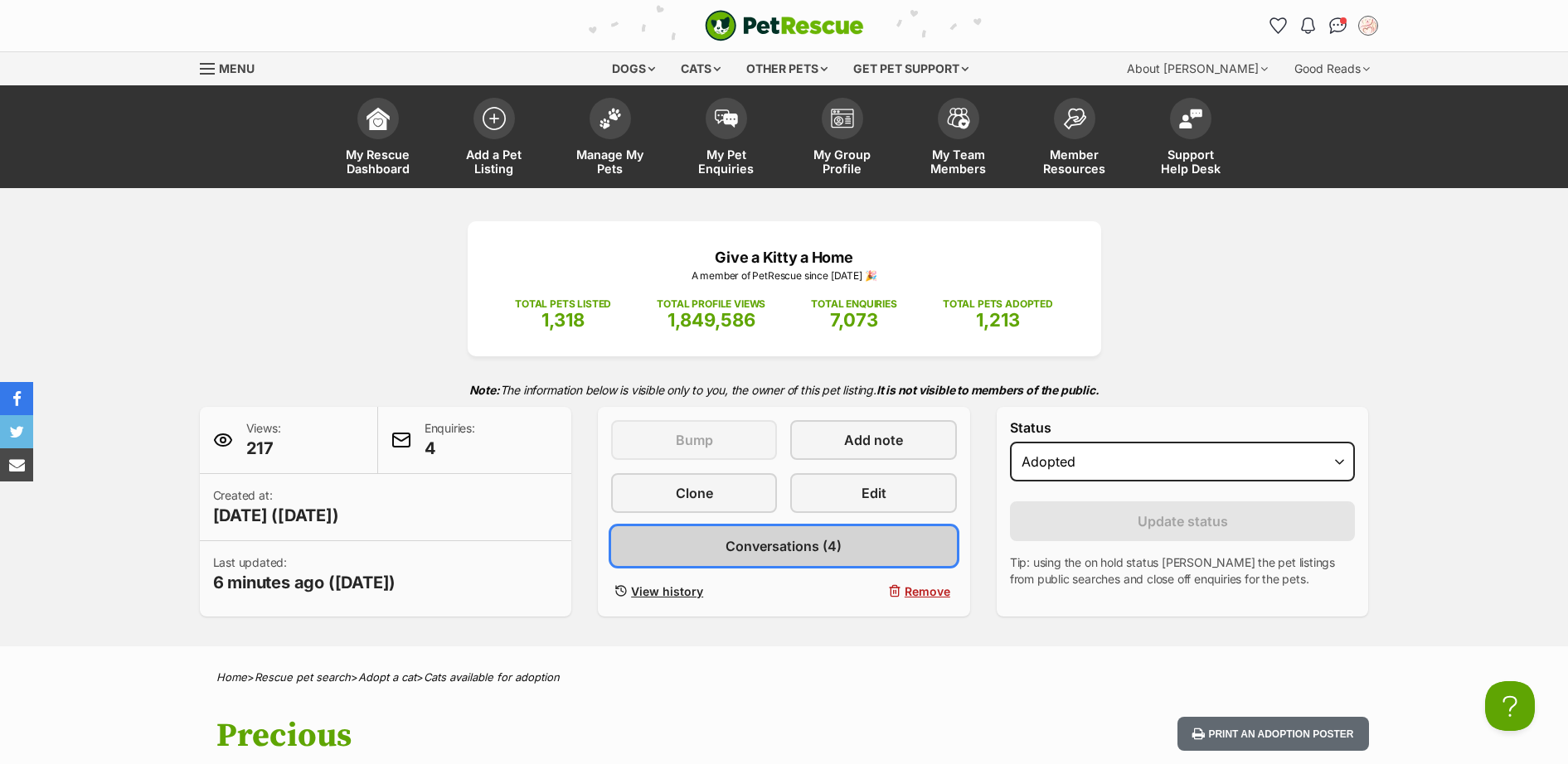
click at [796, 545] on span "Conversations (4)" at bounding box center [783, 546] width 116 height 20
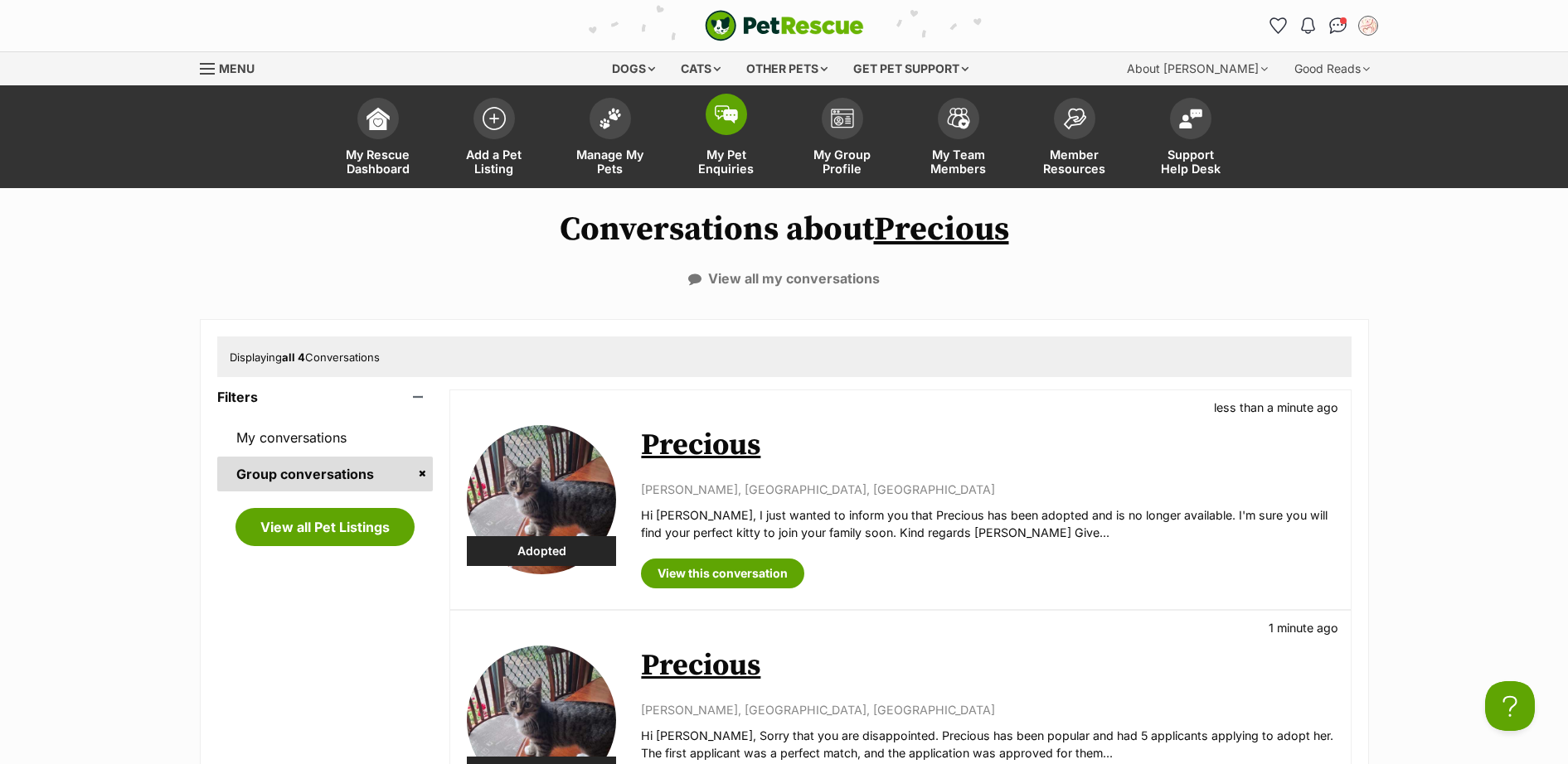
click at [728, 127] on span at bounding box center [727, 115] width 42 height 42
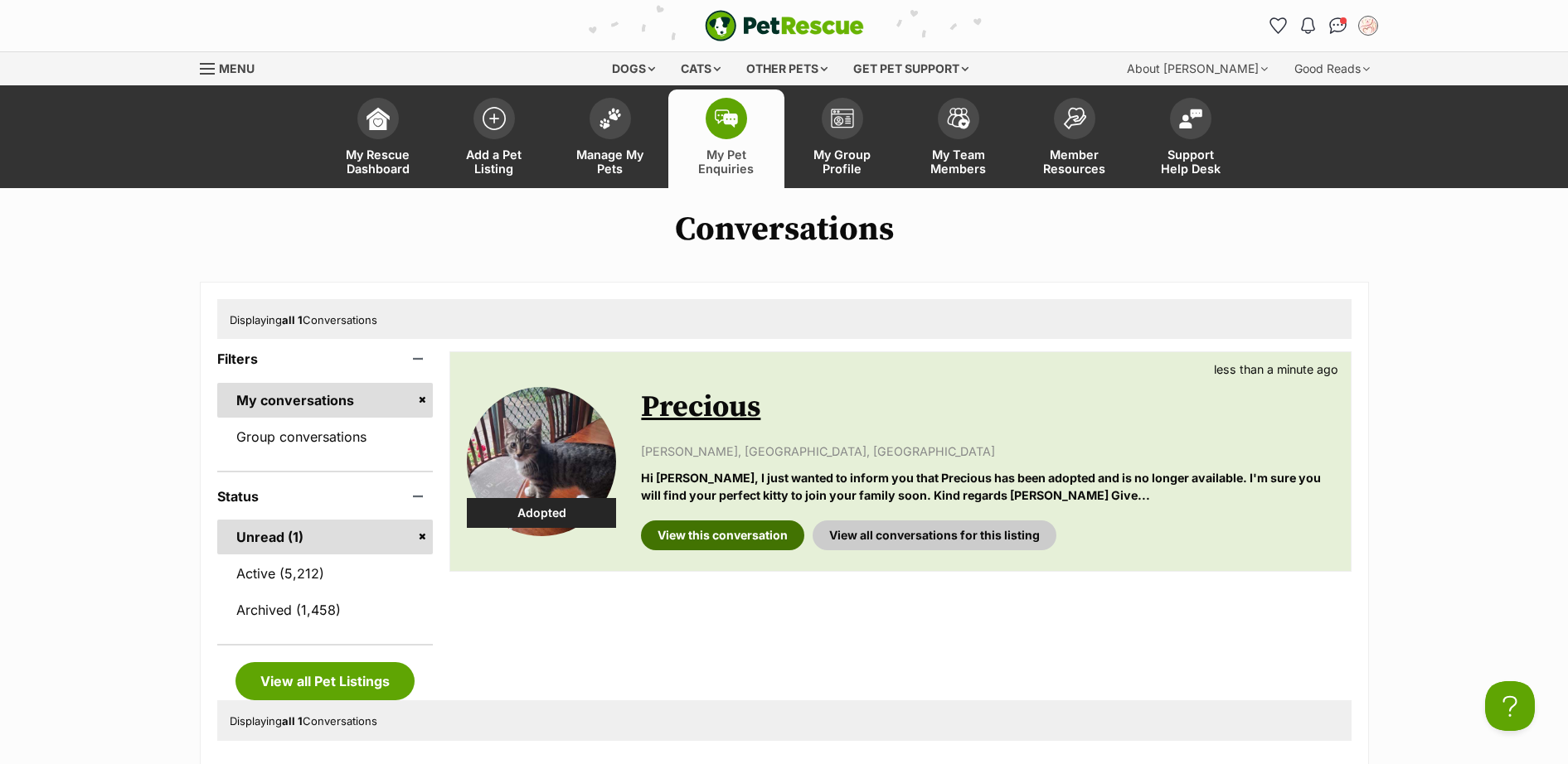
click at [727, 534] on link "View this conversation" at bounding box center [723, 535] width 164 height 30
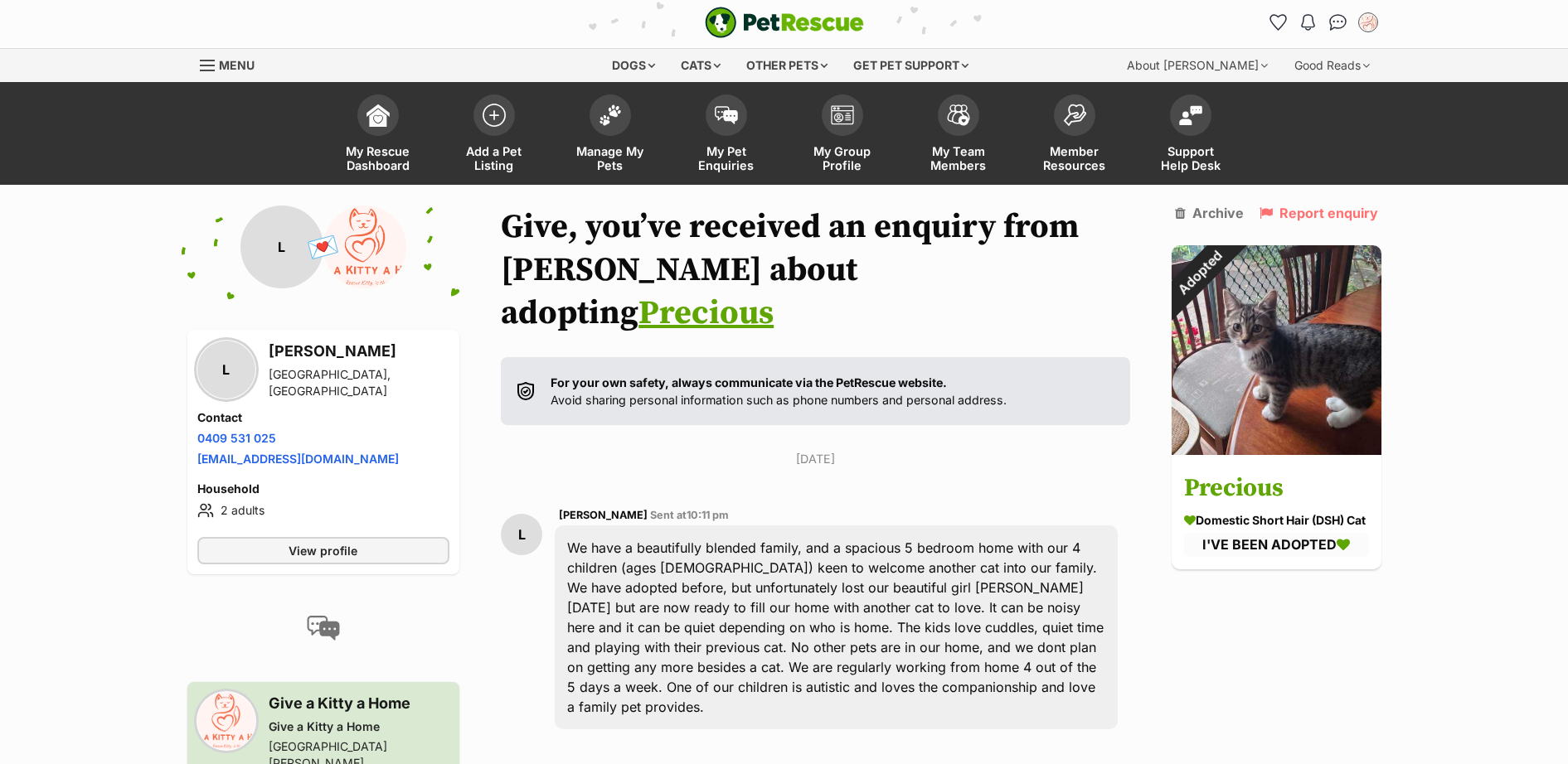
scroll to position [30, 0]
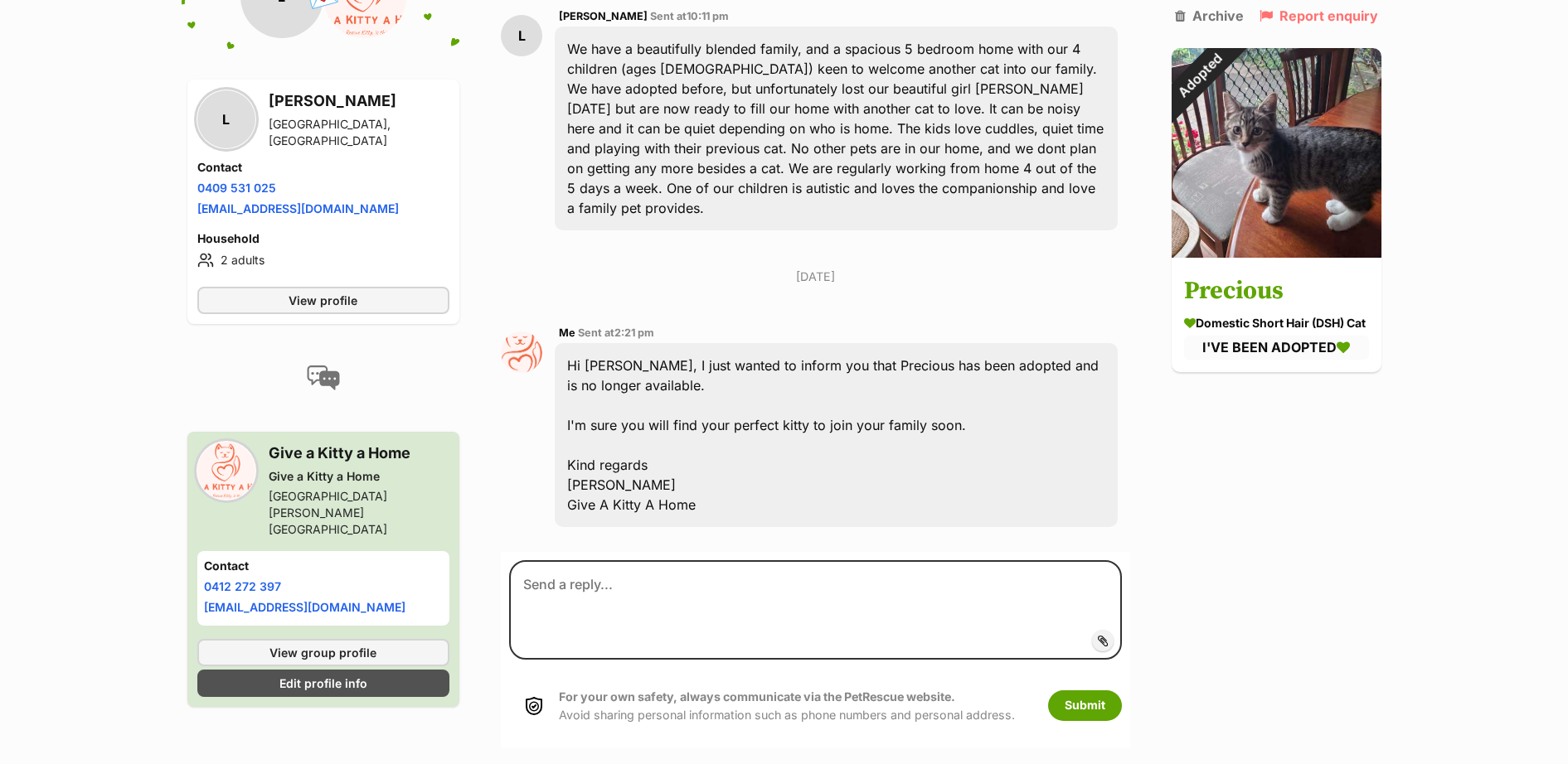
click at [1474, 469] on main "Back to all conversations 💌 Conversation participant details L L Liz Gisborne, …" at bounding box center [784, 228] width 1568 height 1042
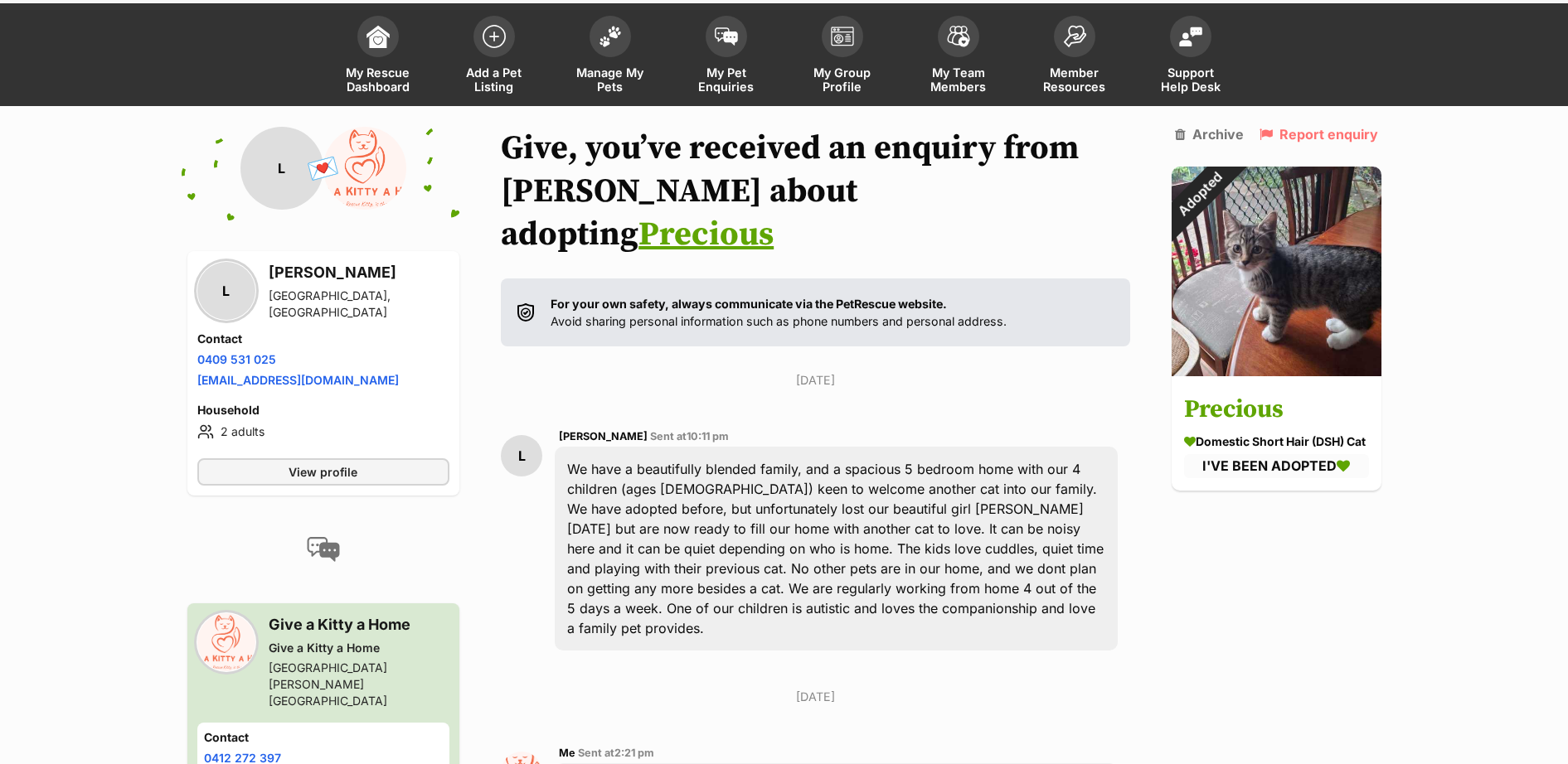
scroll to position [0, 0]
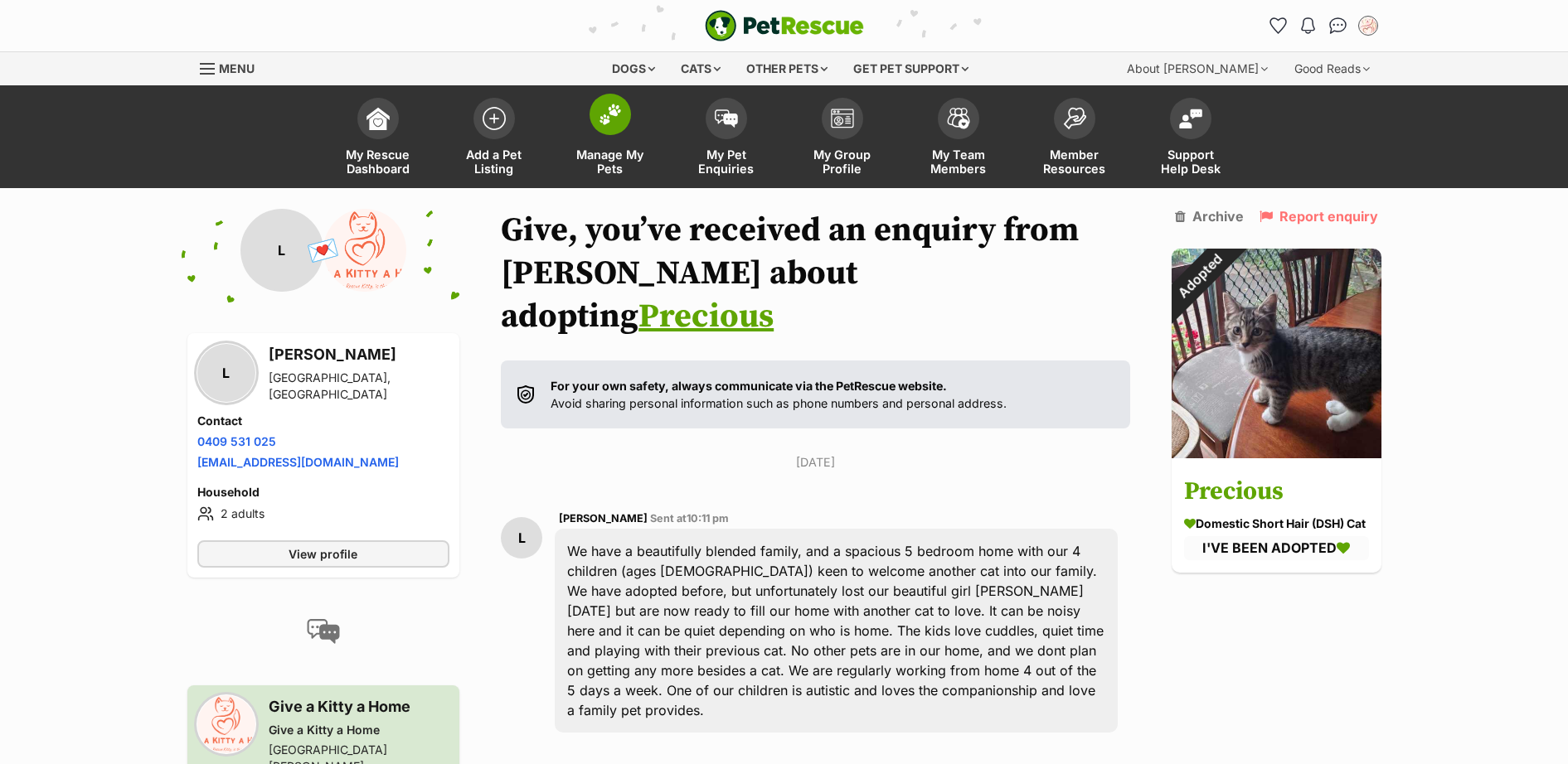
click at [610, 129] on span at bounding box center [611, 115] width 42 height 42
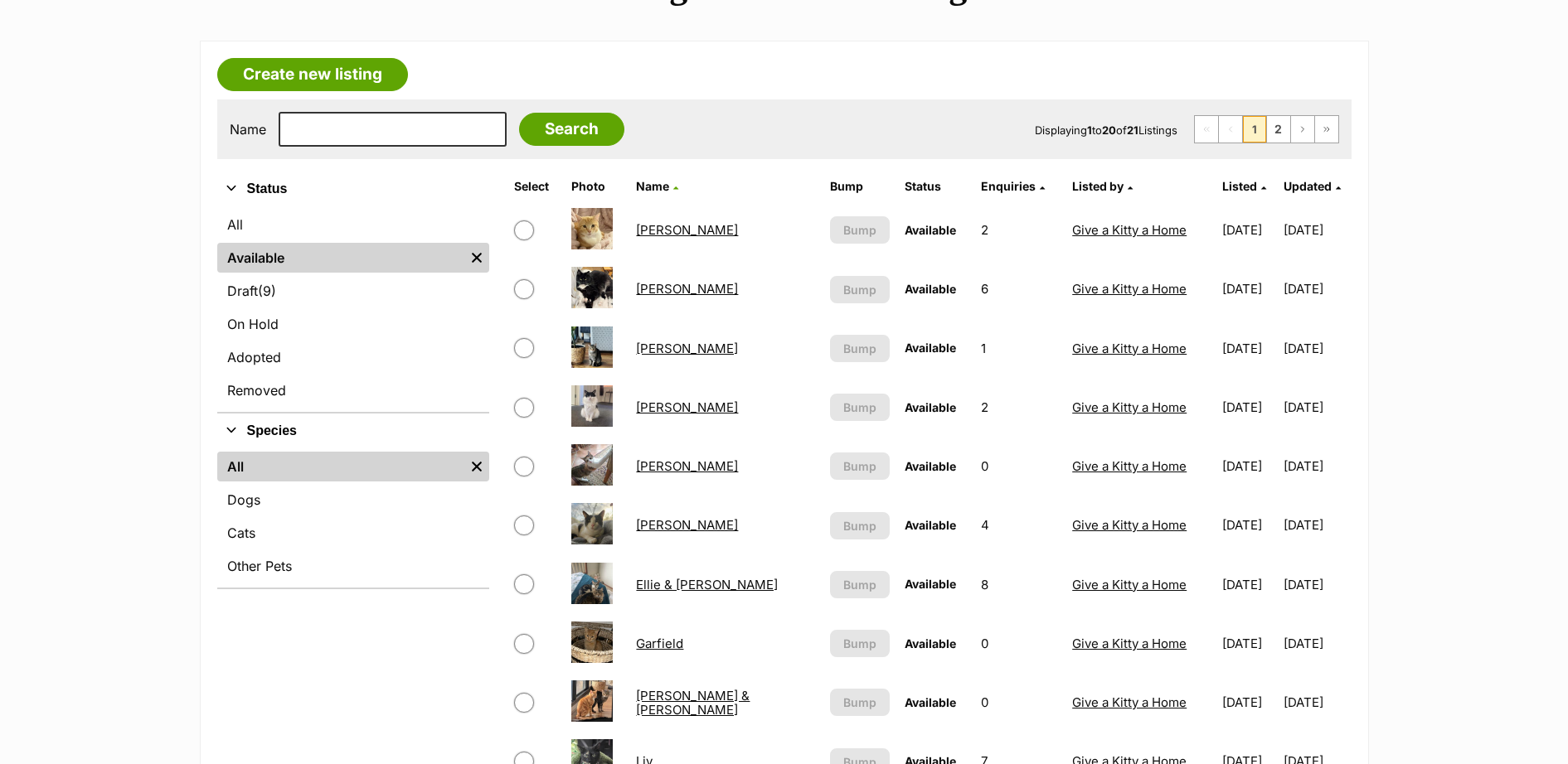
scroll to position [484, 0]
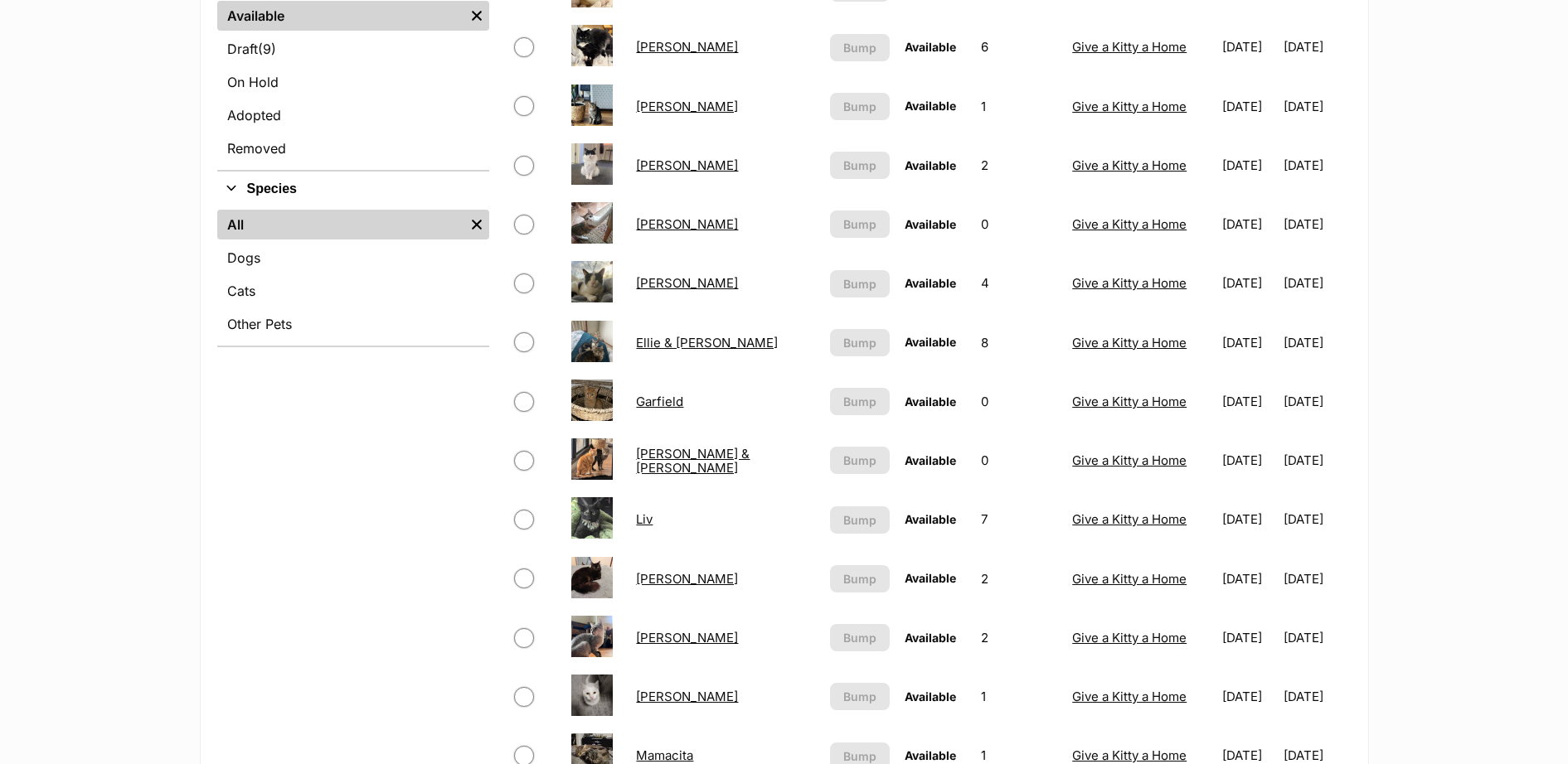
click at [661, 101] on link "Bruno" at bounding box center [687, 107] width 102 height 16
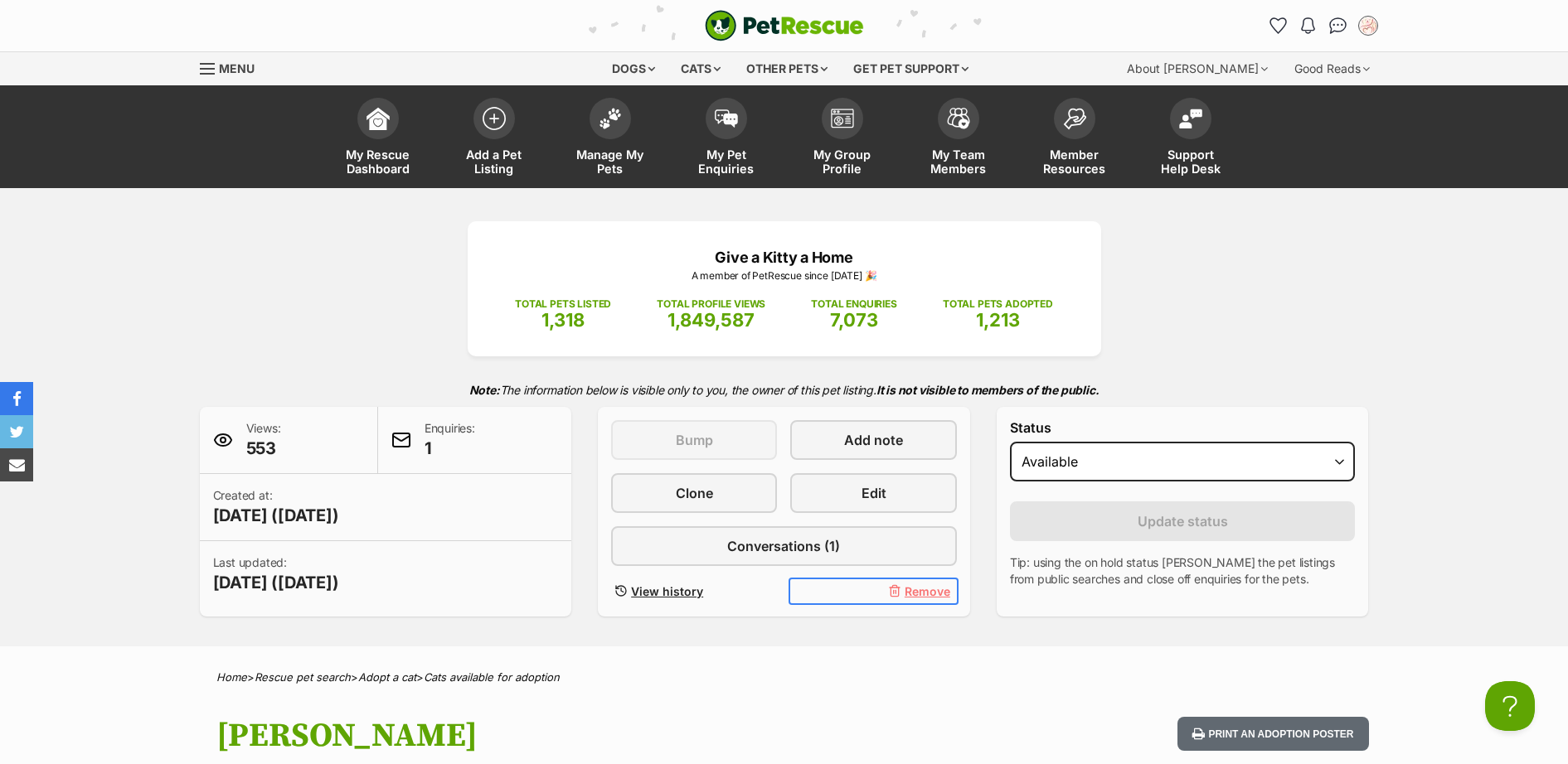
click at [923, 593] on span "Remove" at bounding box center [928, 592] width 46 height 18
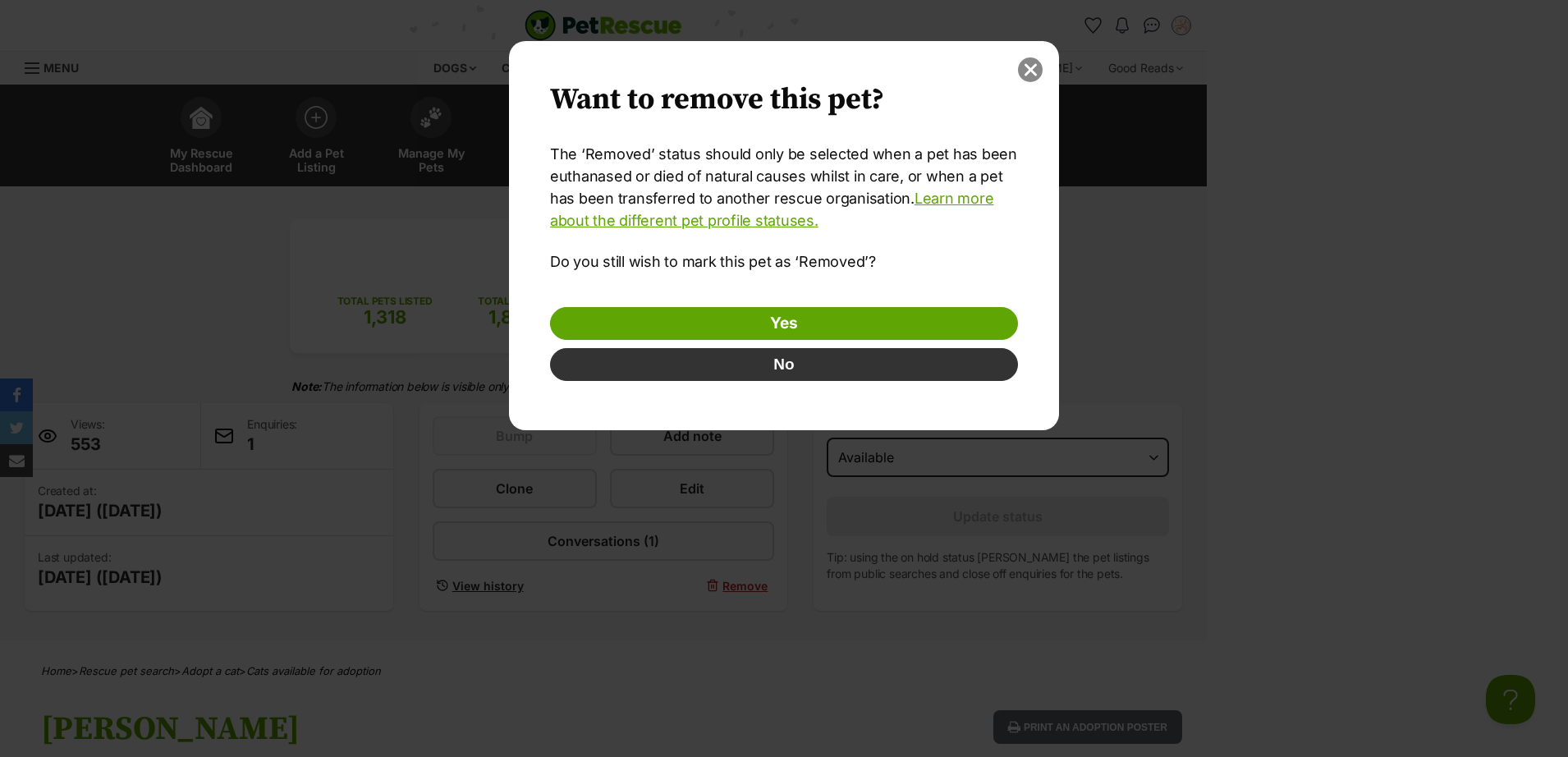
click at [1032, 73] on button "close" at bounding box center [1029, 70] width 25 height 25
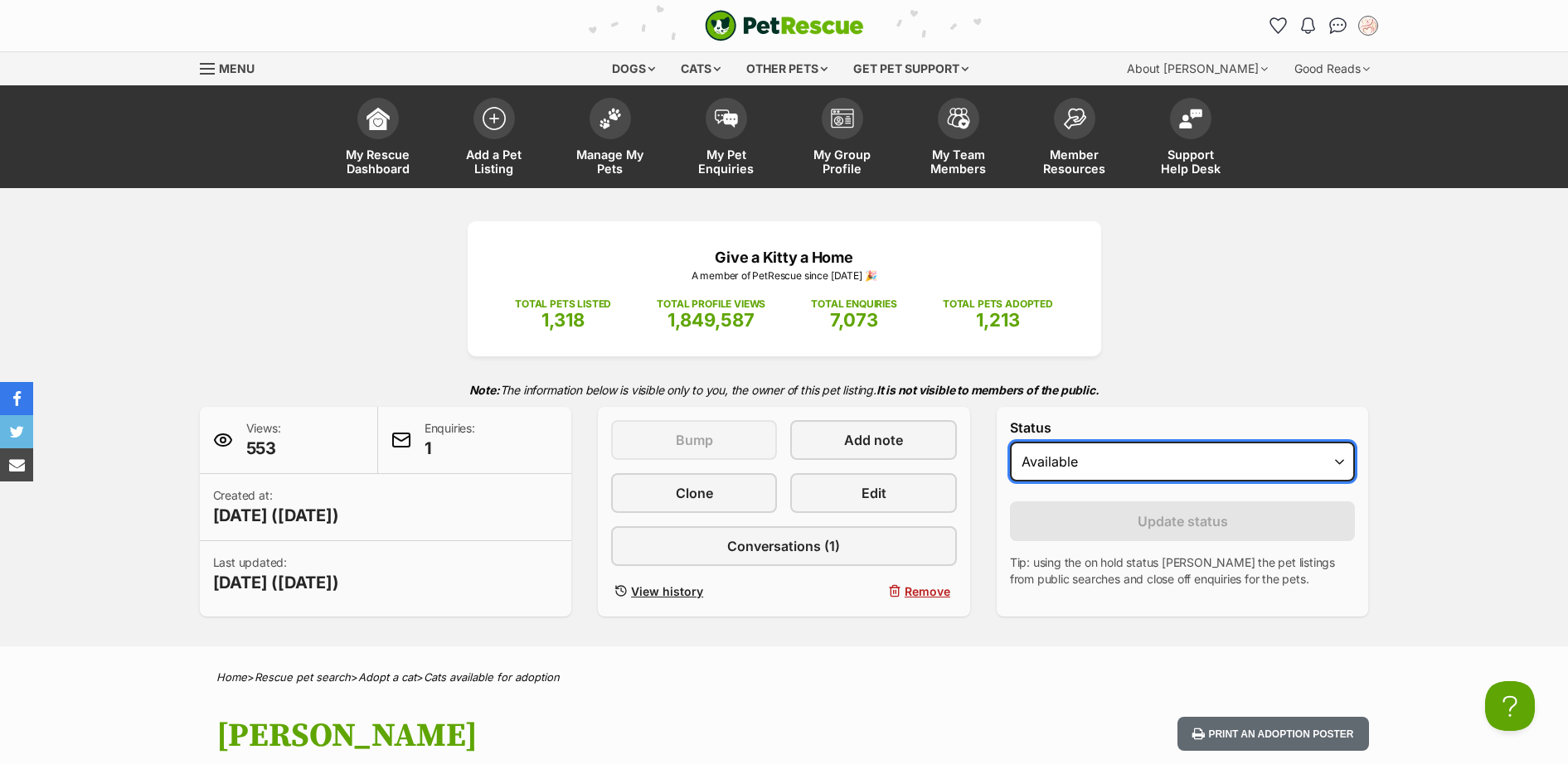
click at [1120, 460] on select "Draft - not available as listing has enquires Available On hold Adopted" at bounding box center [1182, 462] width 346 height 40
select select "on_hold"
click at [1010, 443] on select "Draft - not available as listing has enquires Available On hold Adopted" at bounding box center [1182, 462] width 346 height 40
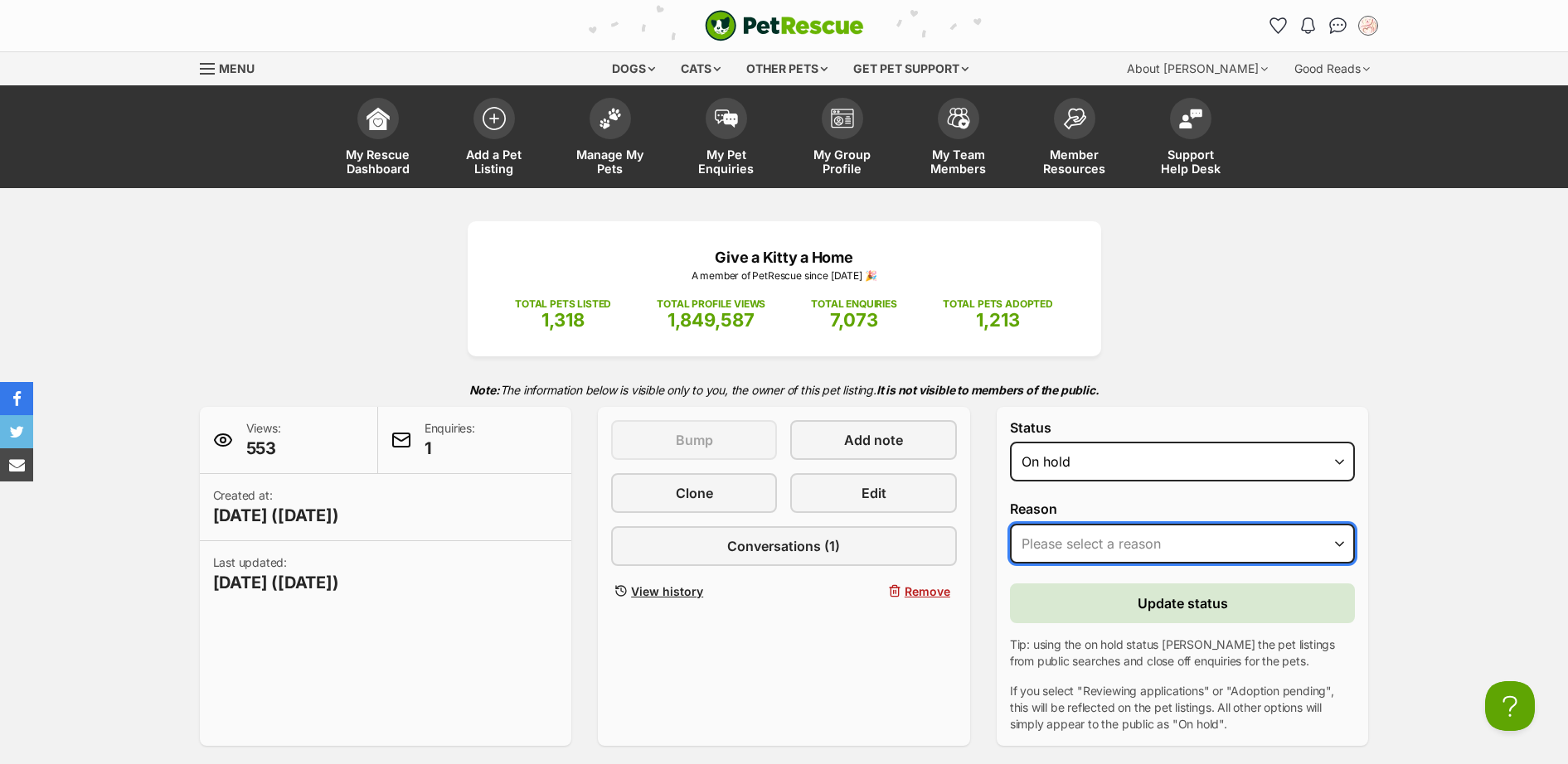
click at [1158, 550] on select "Please select a reason Medical reasons Reviewing applications Adoption pending …" at bounding box center [1182, 544] width 346 height 40
select select "other"
click at [1010, 524] on select "Please select a reason Medical reasons Reviewing applications Adoption pending …" at bounding box center [1182, 544] width 346 height 40
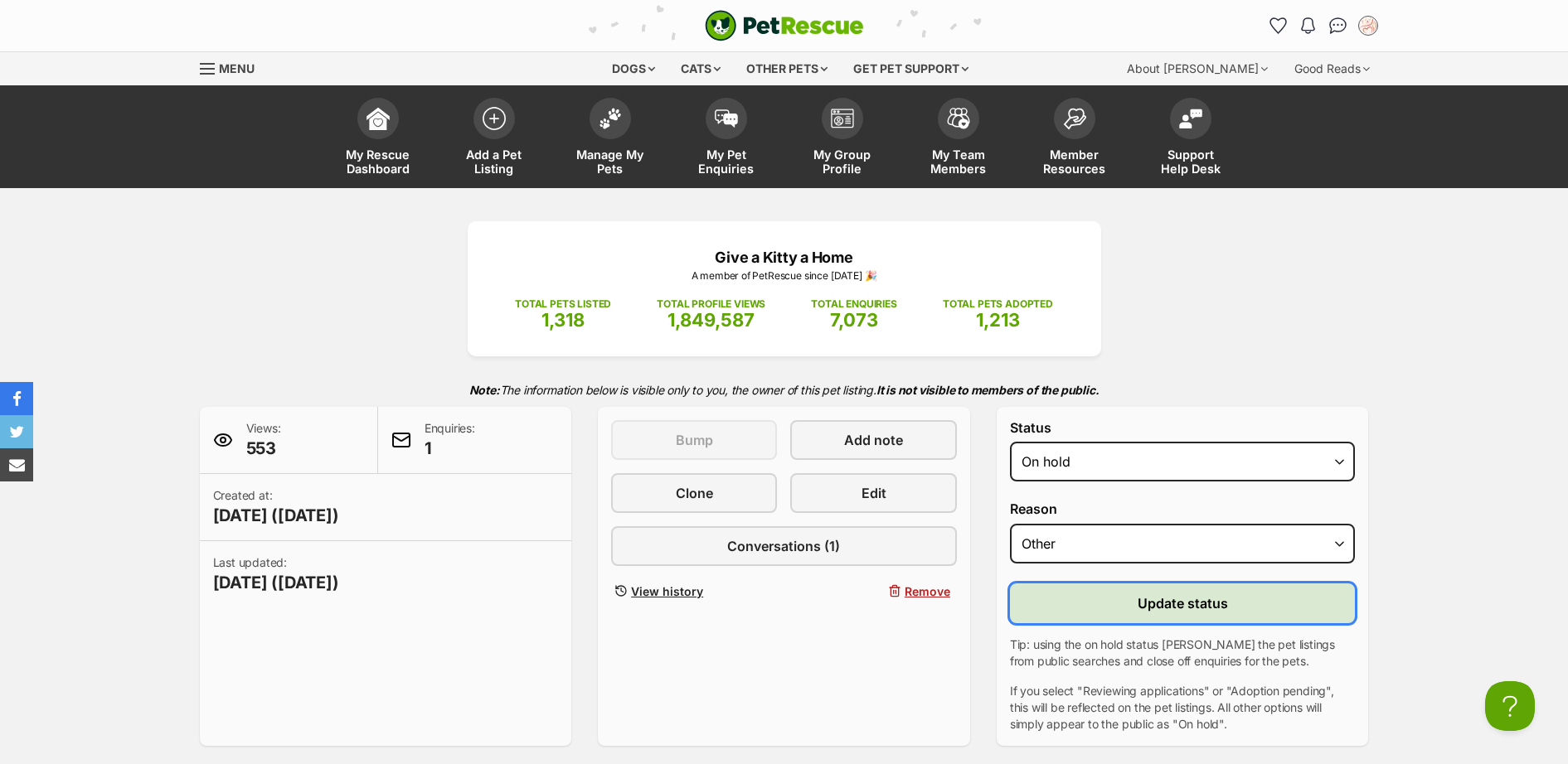
click at [1187, 605] on span "Update status" at bounding box center [1182, 603] width 90 height 20
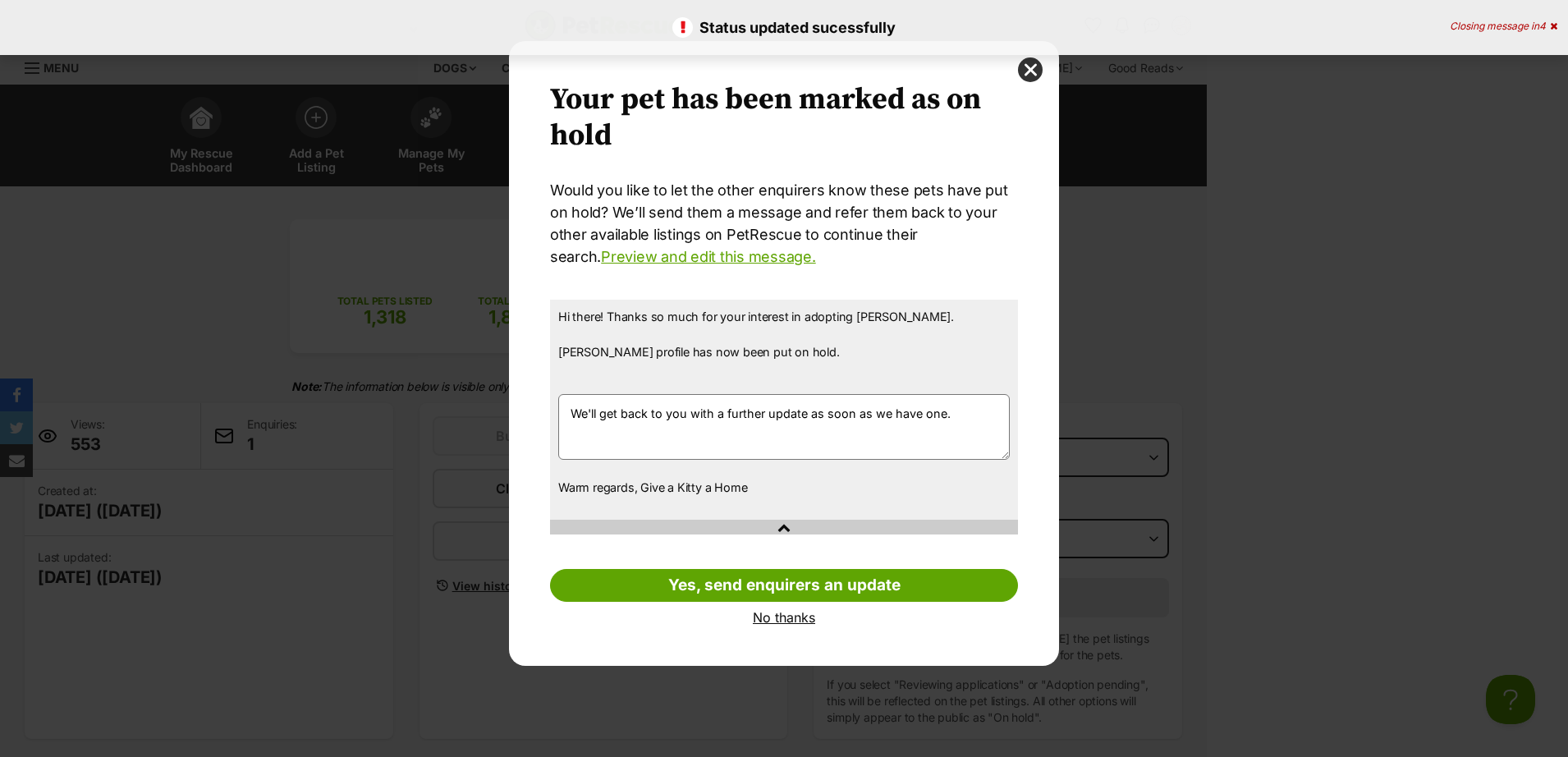
click at [792, 621] on link "No thanks" at bounding box center [784, 618] width 468 height 15
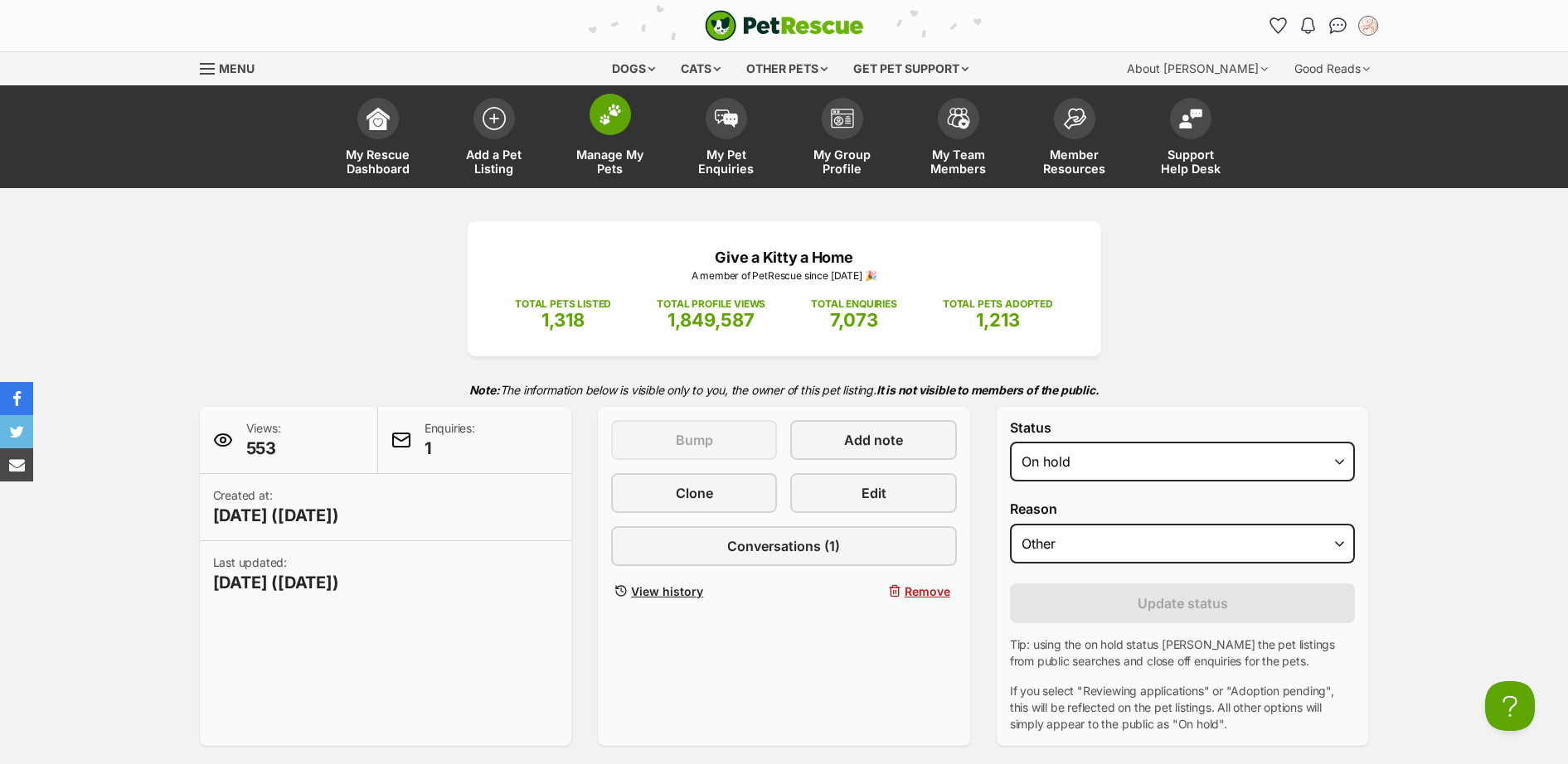
click at [612, 123] on img at bounding box center [610, 115] width 23 height 22
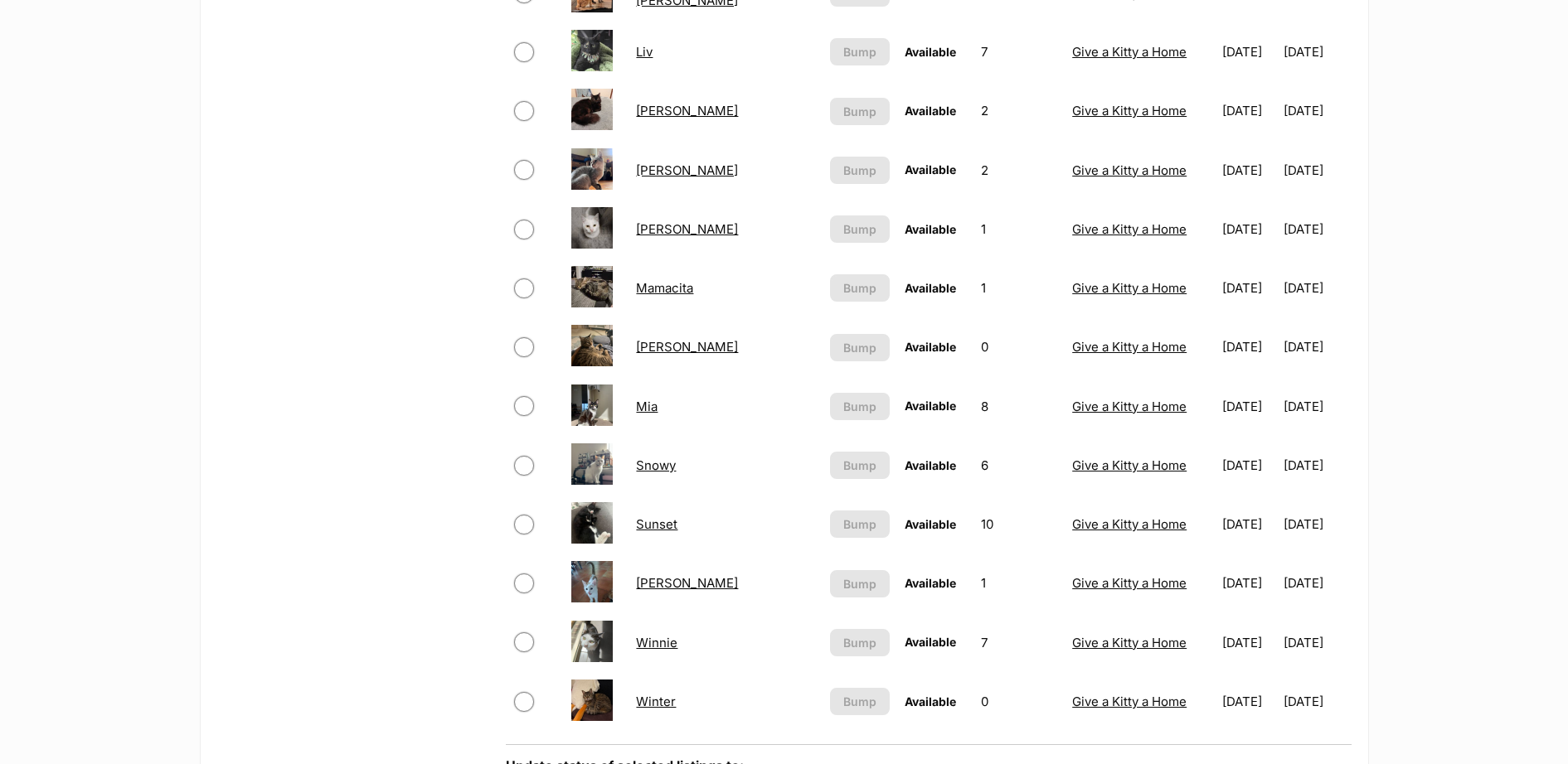
scroll to position [1209, 0]
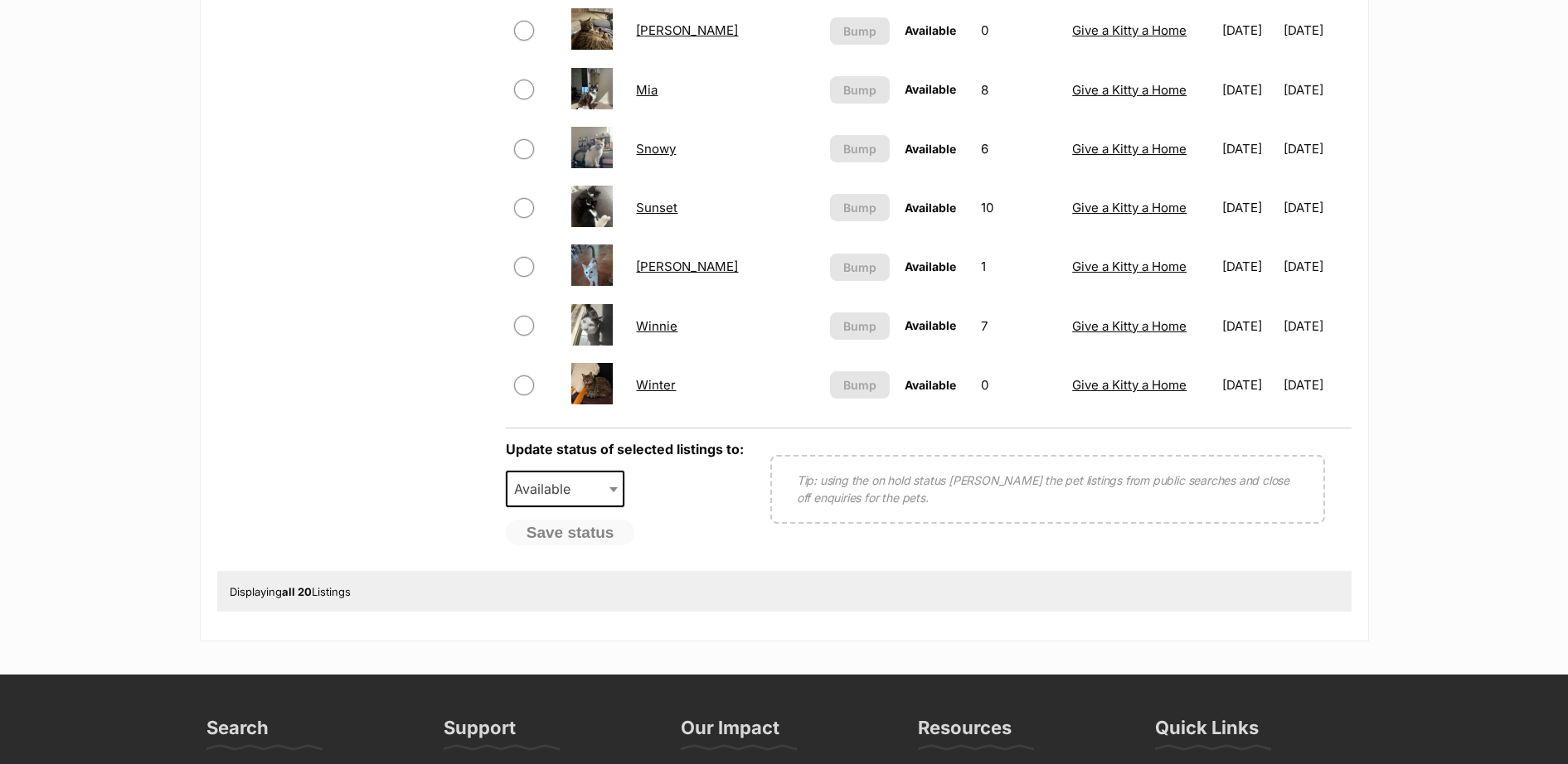
click at [669, 36] on link "[PERSON_NAME]" at bounding box center [687, 31] width 102 height 16
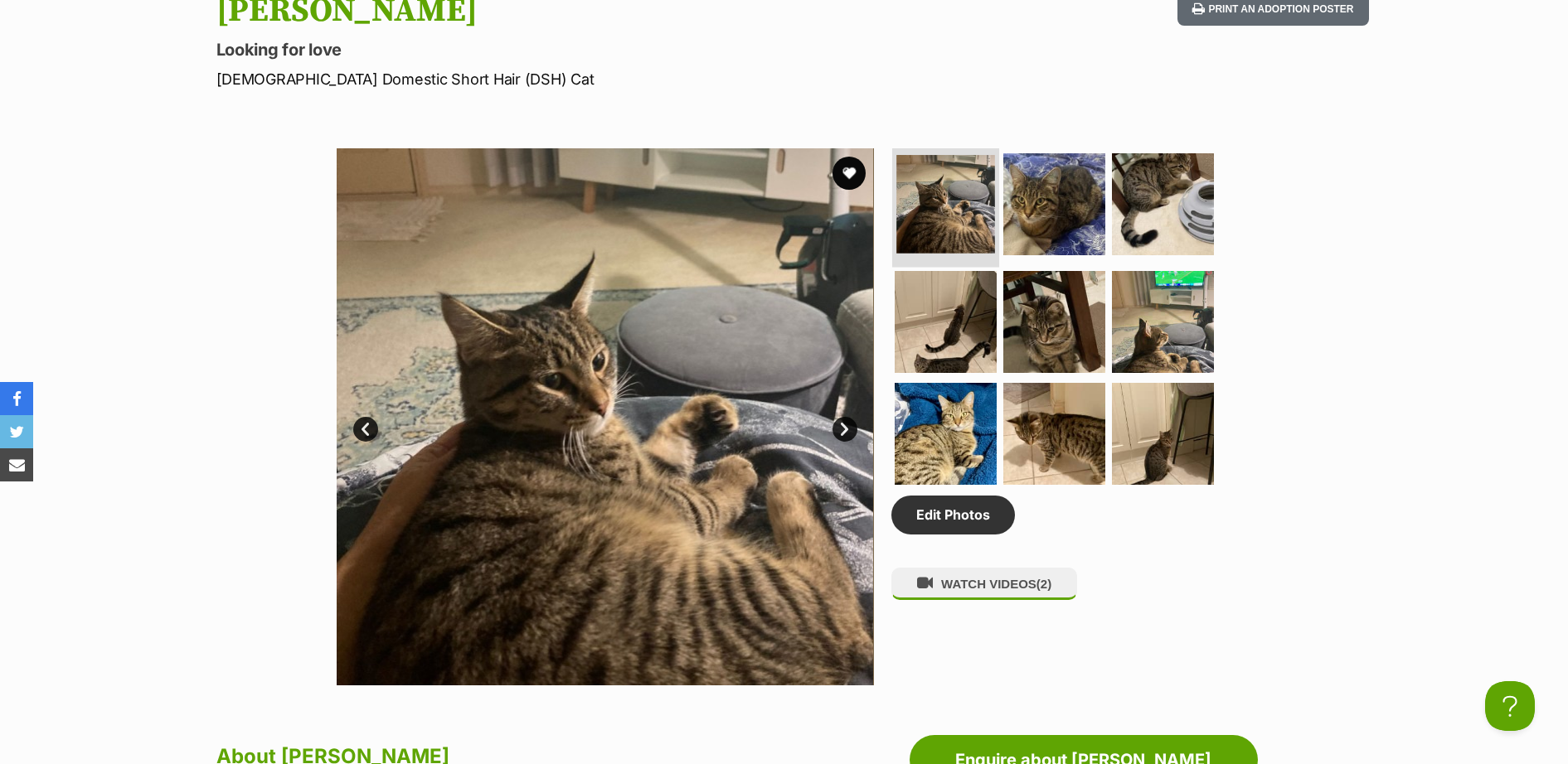
click at [968, 244] on img at bounding box center [946, 204] width 99 height 99
click at [956, 202] on img at bounding box center [946, 204] width 99 height 99
click at [853, 420] on img at bounding box center [606, 417] width 537 height 537
click at [842, 430] on link "Next" at bounding box center [844, 429] width 25 height 25
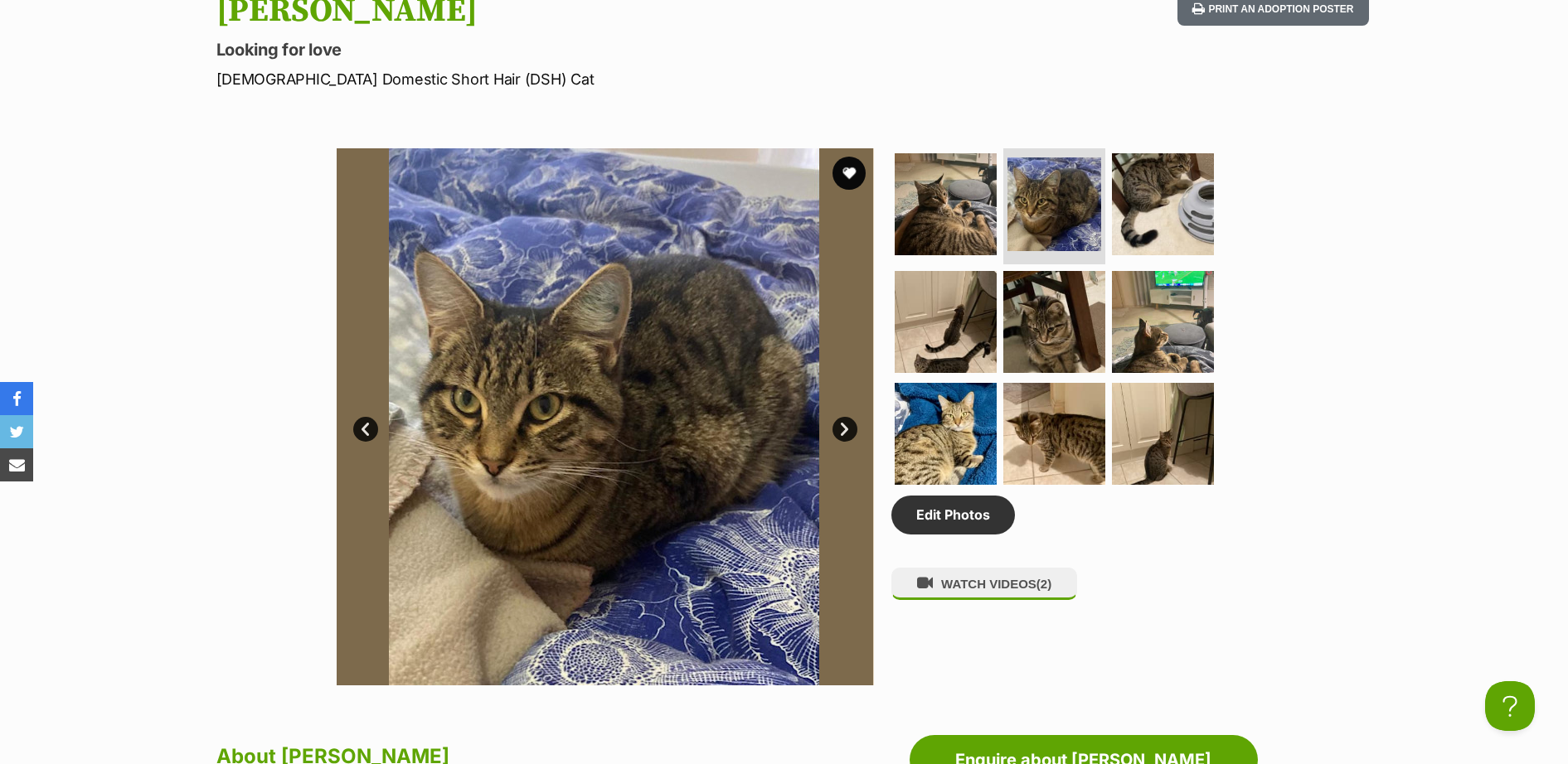
click at [842, 430] on link "Next" at bounding box center [844, 429] width 25 height 25
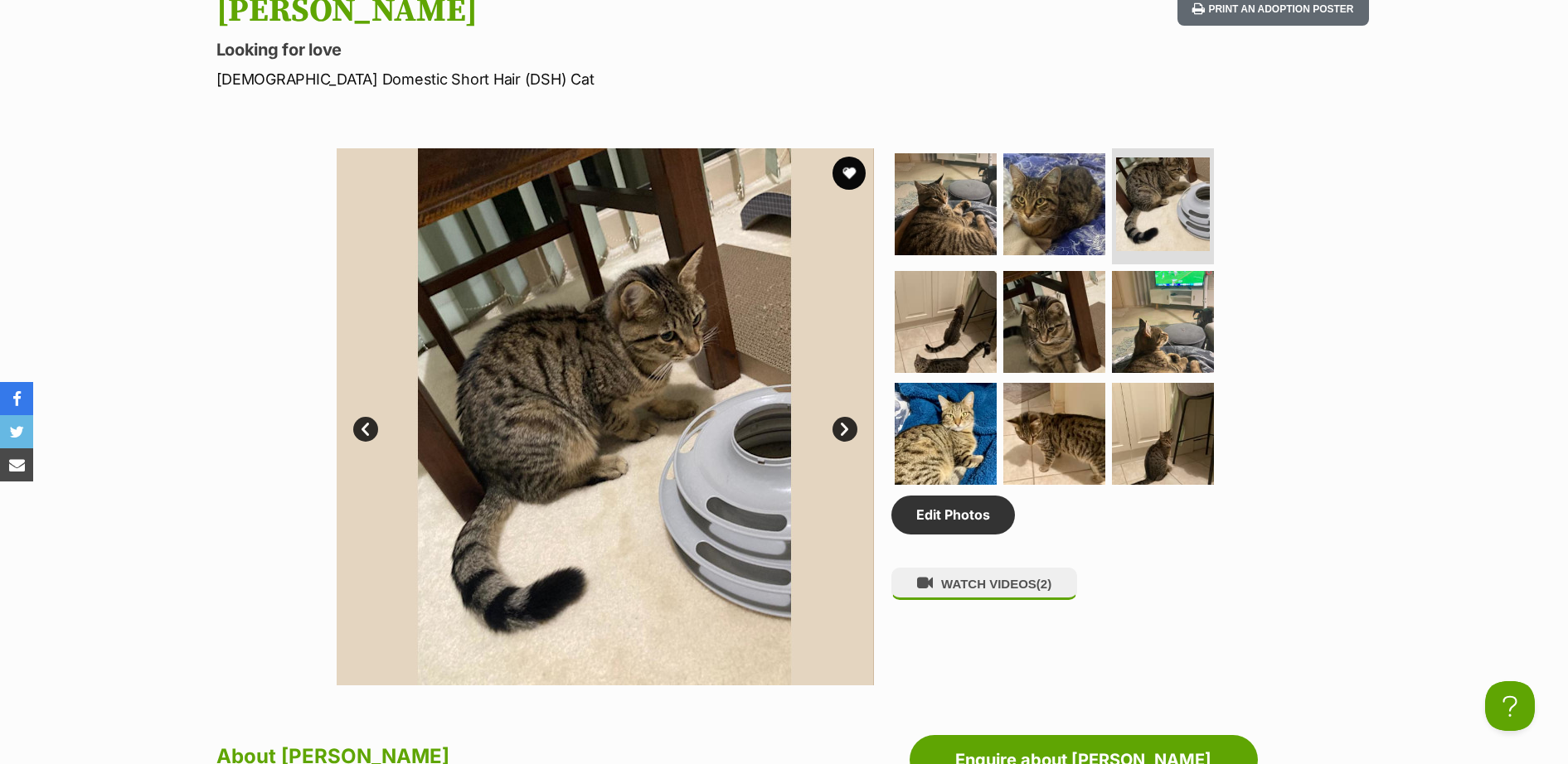
click at [842, 430] on link "Next" at bounding box center [844, 429] width 25 height 25
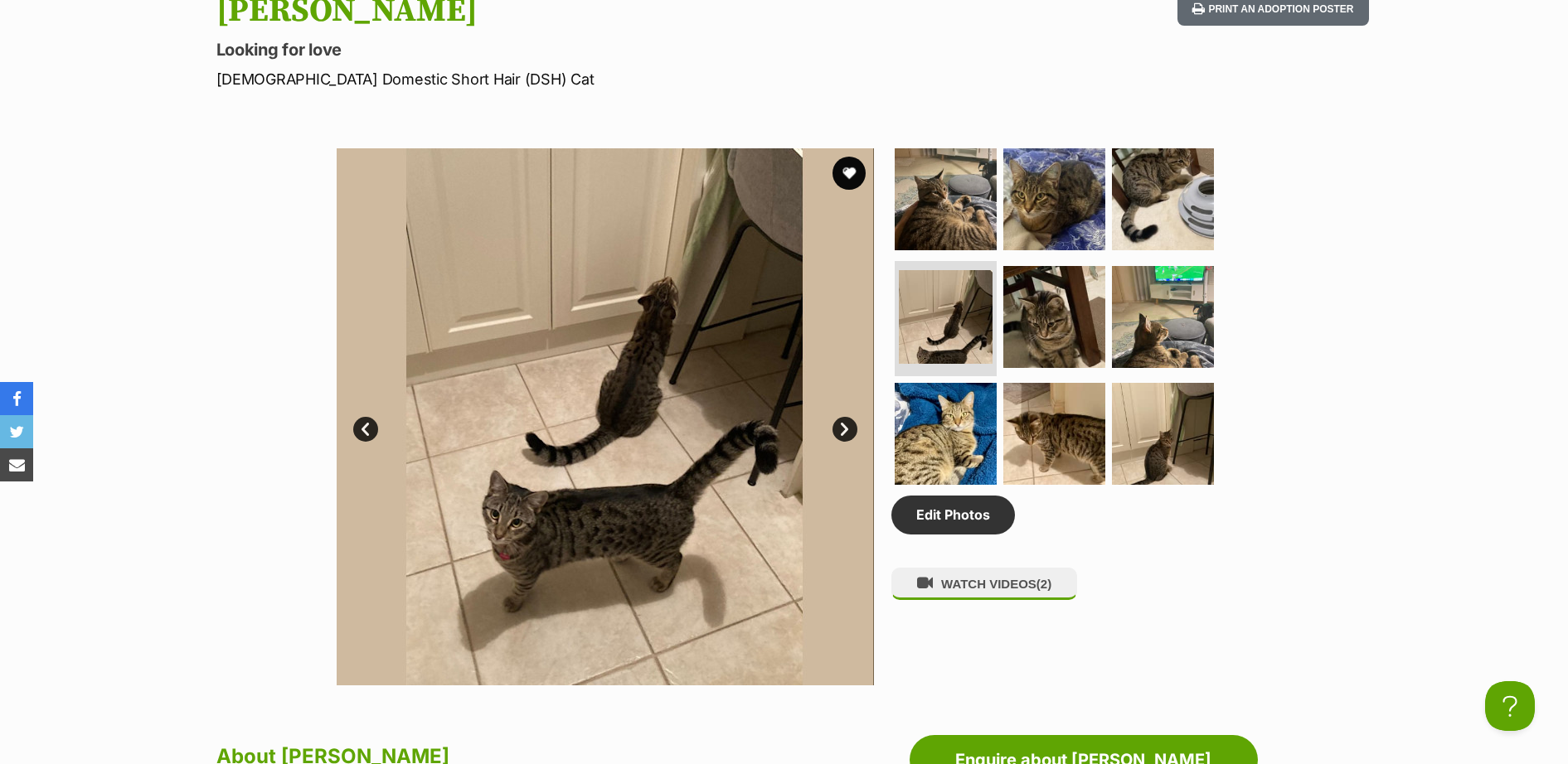
click at [842, 430] on link "Next" at bounding box center [844, 429] width 25 height 25
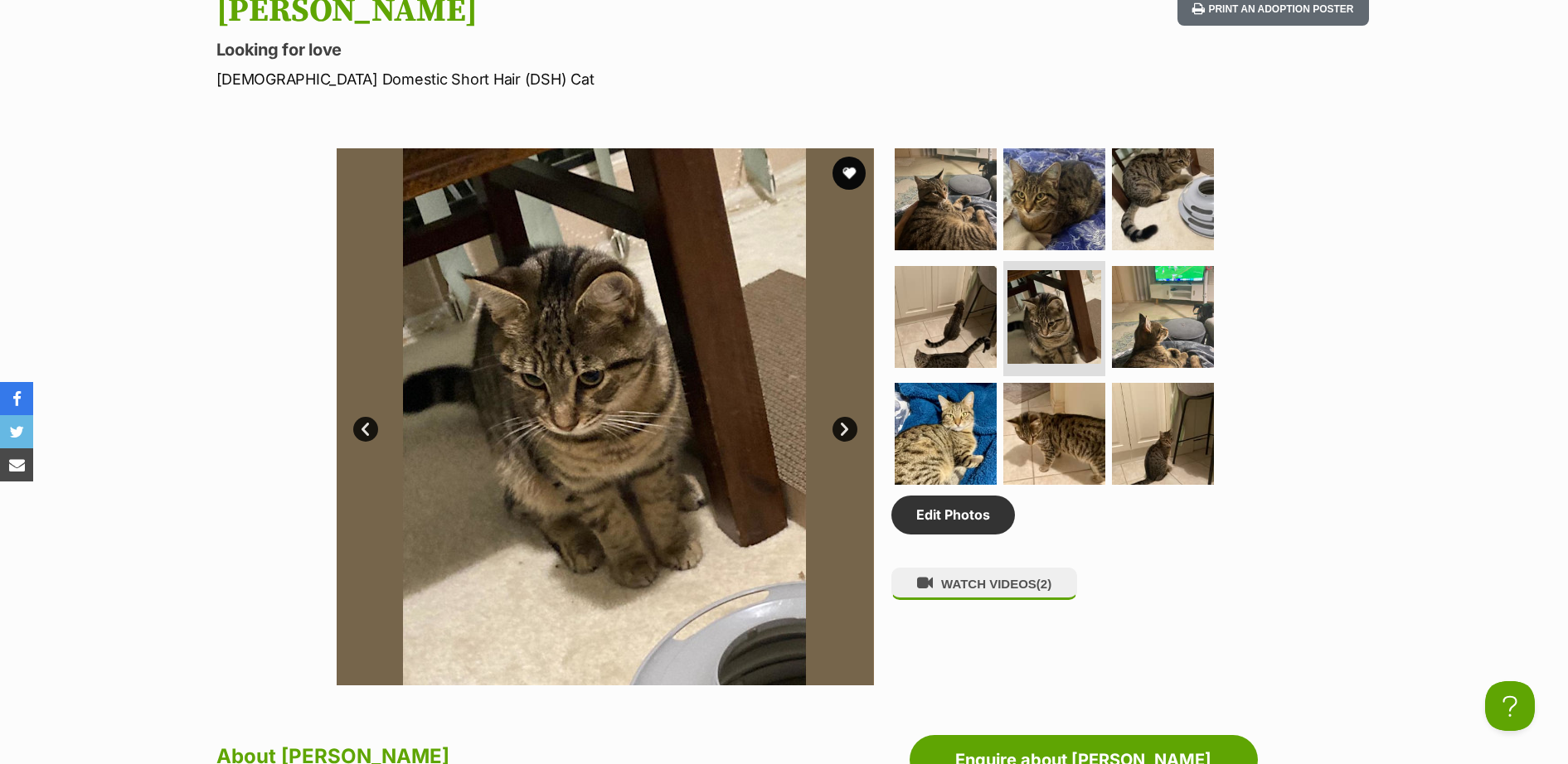
click at [835, 430] on link "Next" at bounding box center [844, 429] width 25 height 25
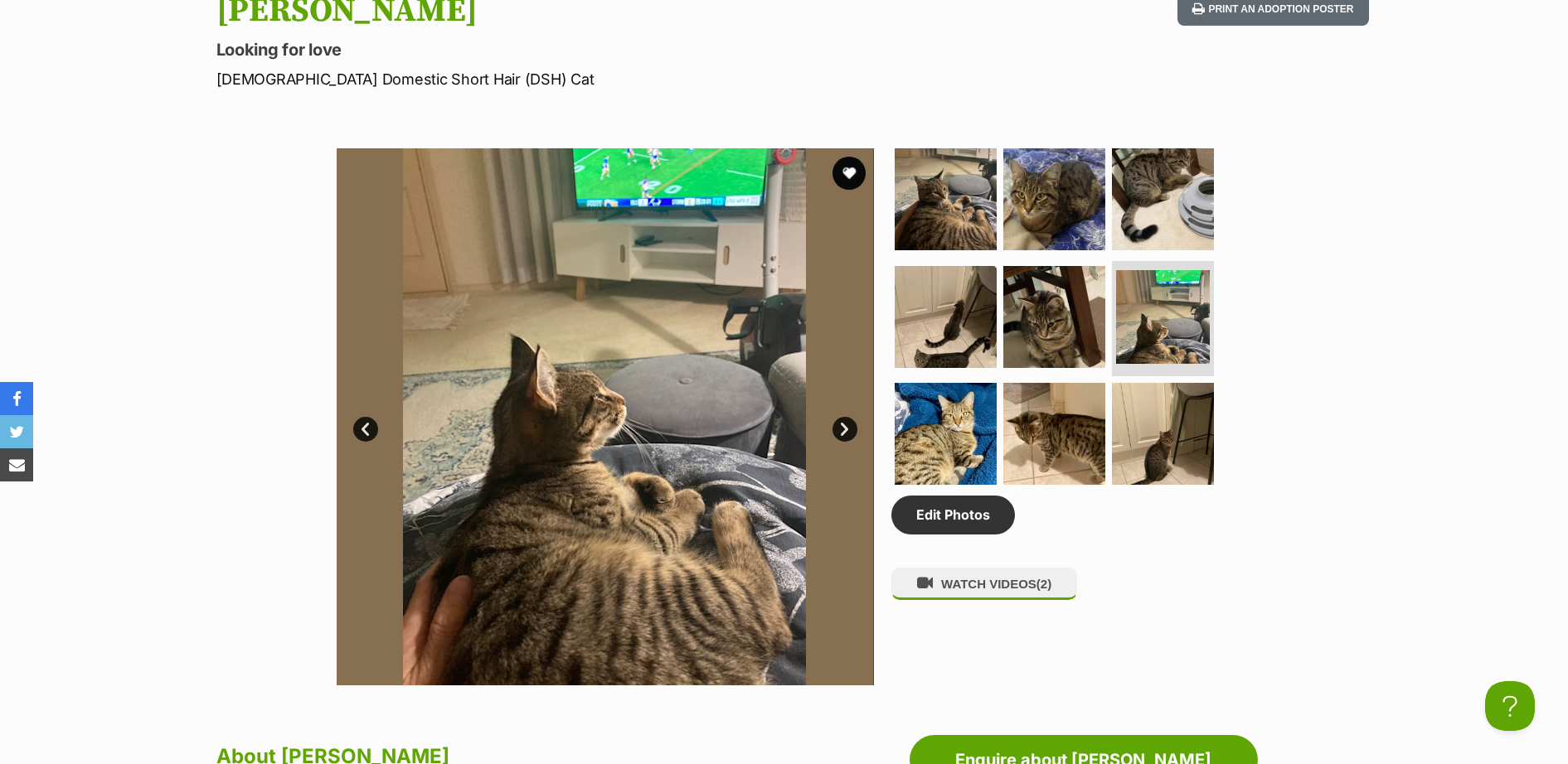
click at [835, 430] on link "Next" at bounding box center [844, 429] width 25 height 25
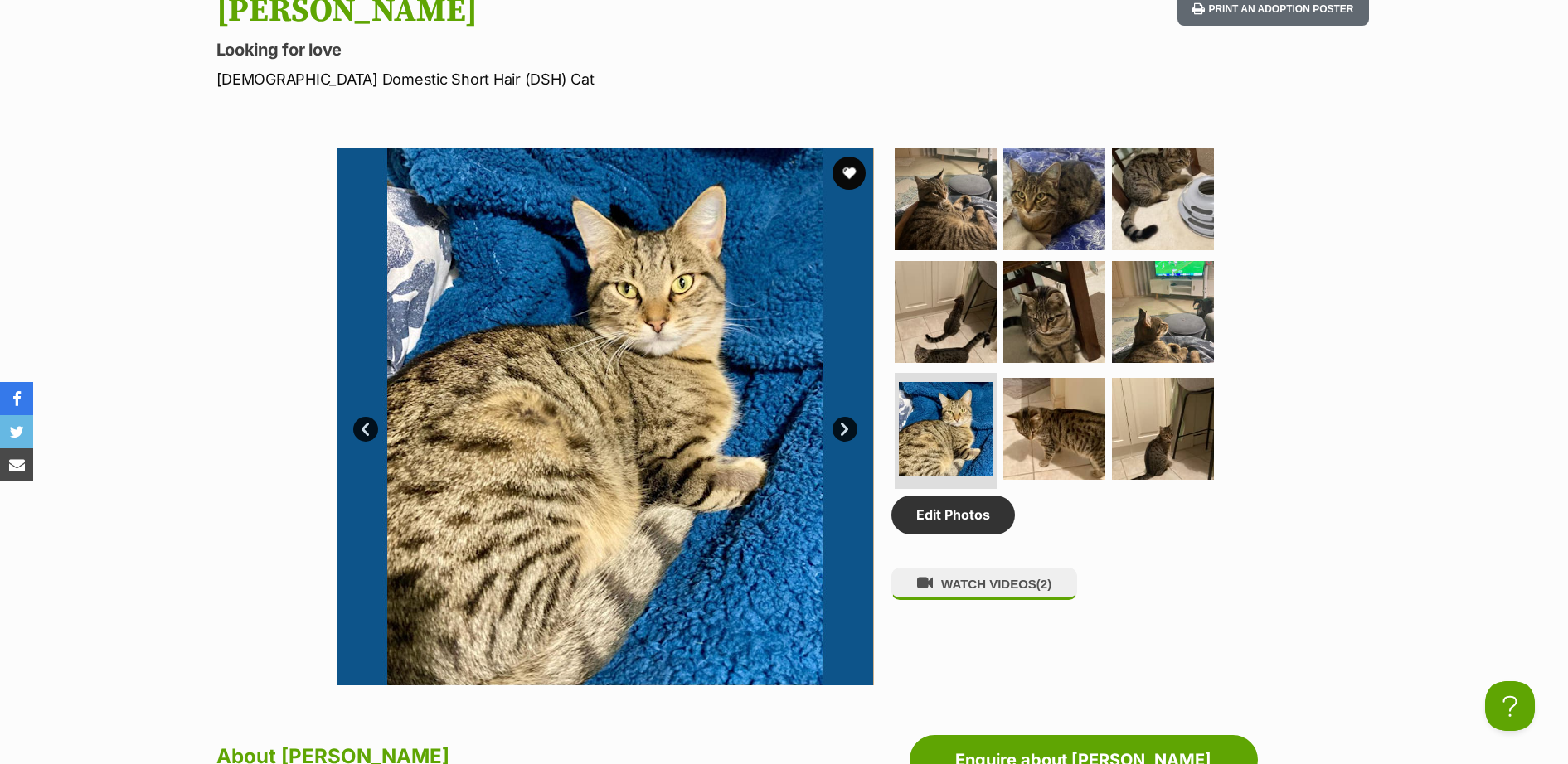
click at [835, 430] on link "Next" at bounding box center [844, 429] width 25 height 25
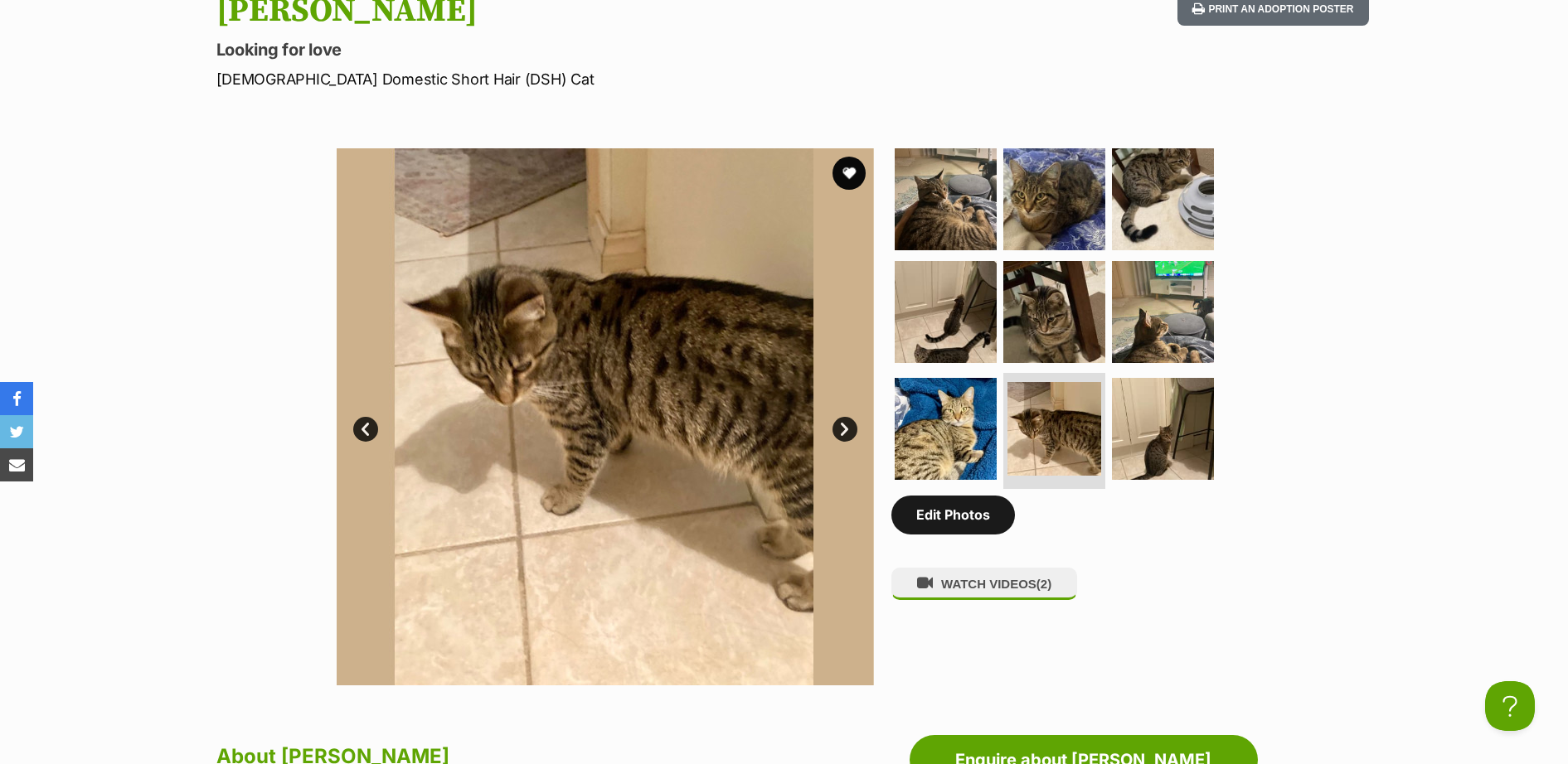
click at [962, 526] on link "Edit Photos" at bounding box center [952, 514] width 124 height 38
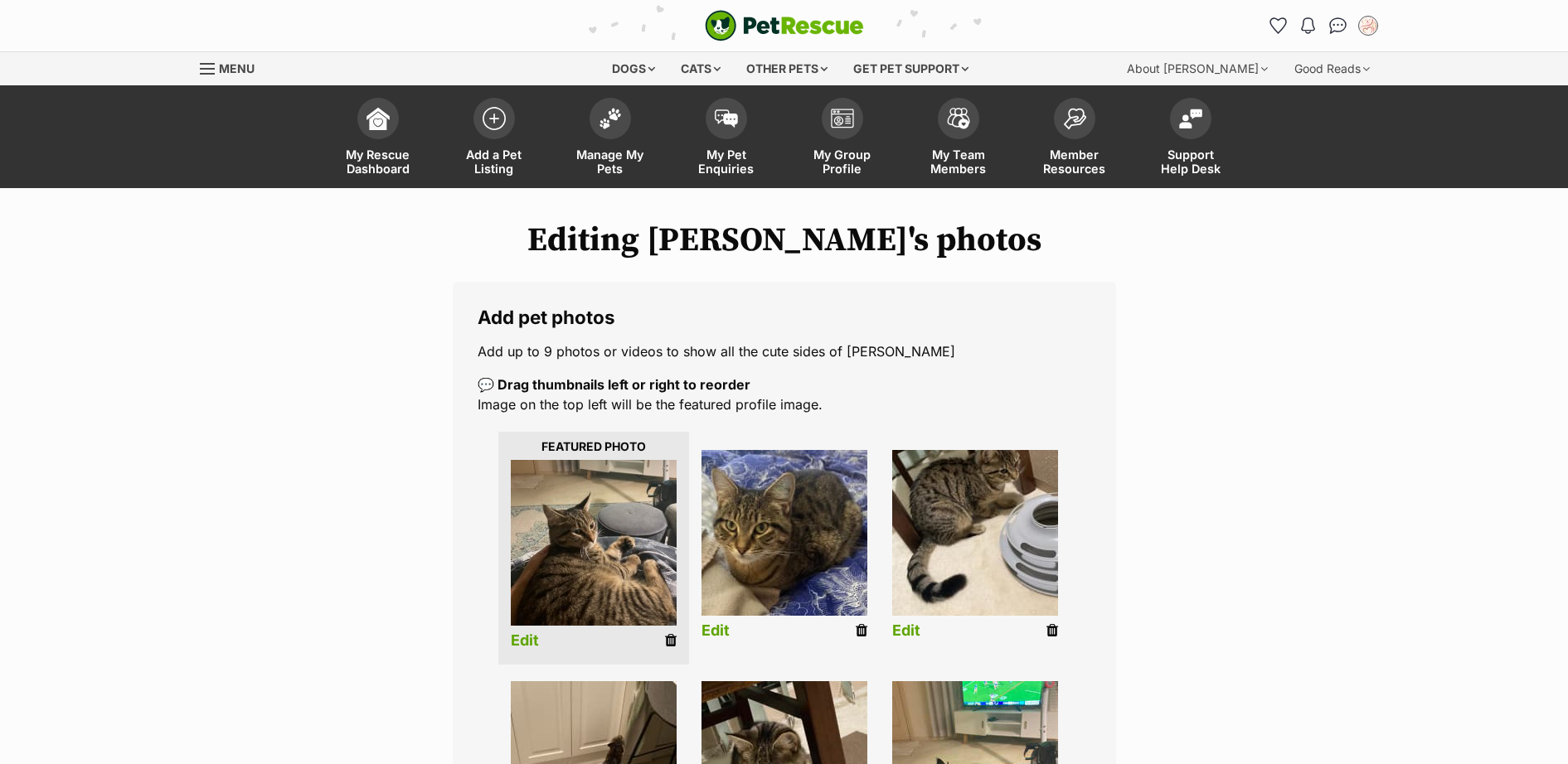
click at [1048, 636] on icon at bounding box center [1053, 630] width 12 height 15
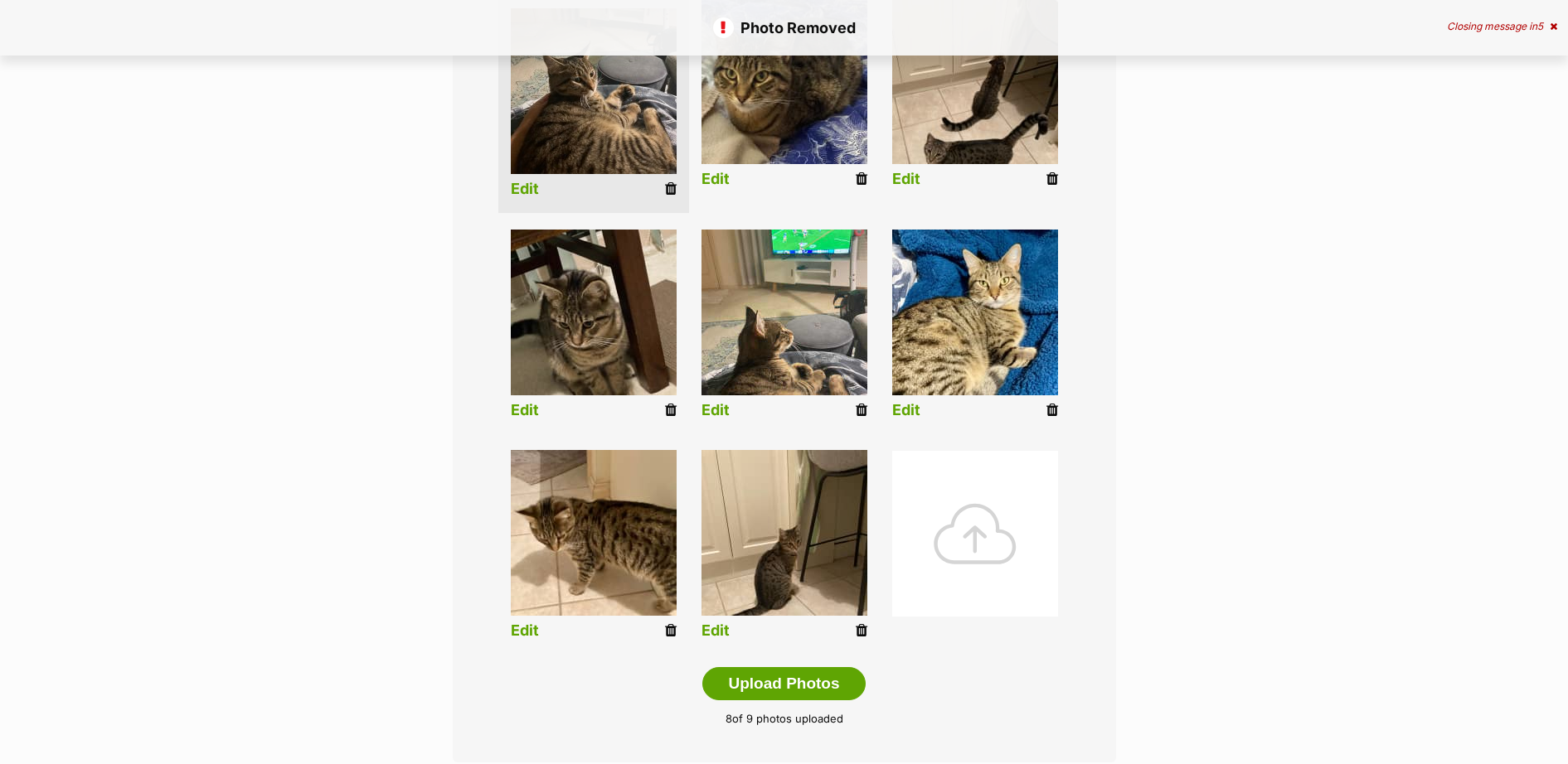
scroll to position [484, 0]
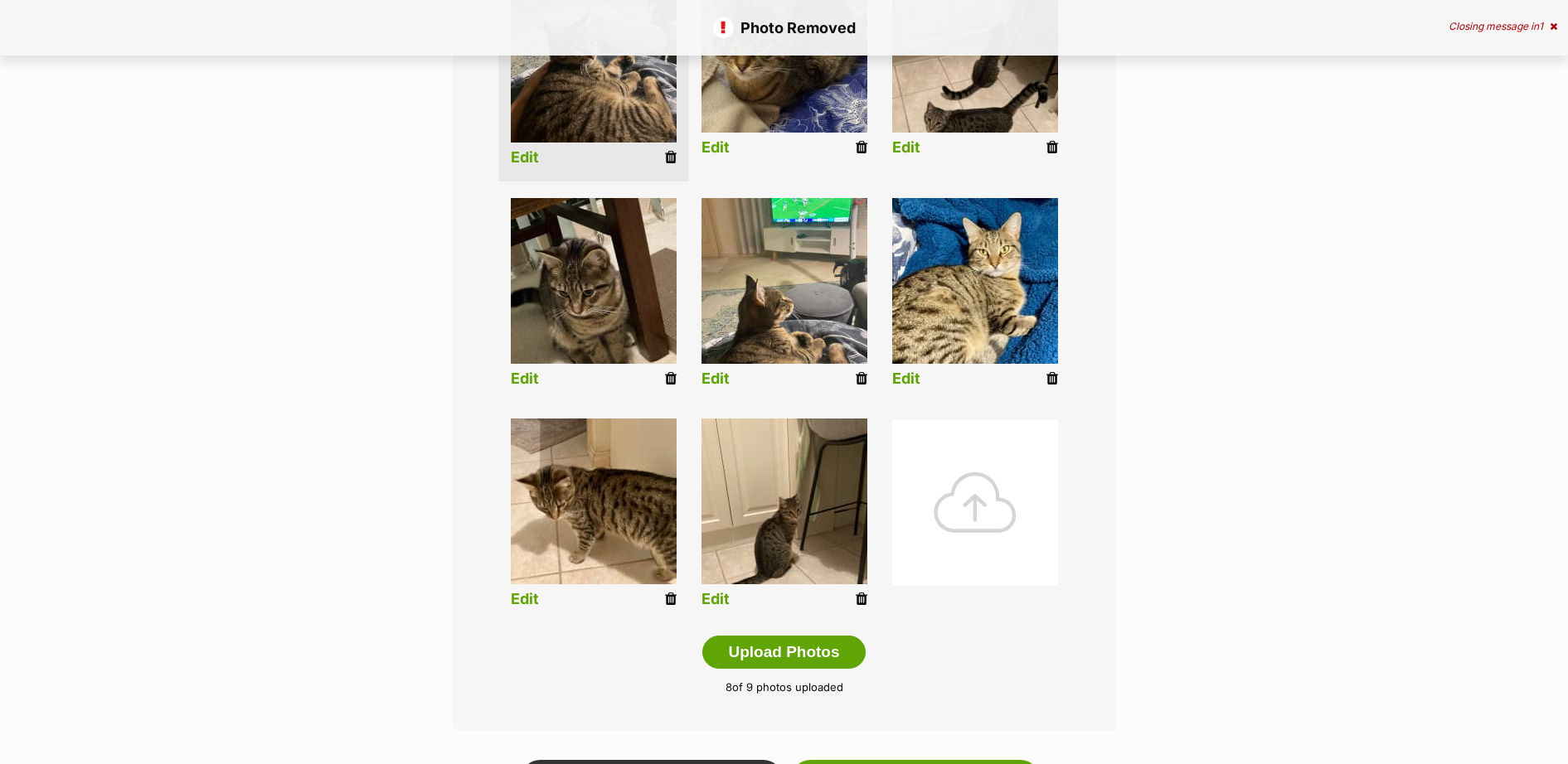
click at [666, 602] on icon at bounding box center [671, 599] width 12 height 15
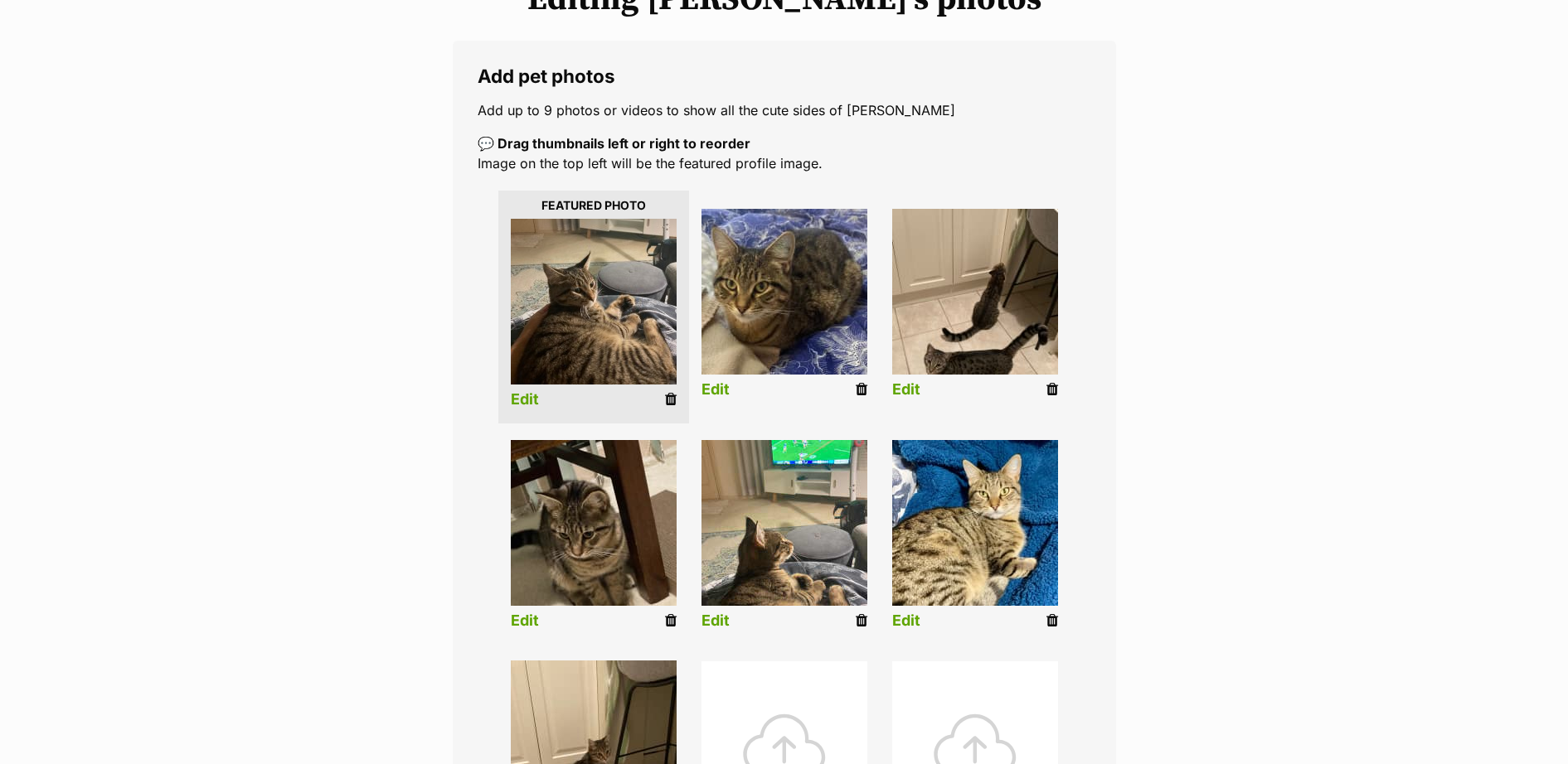
scroll to position [484, 0]
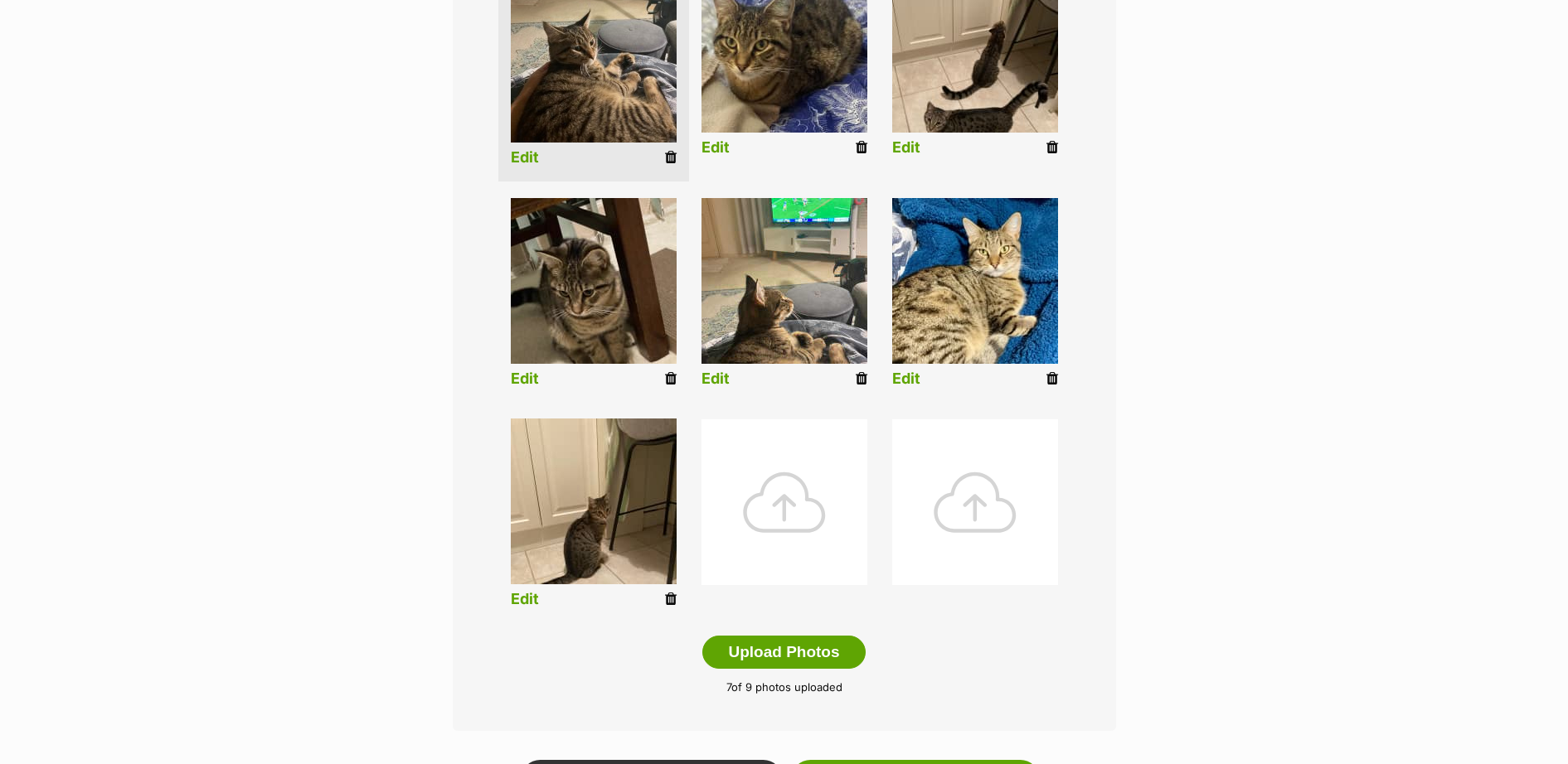
click at [669, 596] on icon at bounding box center [671, 599] width 12 height 15
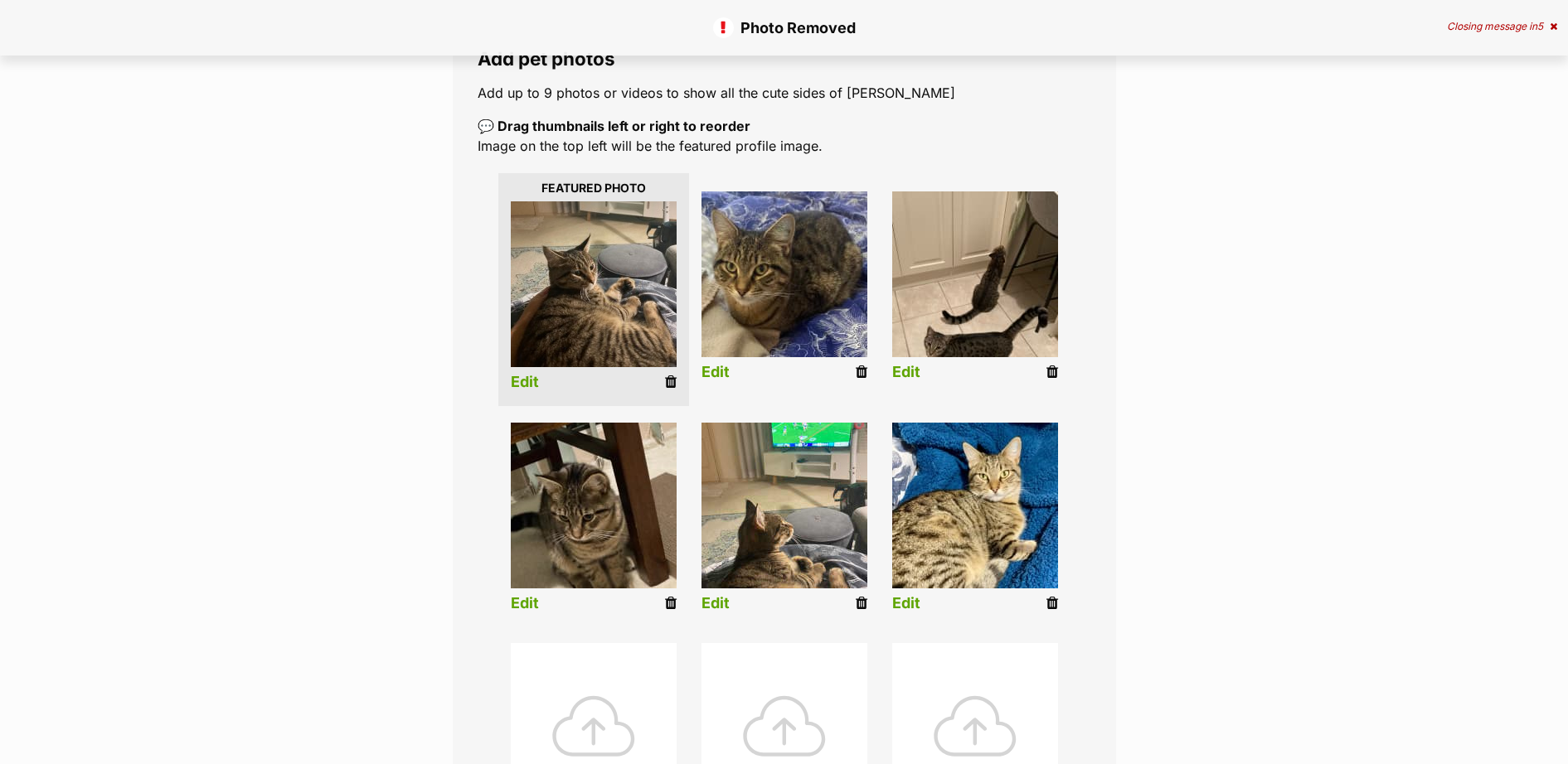
scroll to position [484, 0]
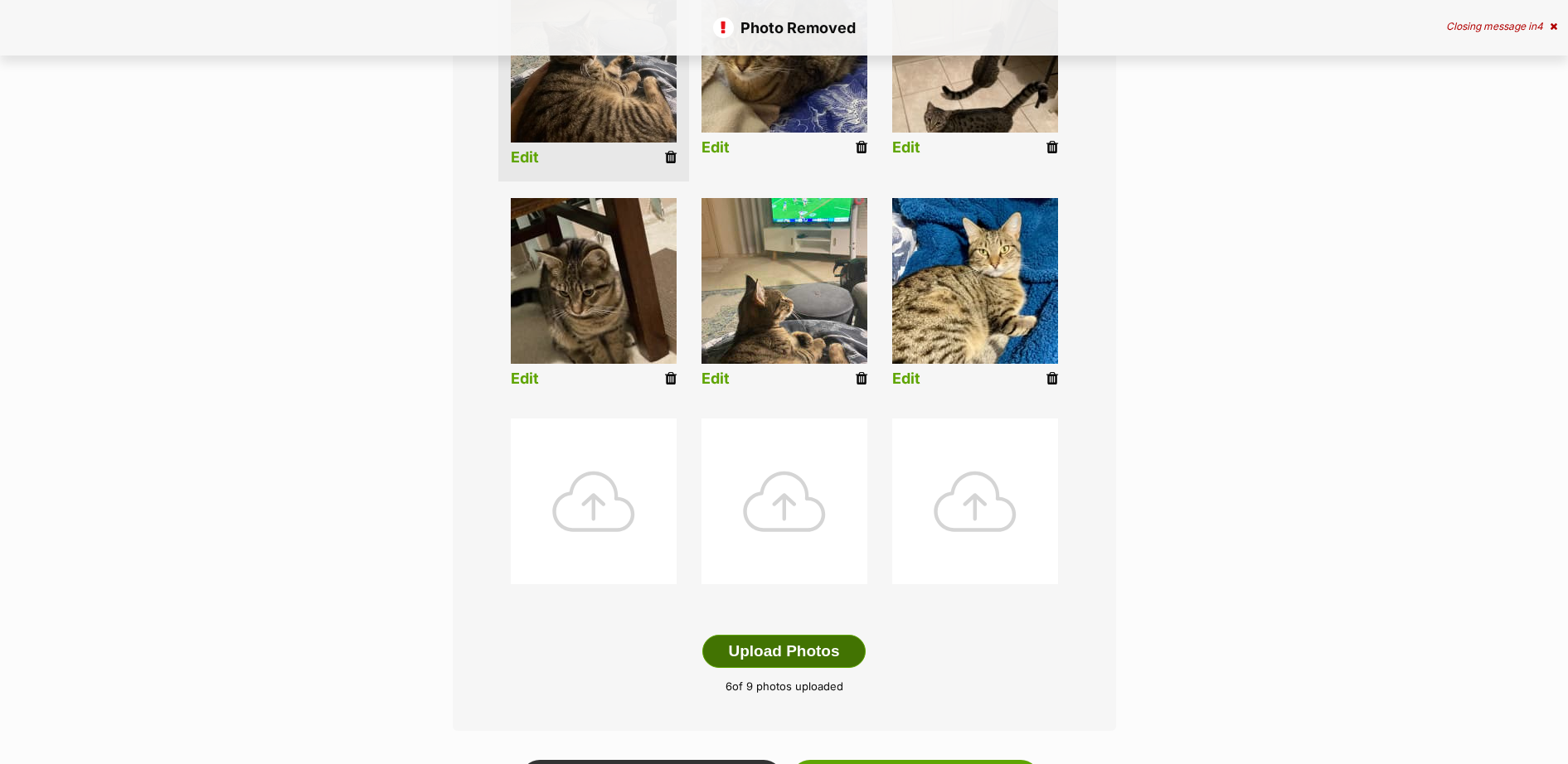
click at [820, 654] on button "Upload Photos" at bounding box center [784, 651] width 163 height 33
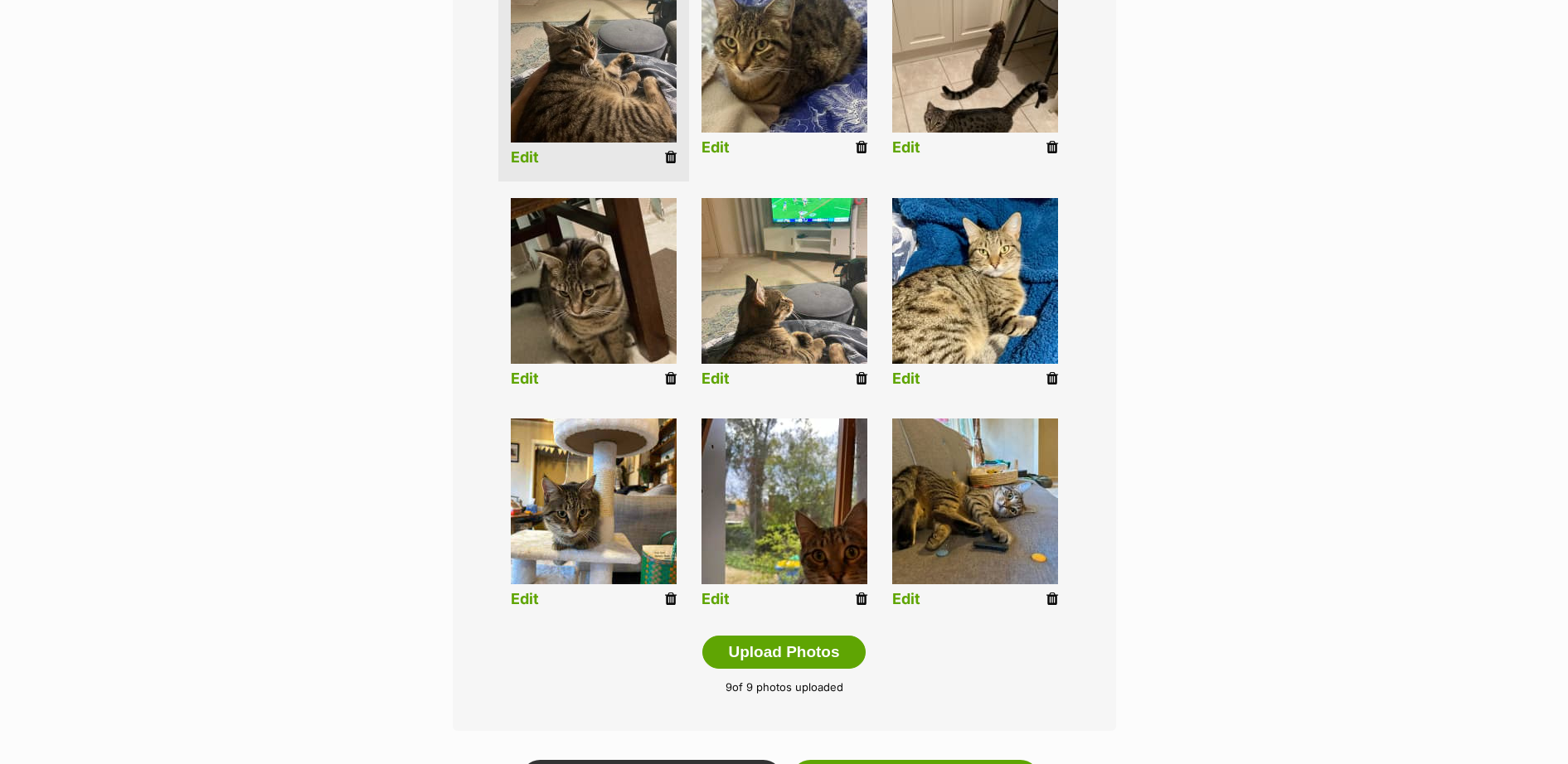
click at [521, 604] on link "Edit" at bounding box center [524, 600] width 28 height 18
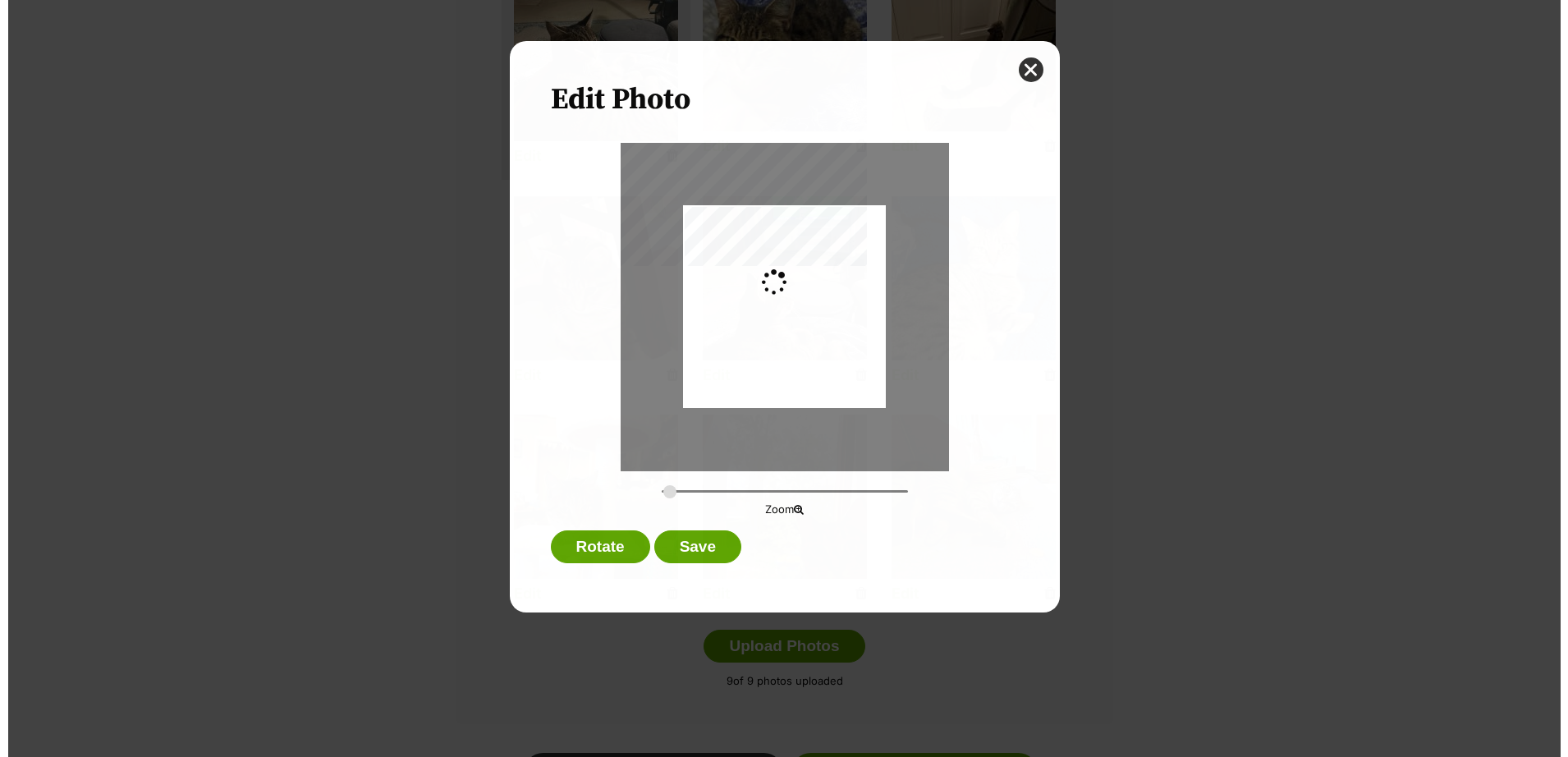
scroll to position [0, 0]
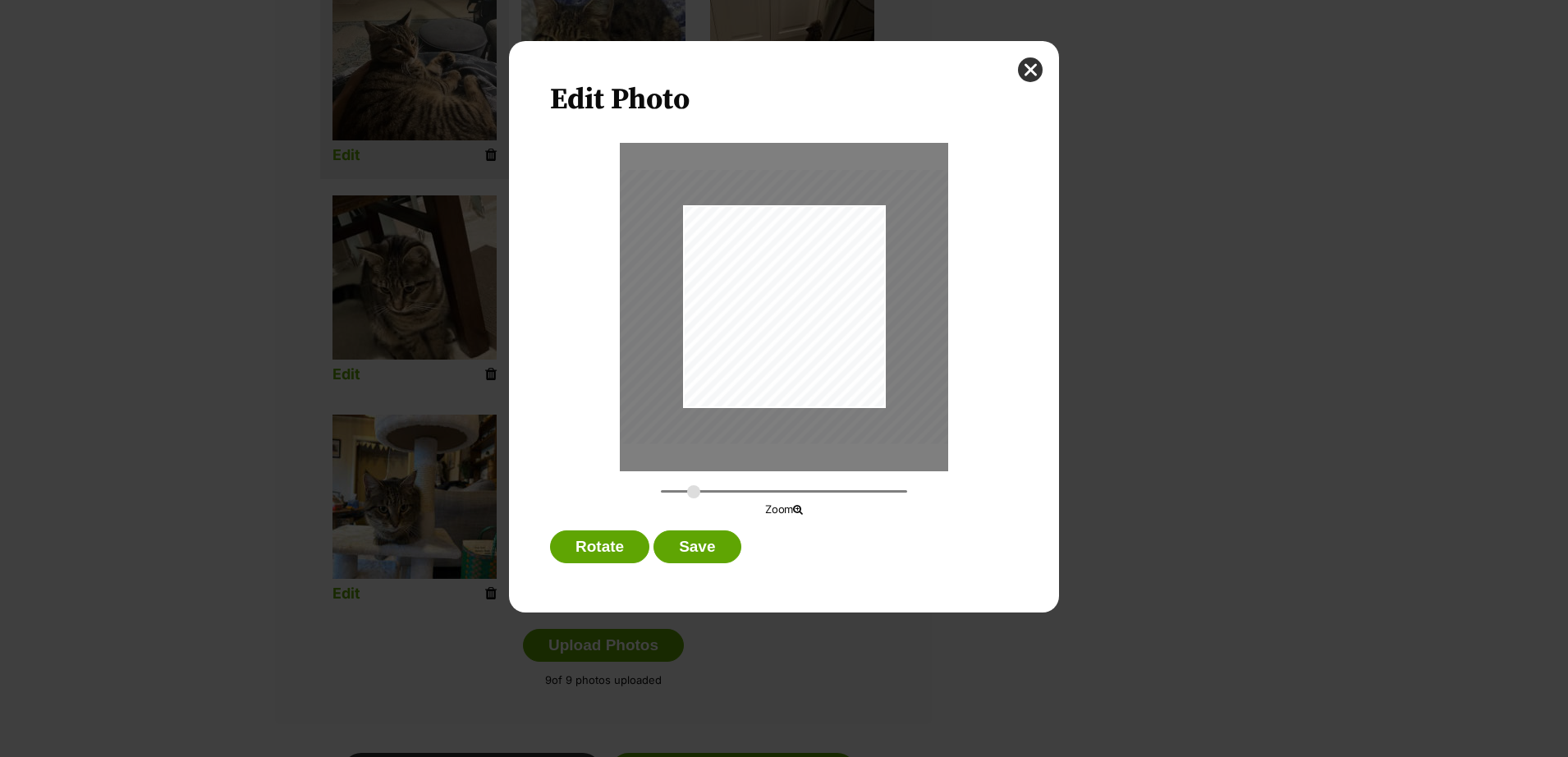
drag, startPoint x: 669, startPoint y: 496, endPoint x: 694, endPoint y: 498, distance: 25.1
click at [694, 498] on input "Dialog Window - Close (Press escape to close)" at bounding box center [783, 492] width 246 height 16
drag, startPoint x: 846, startPoint y: 353, endPoint x: 876, endPoint y: 336, distance: 34.5
click at [876, 336] on div "Dialog Window - Close (Press escape to close)" at bounding box center [814, 290] width 364 height 274
drag, startPoint x: 695, startPoint y: 489, endPoint x: 706, endPoint y: 489, distance: 11.0
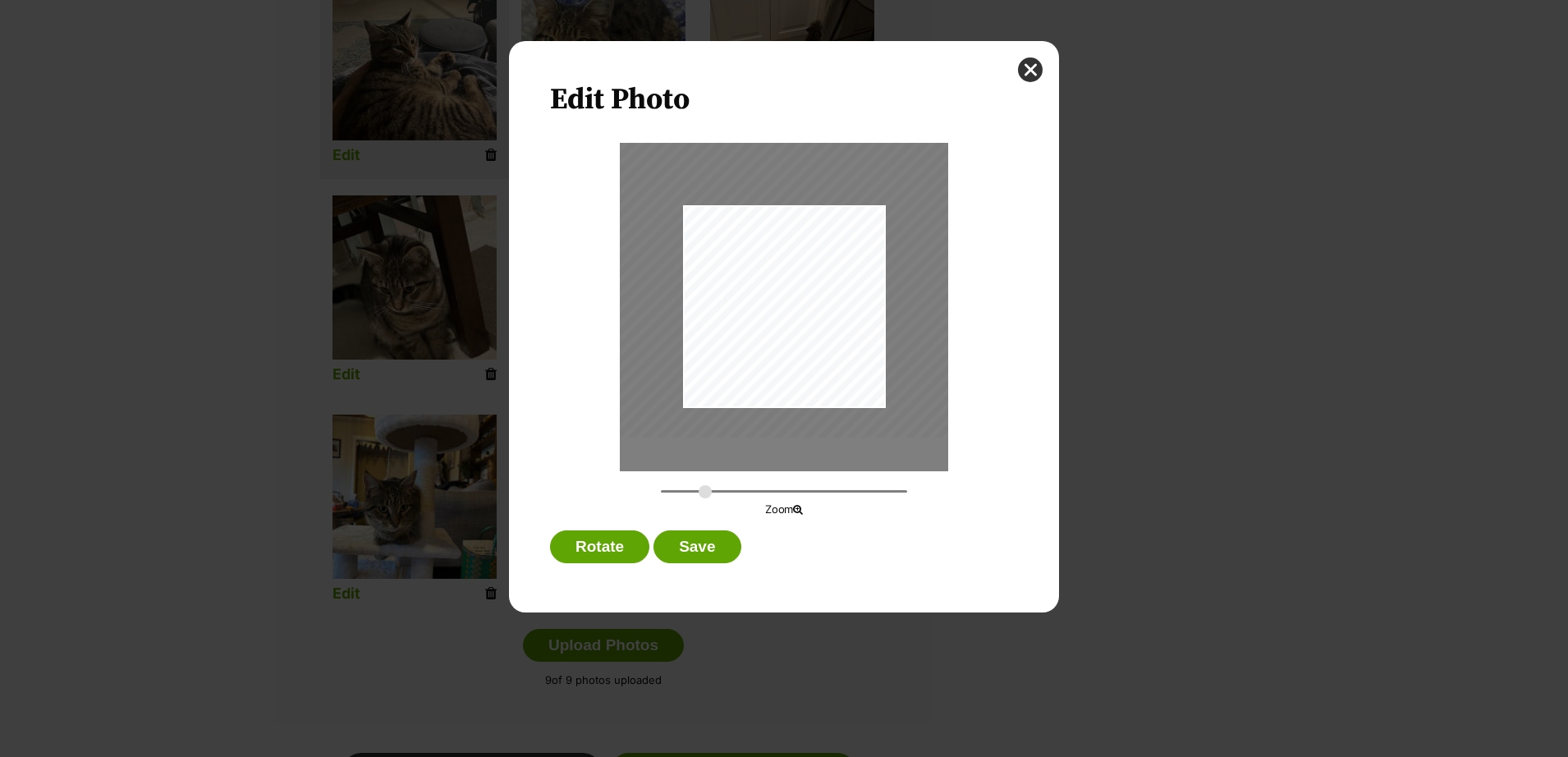
type input "0.5496"
click at [706, 489] on input "Dialog Window - Close (Press escape to close)" at bounding box center [783, 492] width 246 height 16
click at [685, 542] on button "Save" at bounding box center [697, 546] width 87 height 32
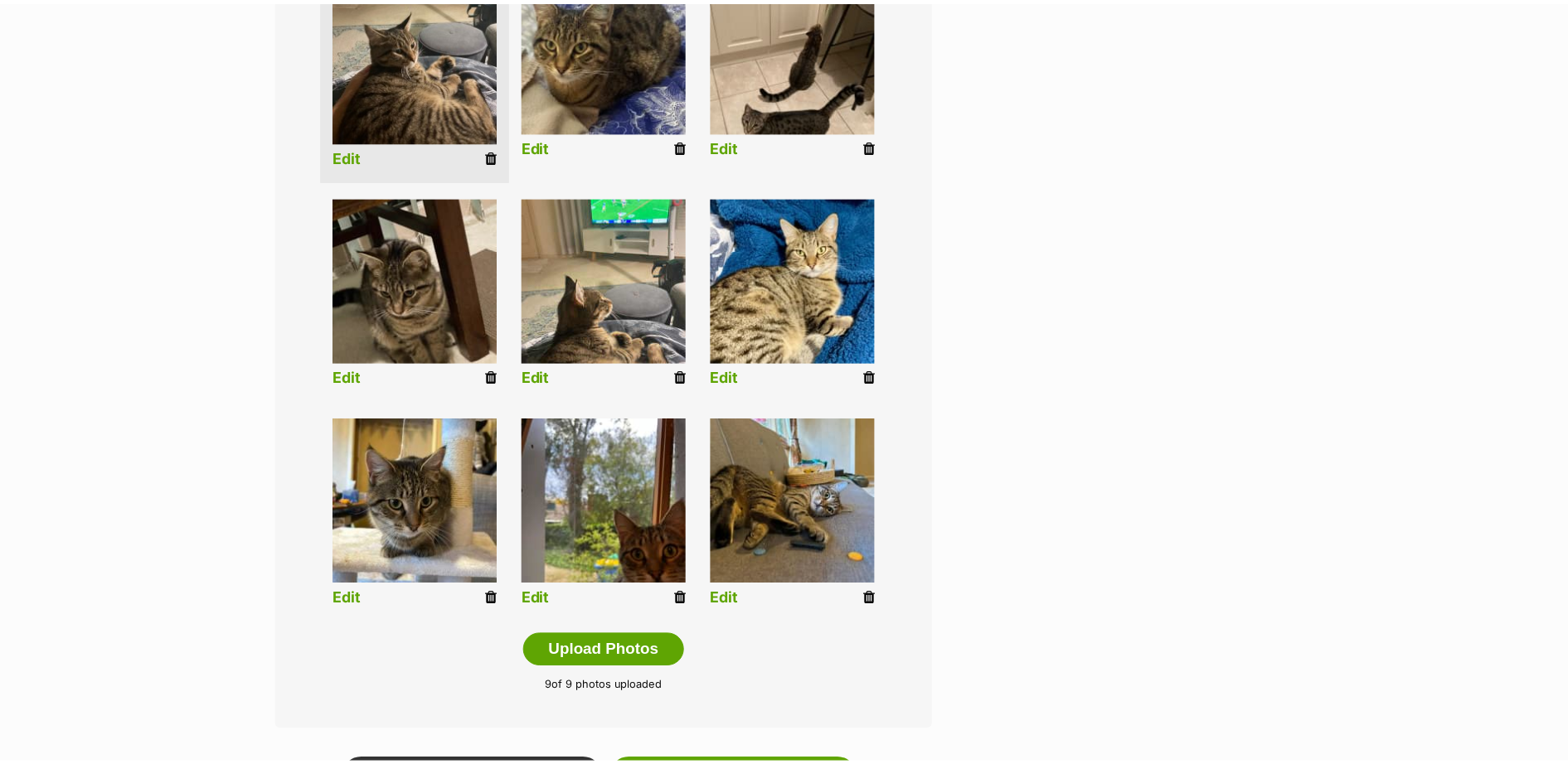
scroll to position [484, 0]
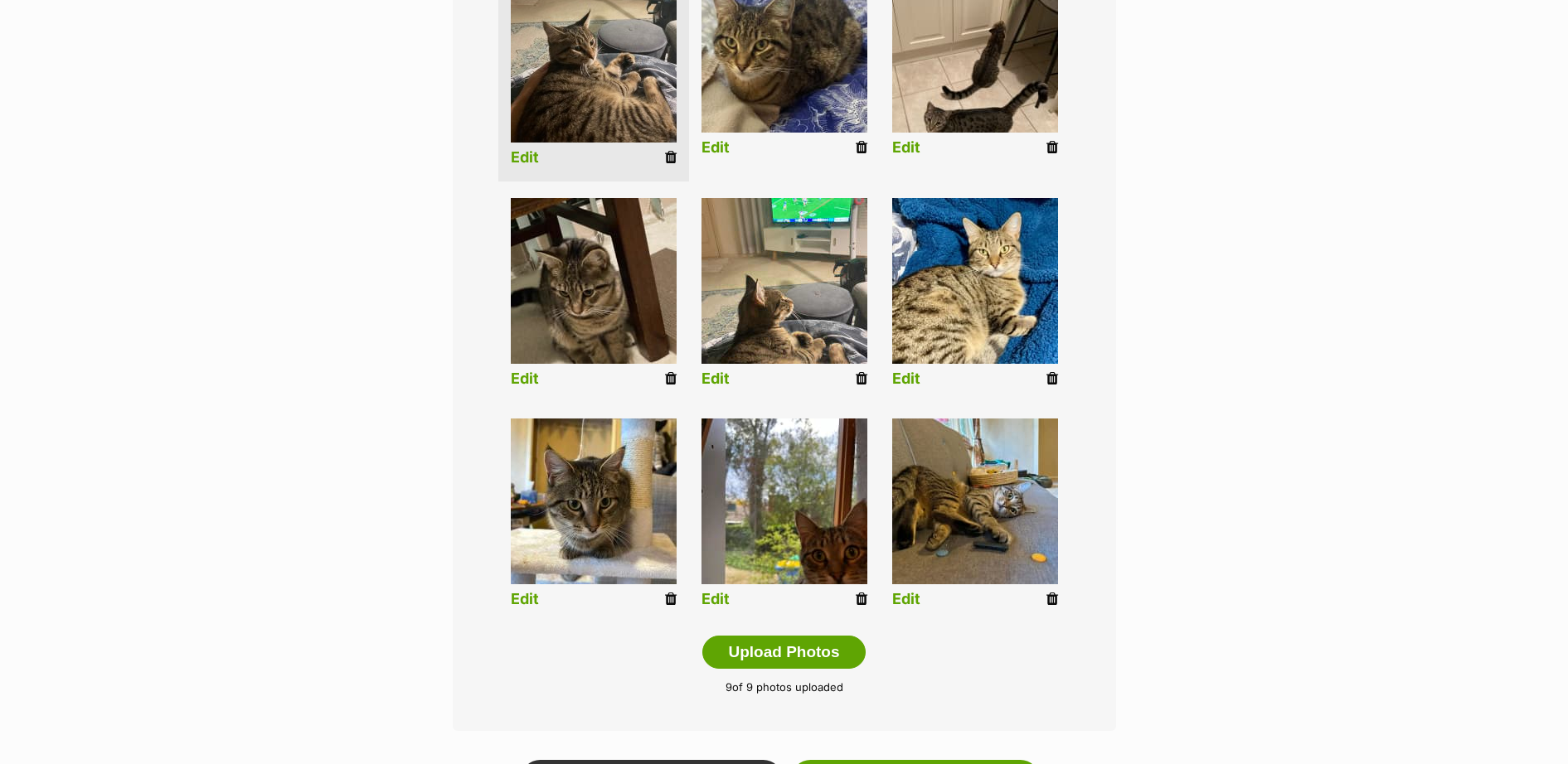
click at [720, 600] on link "Edit" at bounding box center [716, 600] width 28 height 18
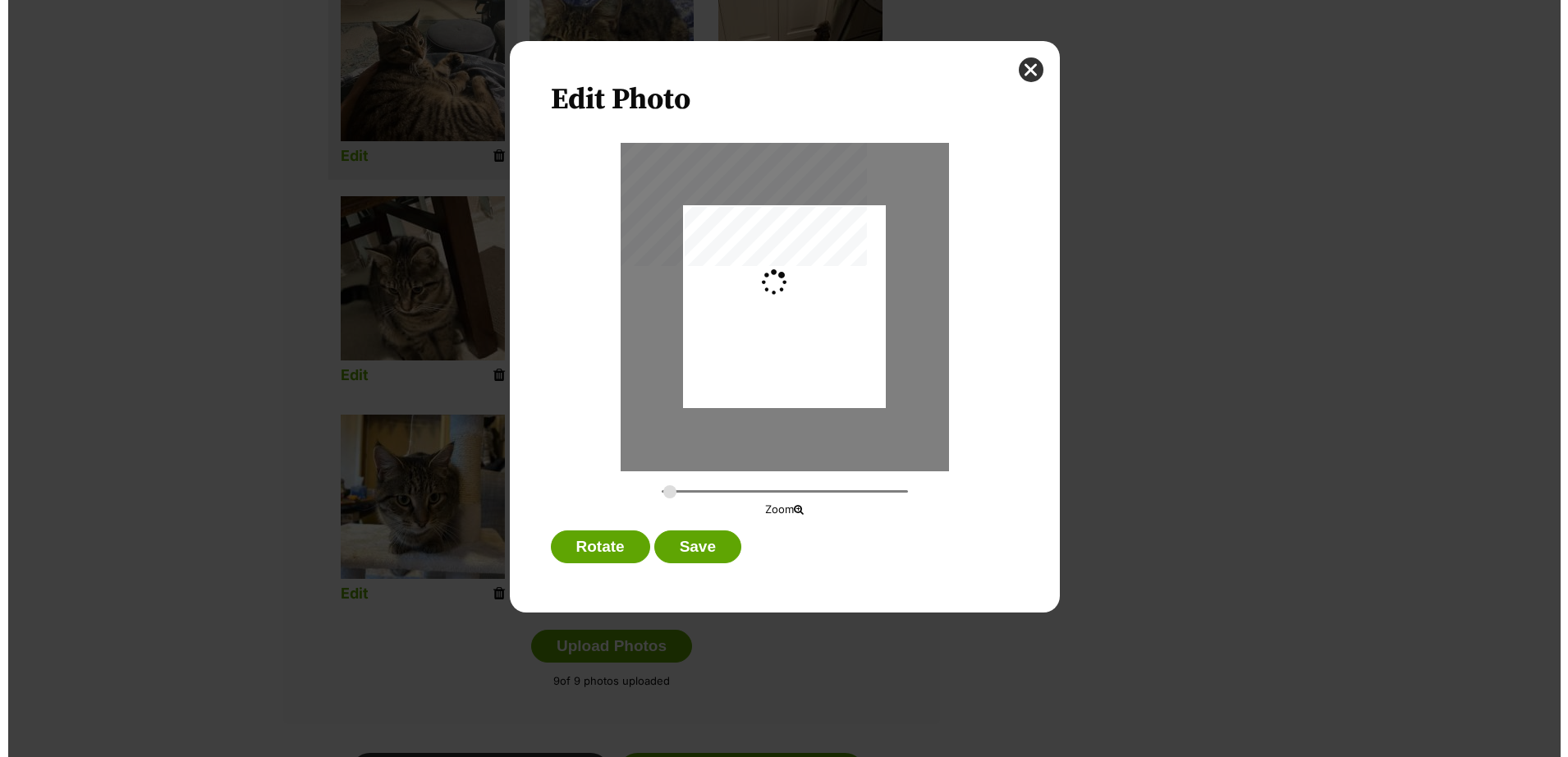
scroll to position [0, 0]
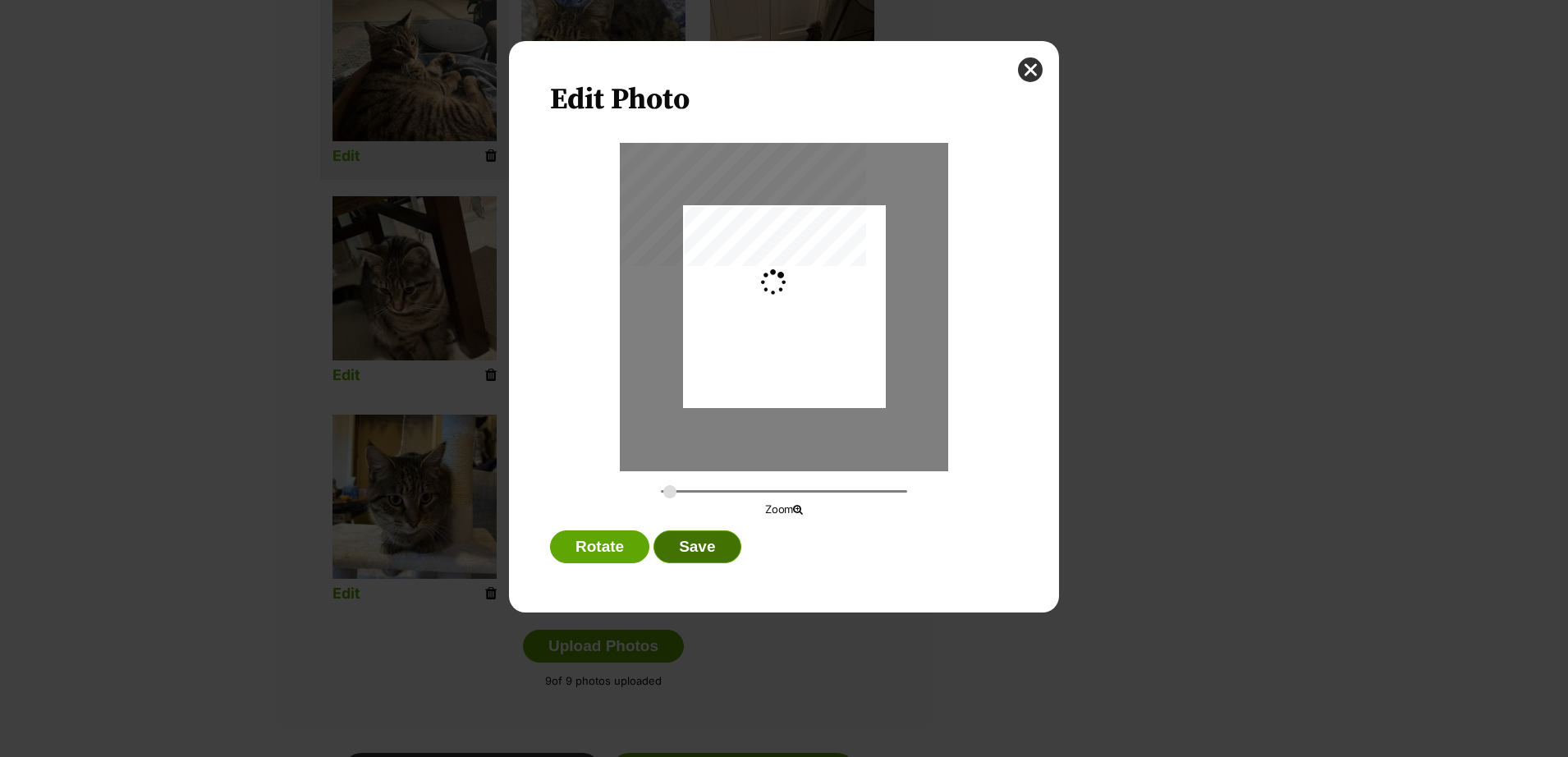
type input "0.2744"
drag, startPoint x: 805, startPoint y: 361, endPoint x: 850, endPoint y: 274, distance: 97.9
click at [850, 274] on div "Dialog Window - Close (Press escape to close)" at bounding box center [784, 273] width 203 height 270
click at [685, 546] on button "Save" at bounding box center [697, 546] width 87 height 32
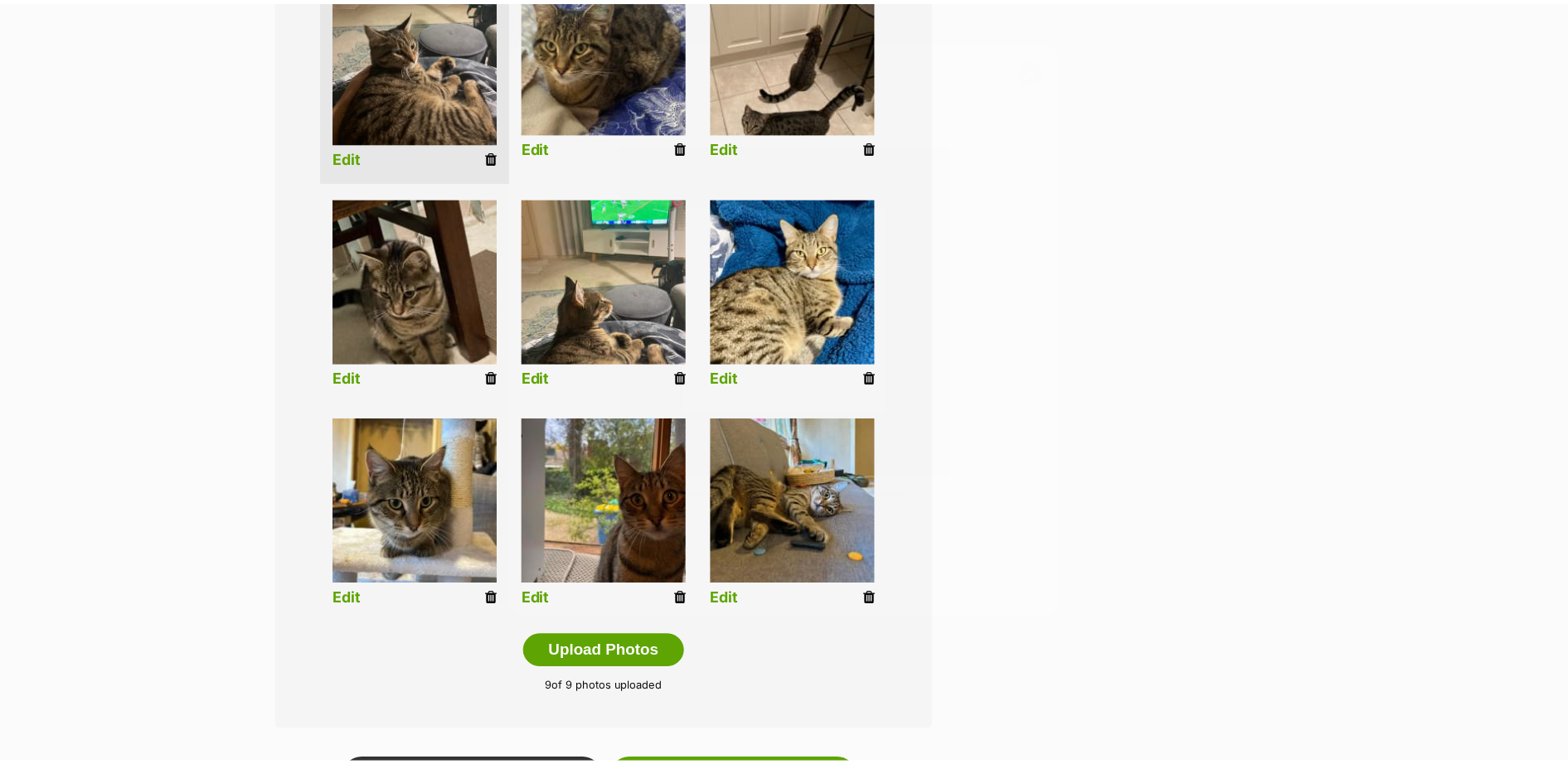
scroll to position [484, 0]
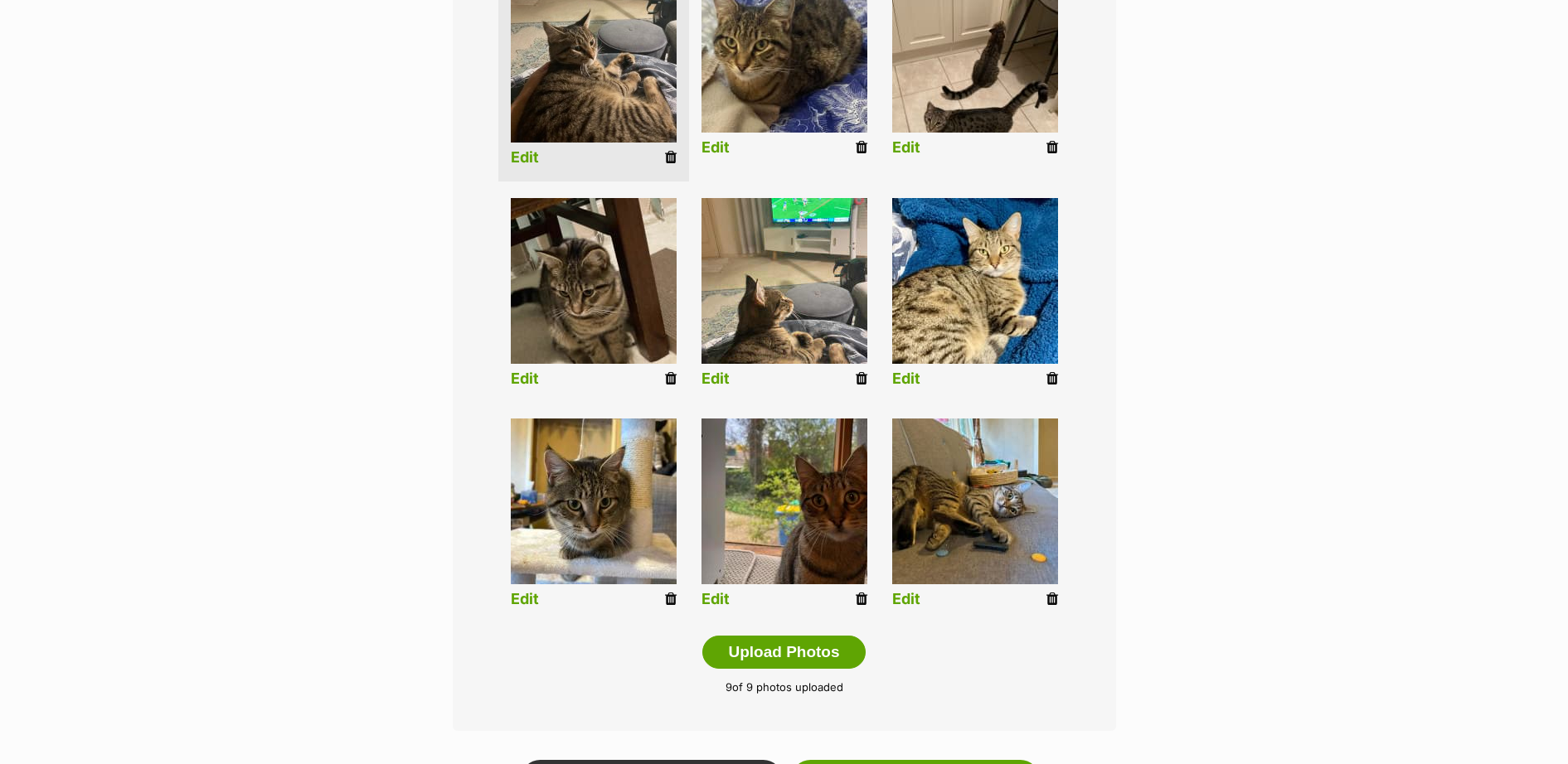
click at [900, 601] on link "Edit" at bounding box center [906, 600] width 28 height 18
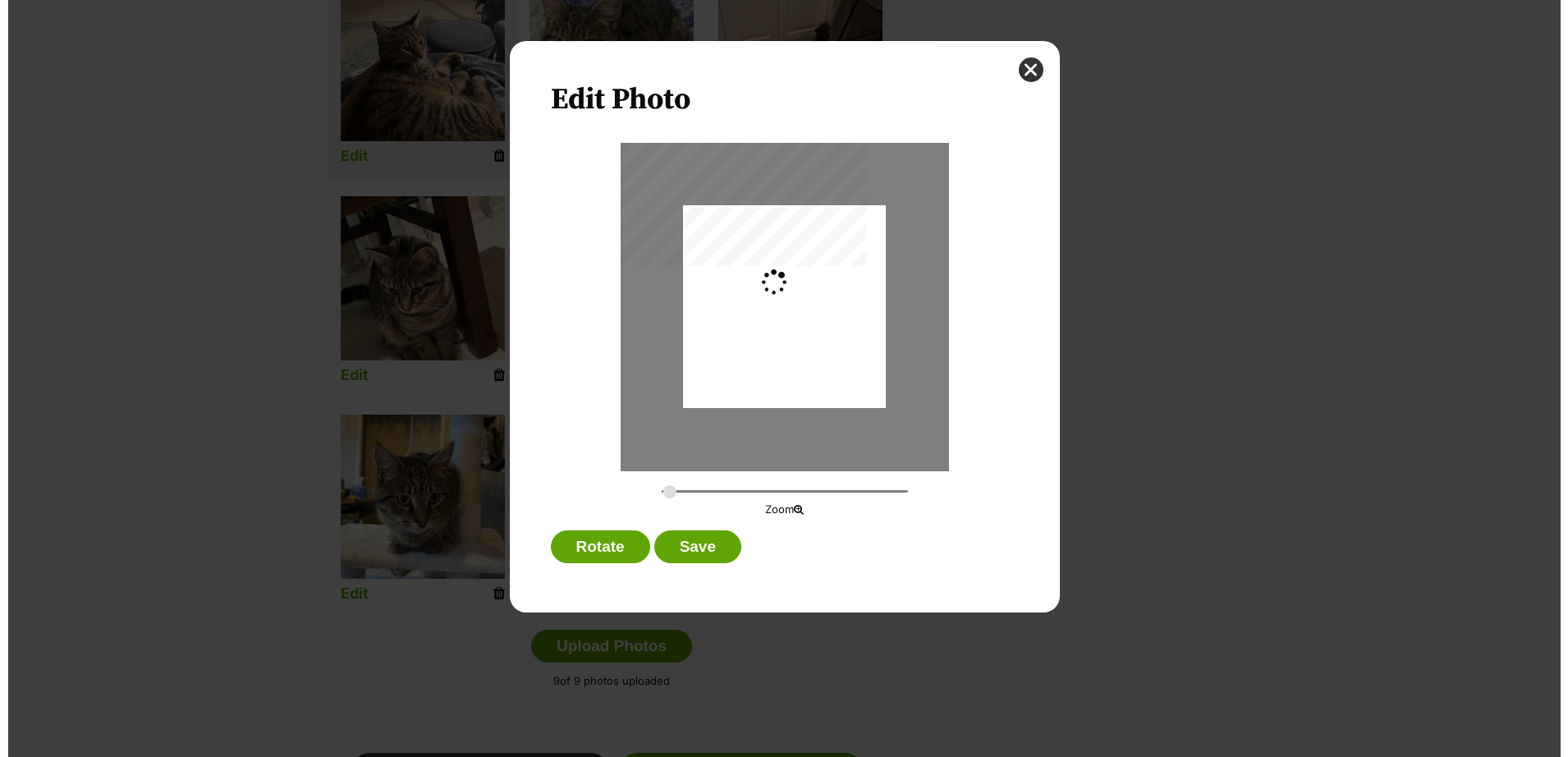
scroll to position [0, 0]
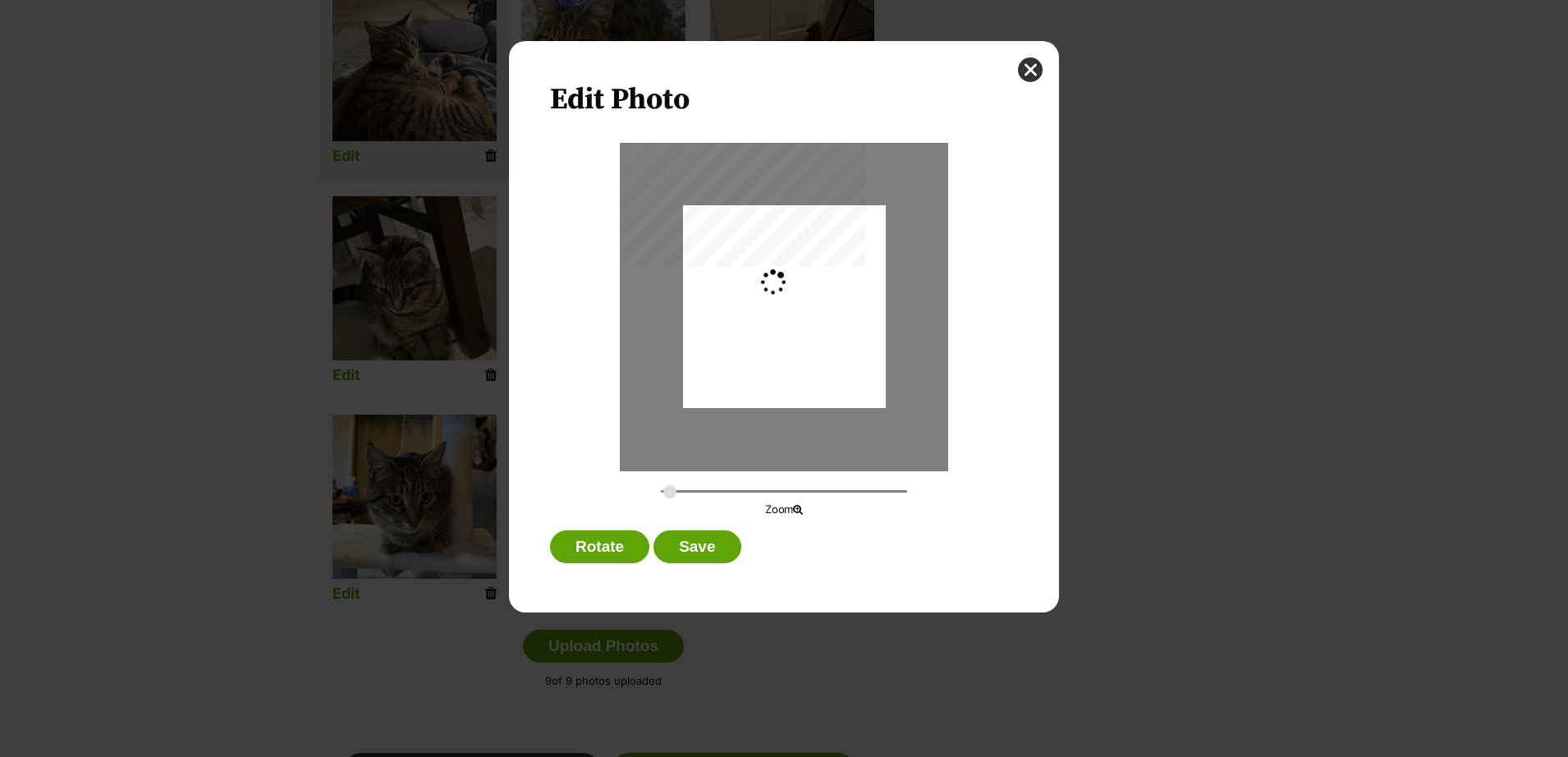
type input "0.3659"
drag, startPoint x: 751, startPoint y: 379, endPoint x: 767, endPoint y: 380, distance: 16.0
click at [767, 380] on div "Dialog Window - Close (Press escape to close)" at bounding box center [800, 306] width 270 height 203
click at [716, 550] on button "Save" at bounding box center [697, 546] width 87 height 32
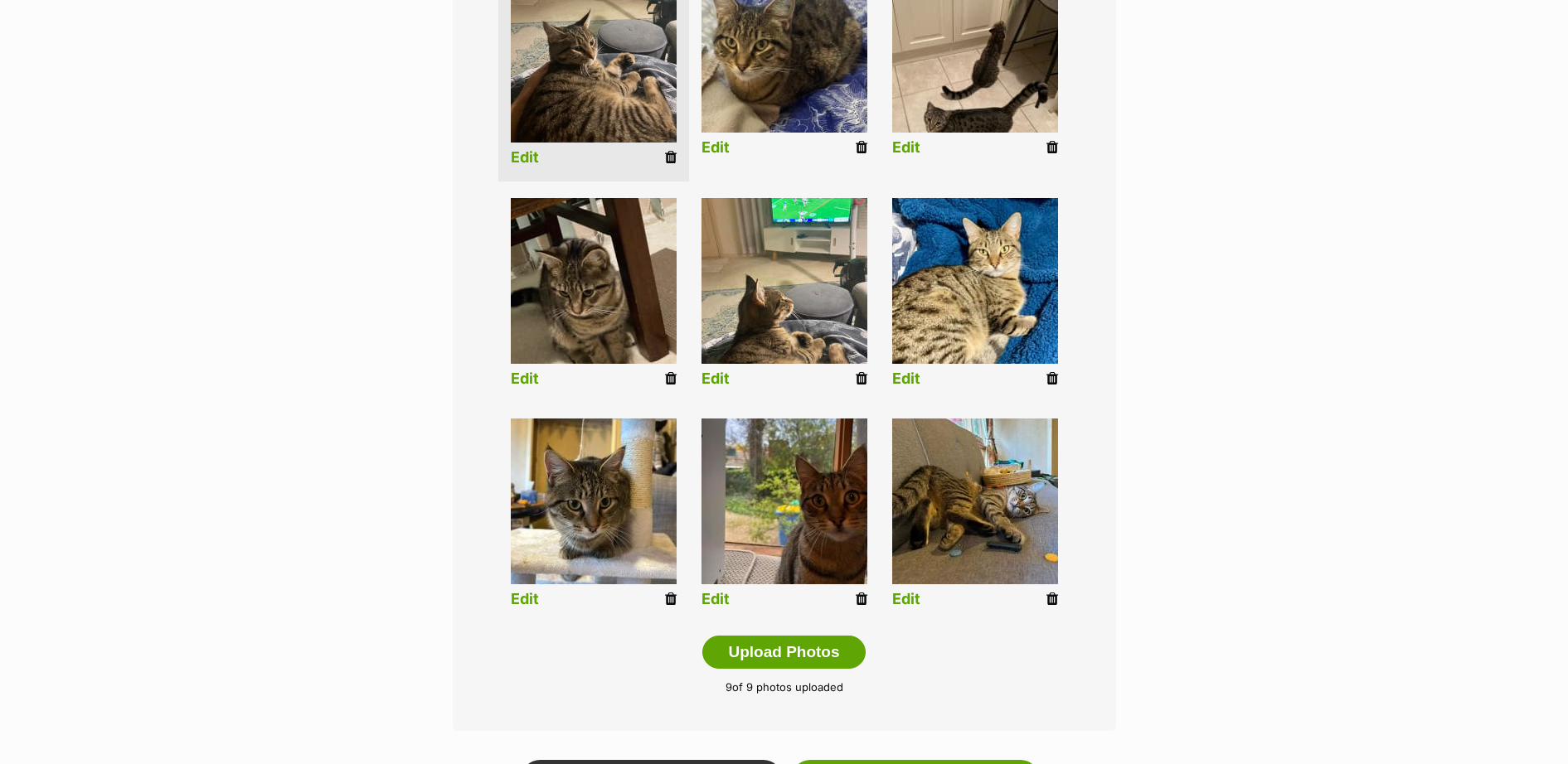
scroll to position [241, 0]
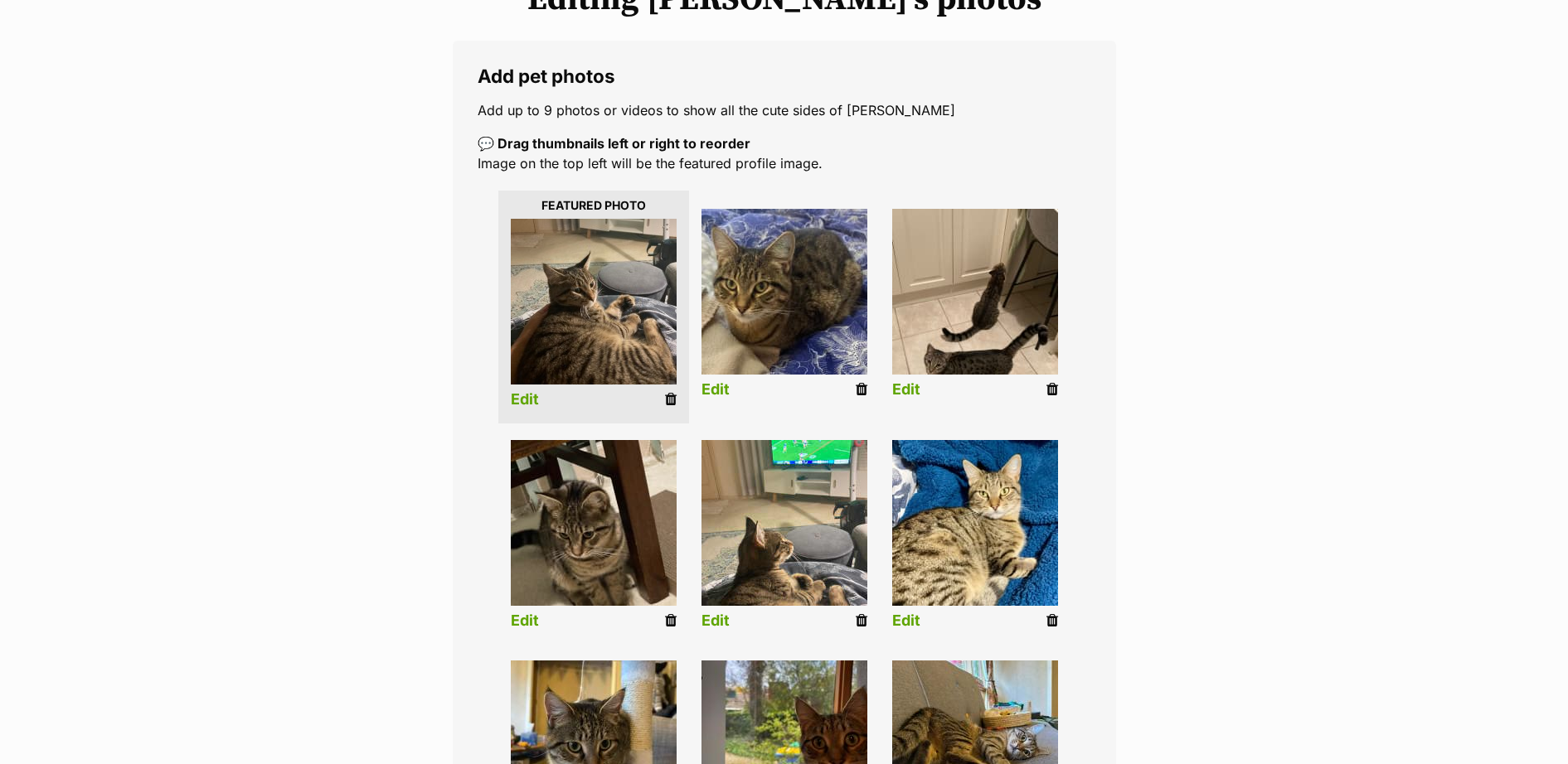
click at [1056, 397] on link at bounding box center [1053, 390] width 12 height 18
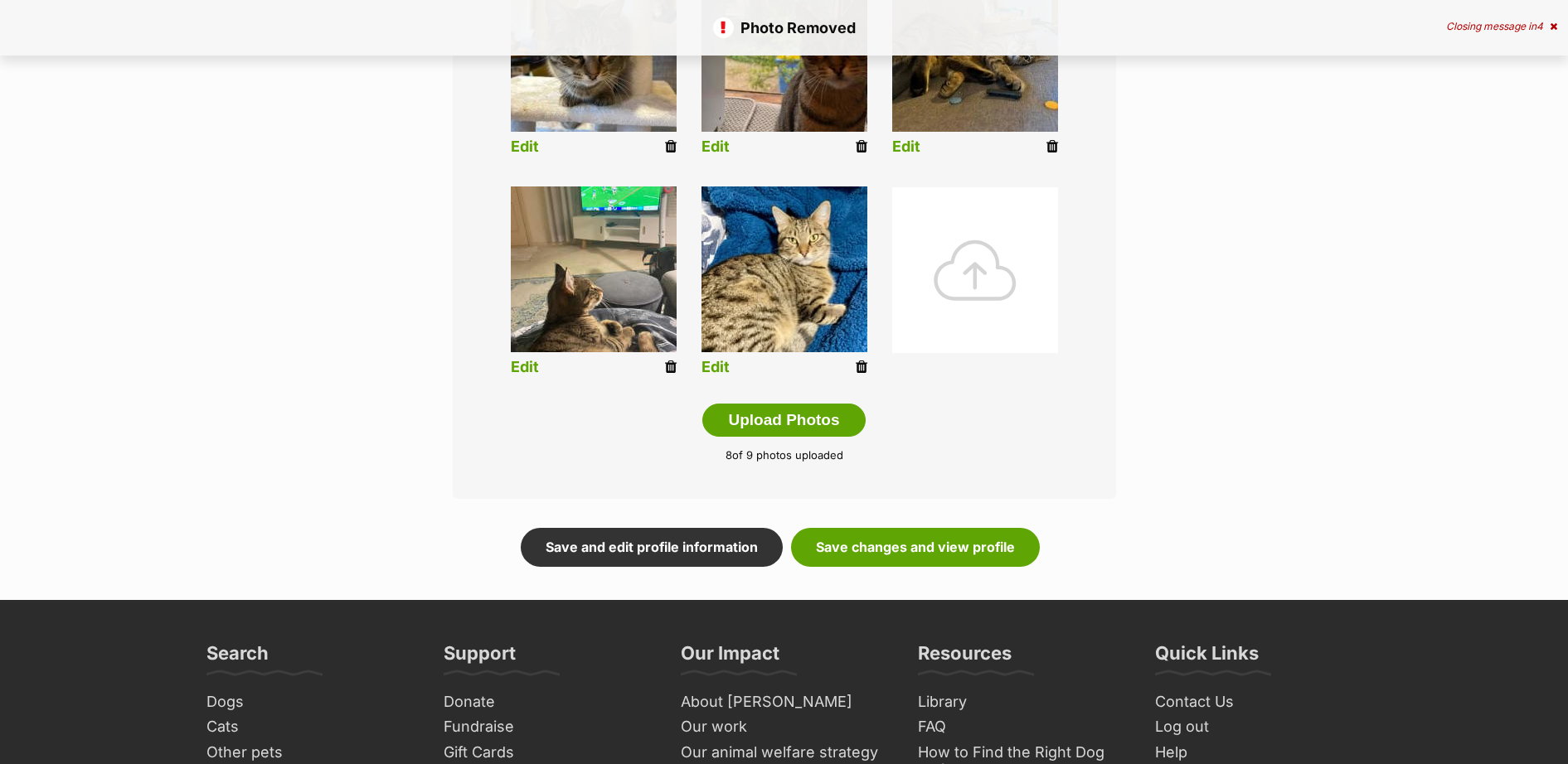
scroll to position [725, 0]
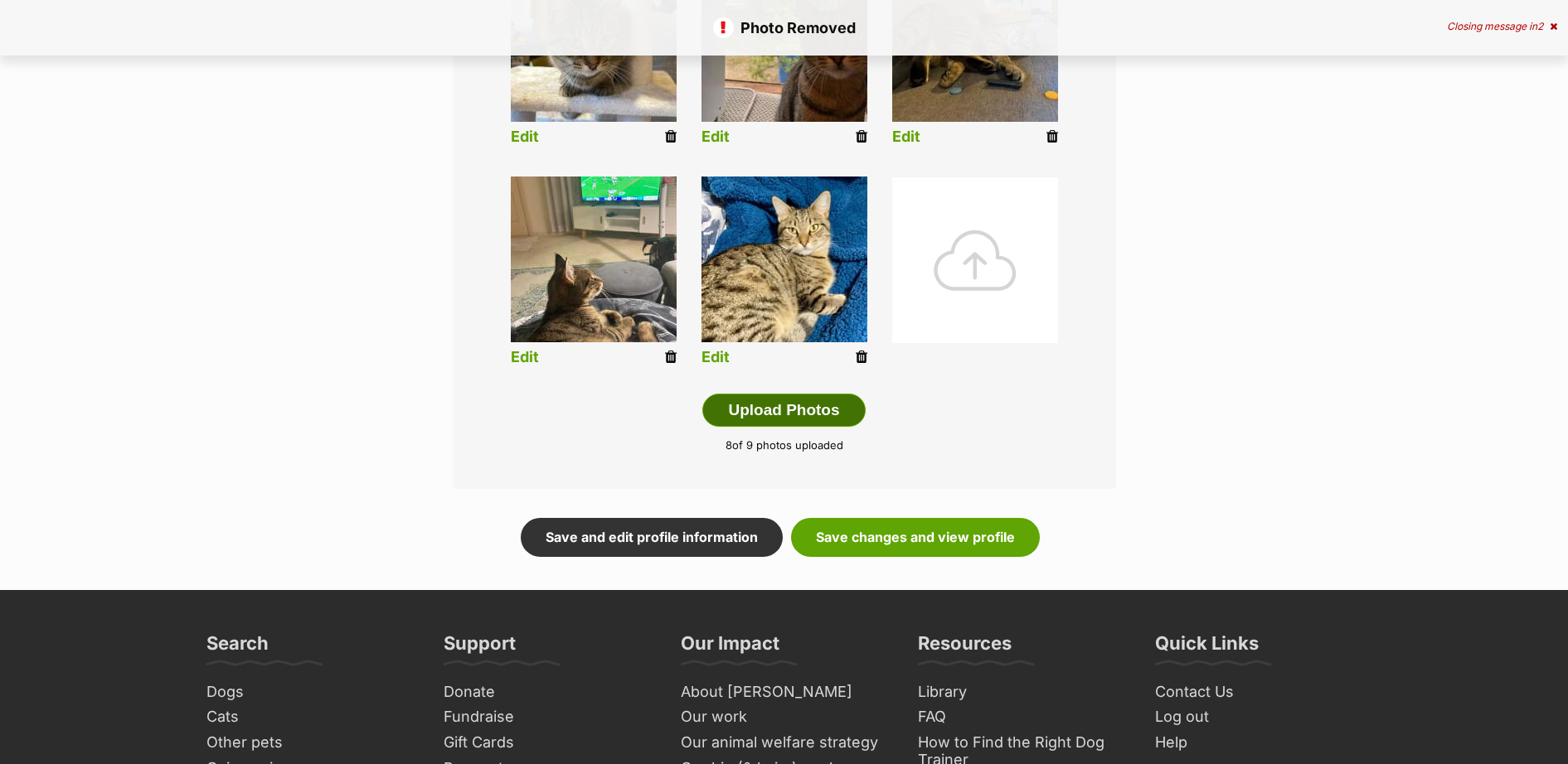
click at [794, 413] on button "Upload Photos" at bounding box center [784, 409] width 163 height 33
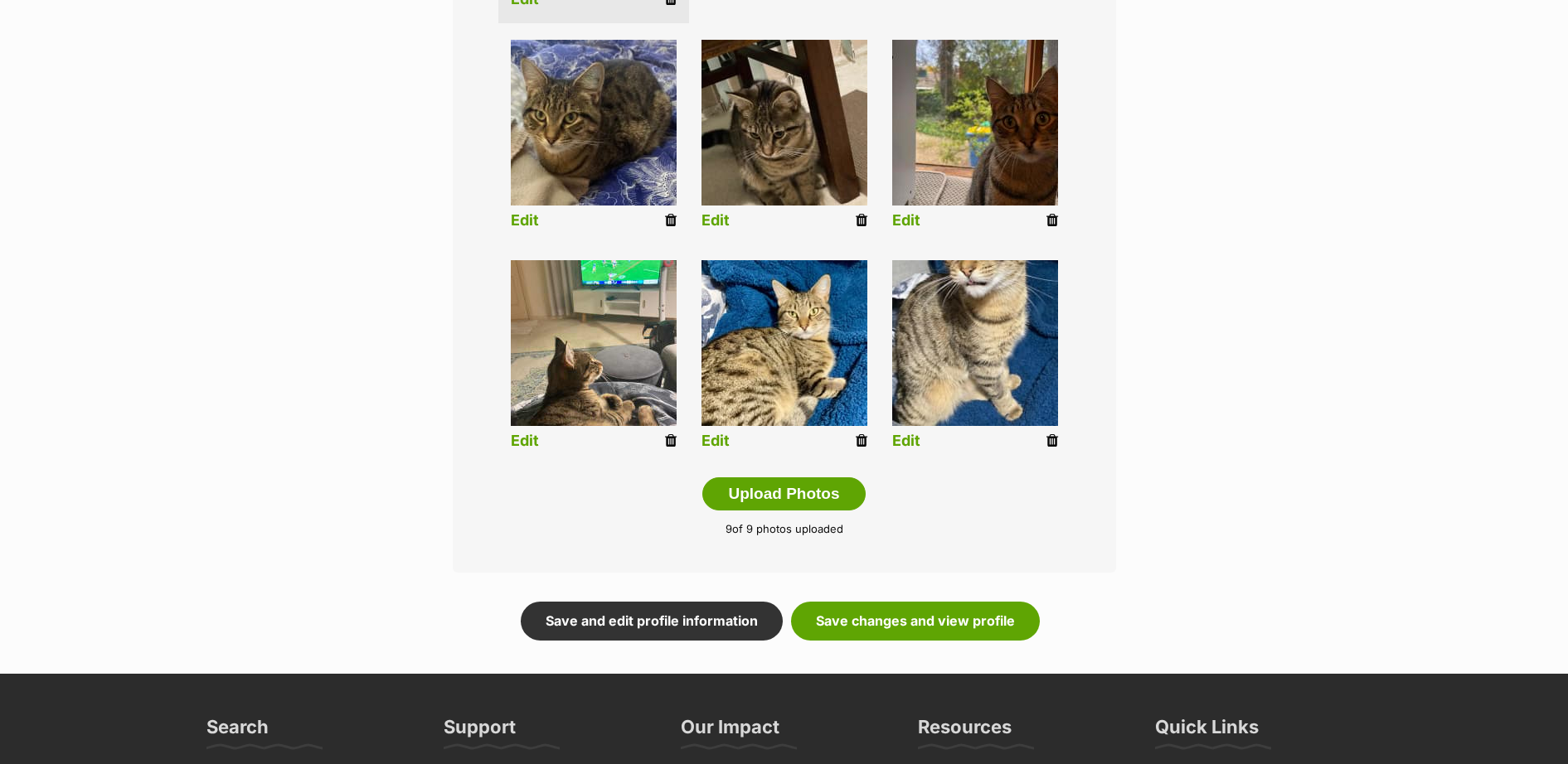
scroll to position [966, 0]
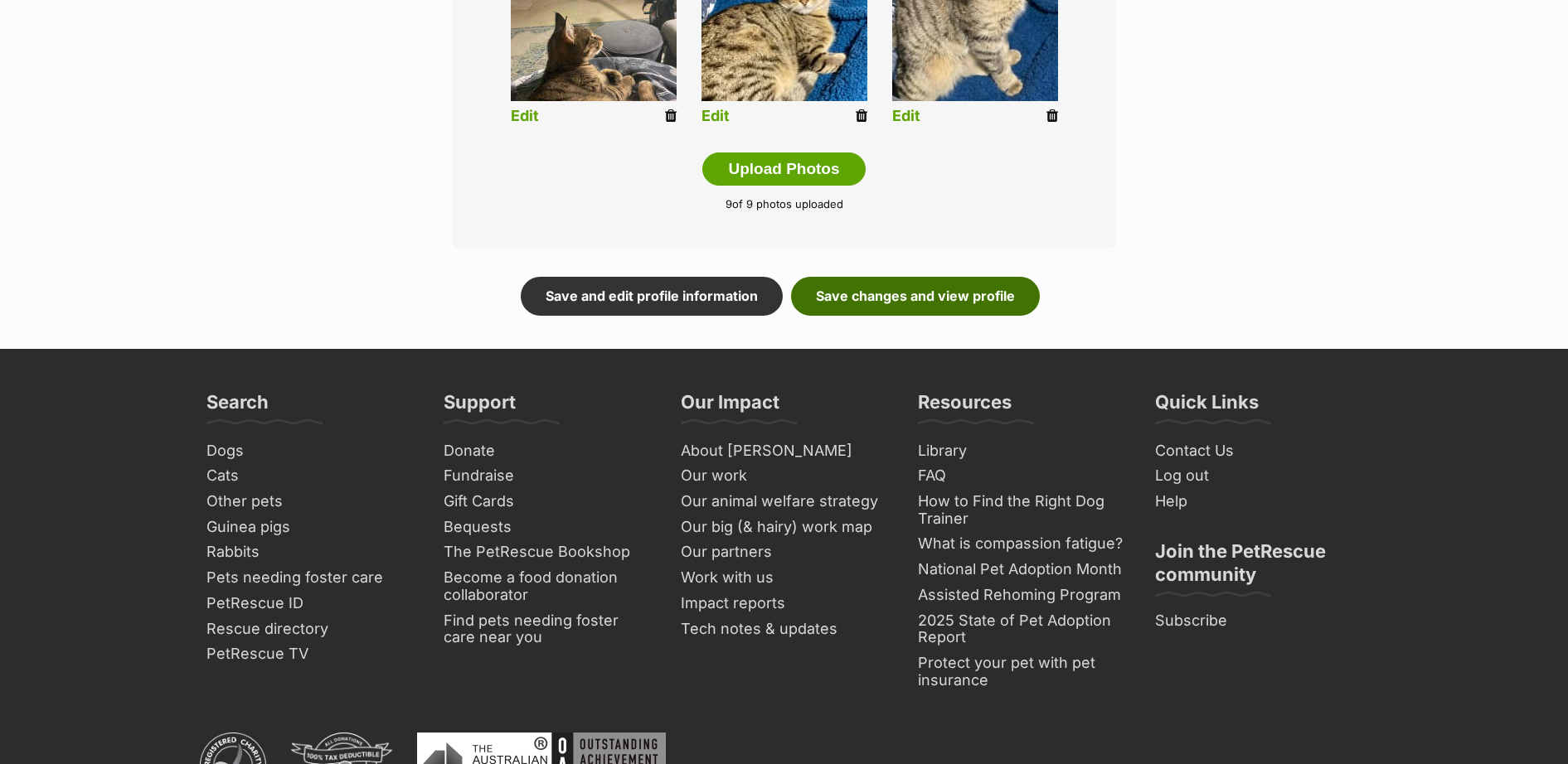
click at [948, 299] on link "Save changes and view profile" at bounding box center [915, 295] width 249 height 38
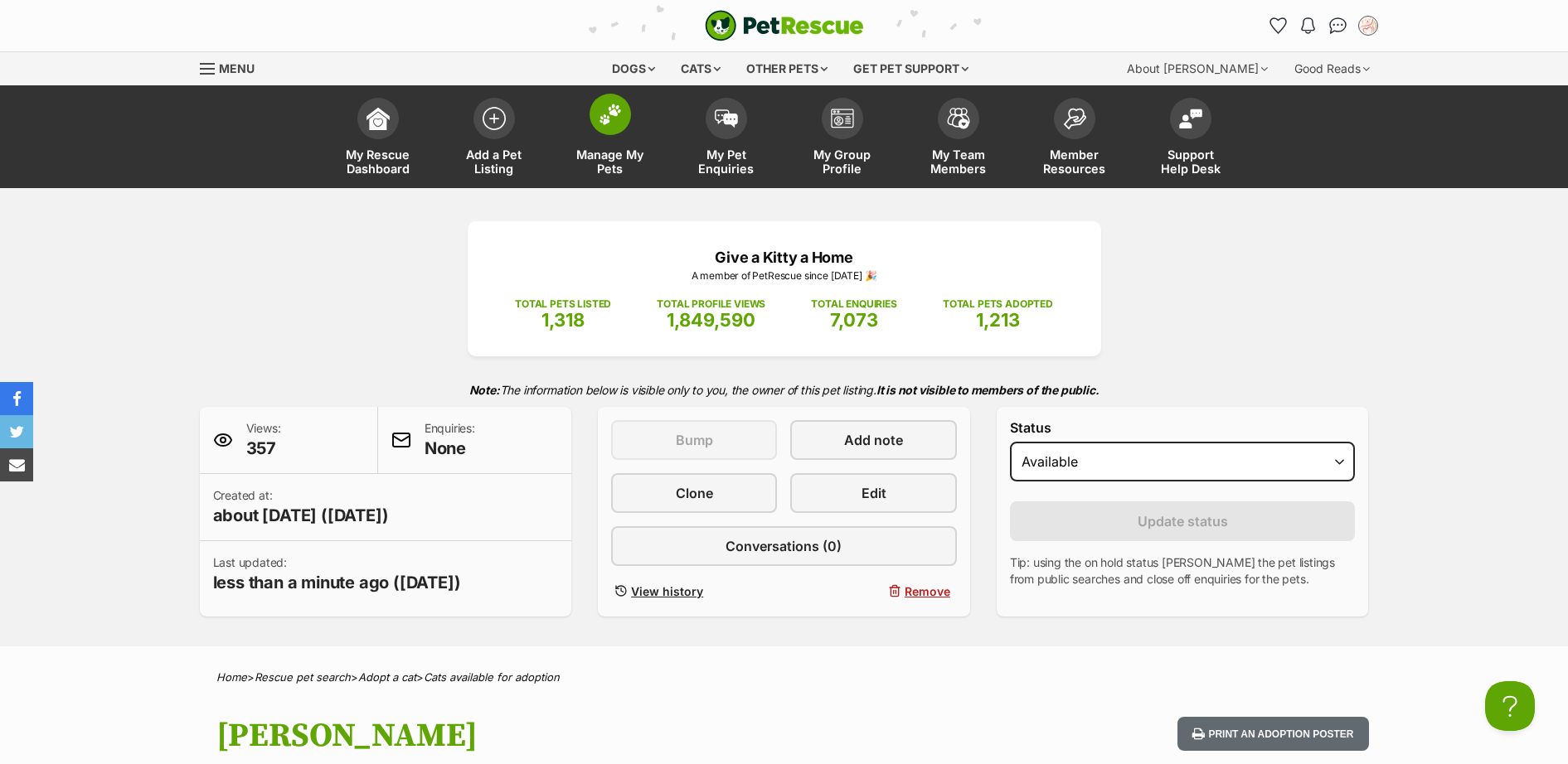
click at [612, 136] on link "Manage My Pets" at bounding box center [610, 139] width 116 height 99
click at [611, 117] on img at bounding box center [610, 115] width 23 height 22
